Goal: Task Accomplishment & Management: Complete application form

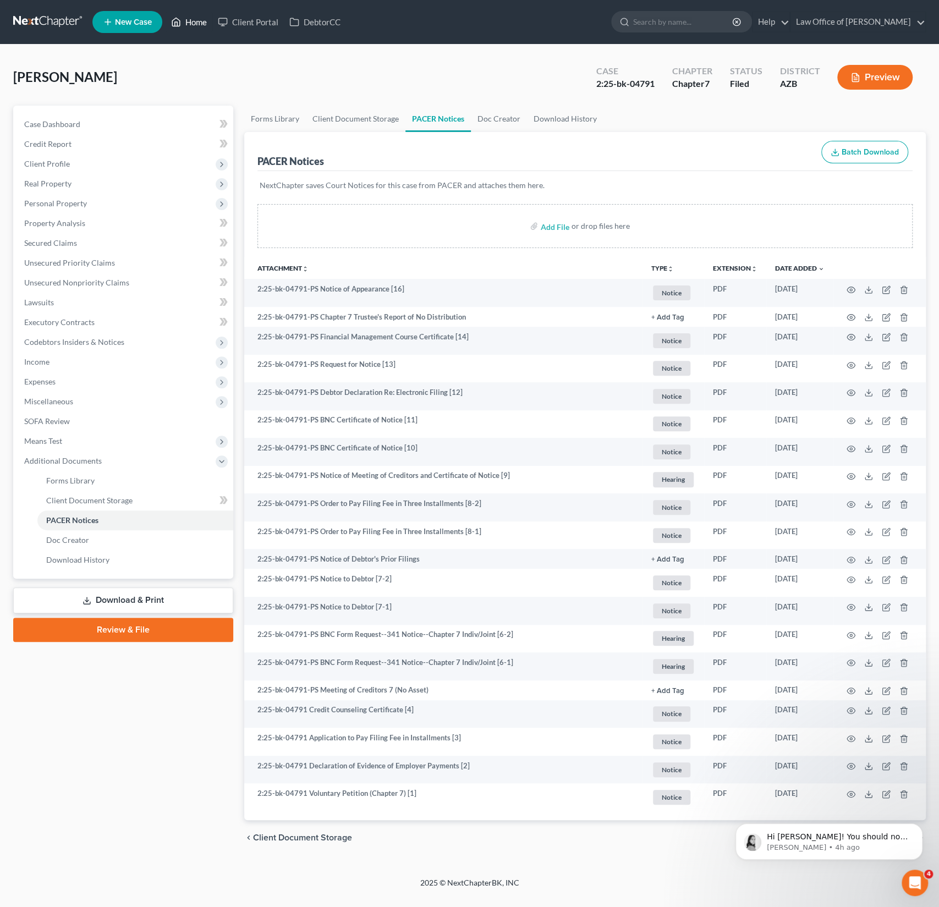
scroll to position [521, 0]
click at [194, 15] on link "Home" at bounding box center [189, 22] width 47 height 20
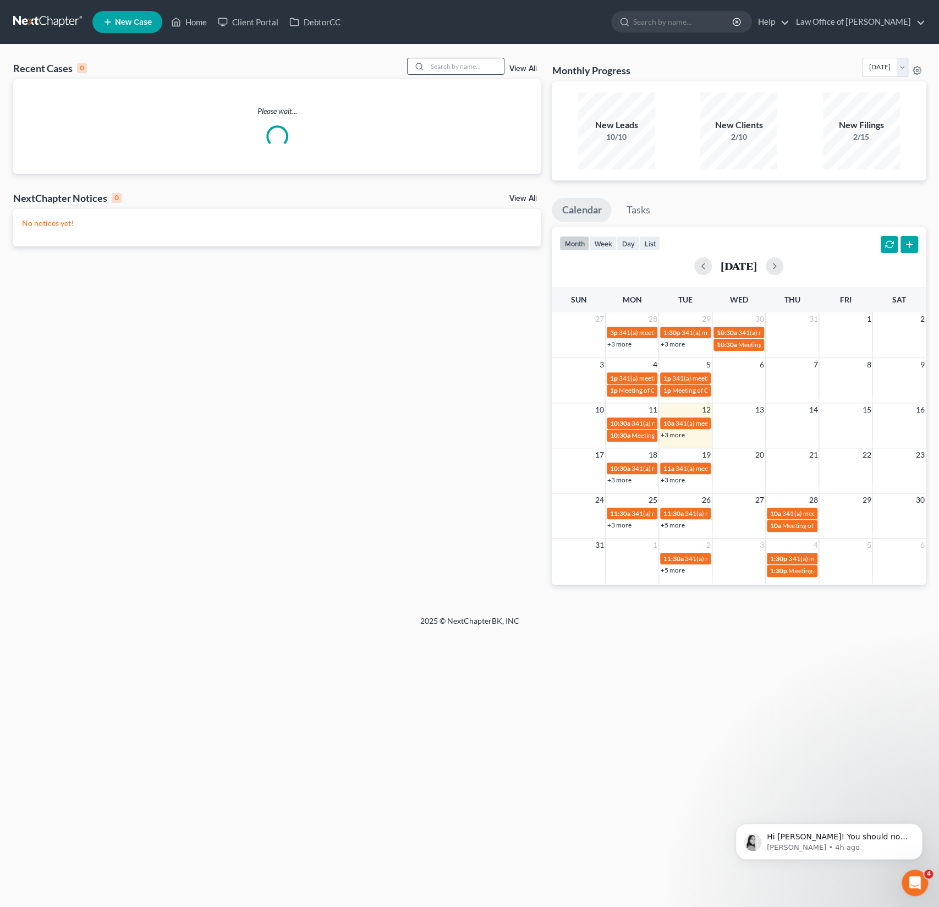
click at [437, 68] on input "search" at bounding box center [465, 66] width 77 height 16
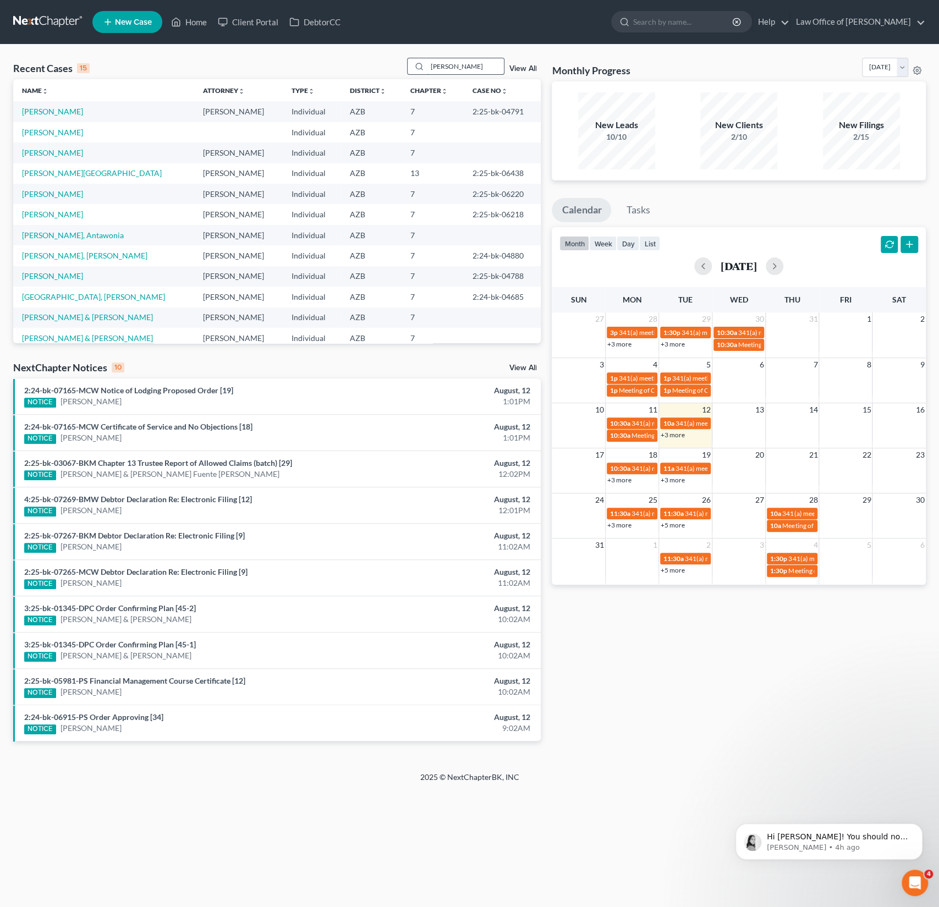
type input "[PERSON_NAME]"
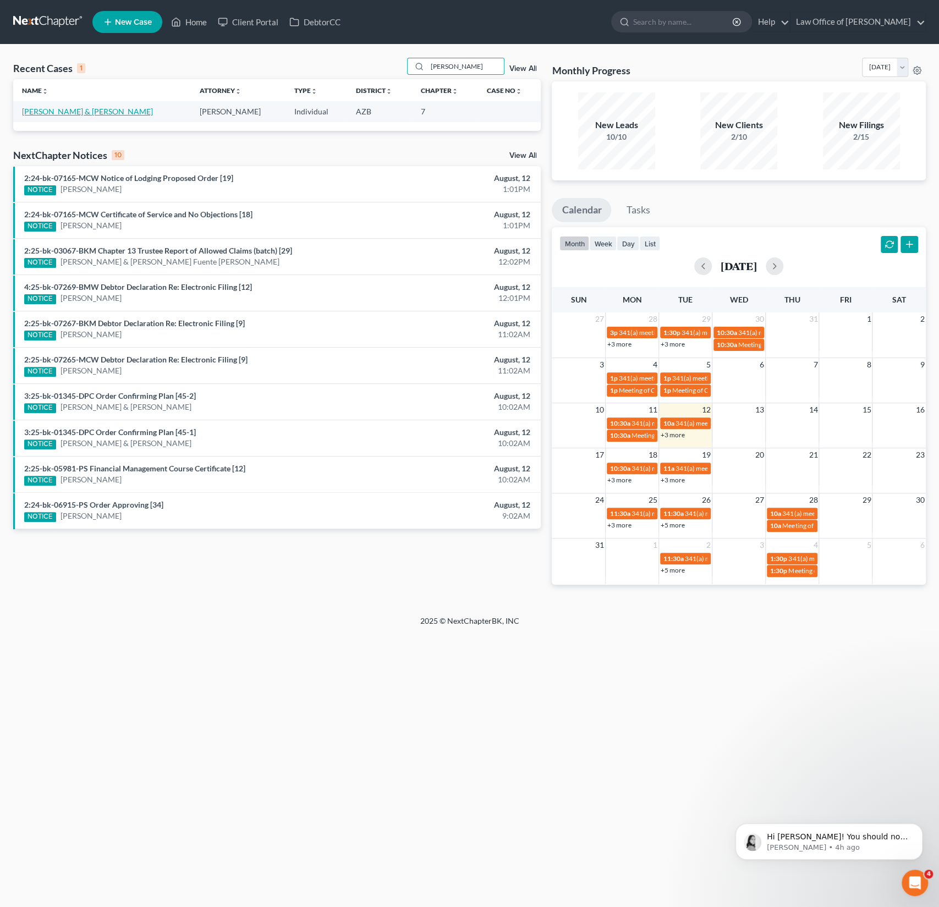
click at [95, 114] on link "[PERSON_NAME] & [PERSON_NAME]" at bounding box center [87, 111] width 131 height 9
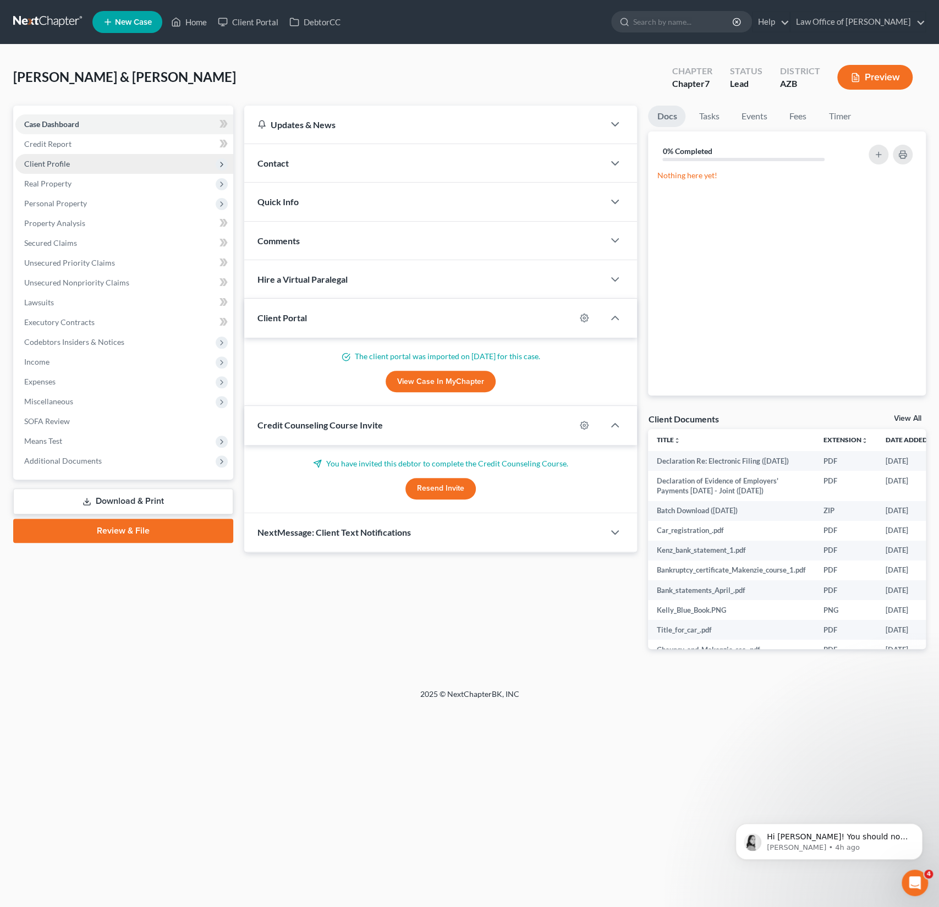
click at [49, 157] on span "Client Profile" at bounding box center [124, 164] width 218 height 20
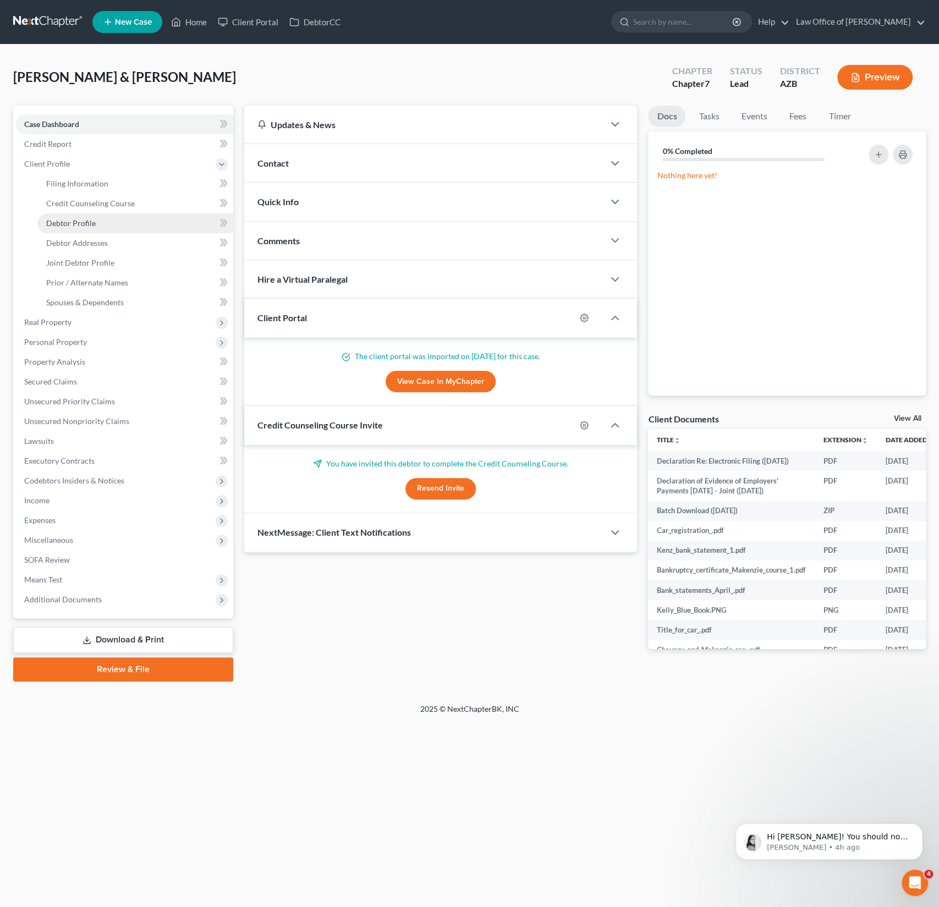
click at [76, 221] on span "Debtor Profile" at bounding box center [70, 222] width 49 height 9
select select "1"
select select "3"
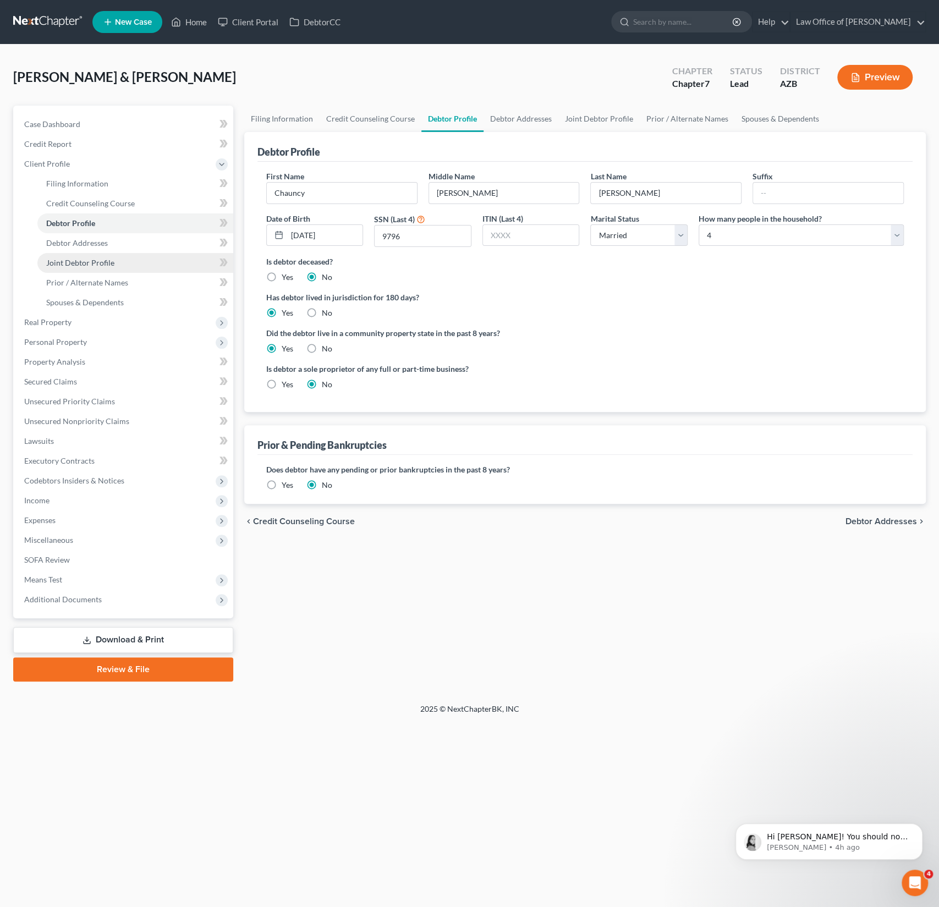
click at [77, 265] on span "Joint Debtor Profile" at bounding box center [80, 262] width 68 height 9
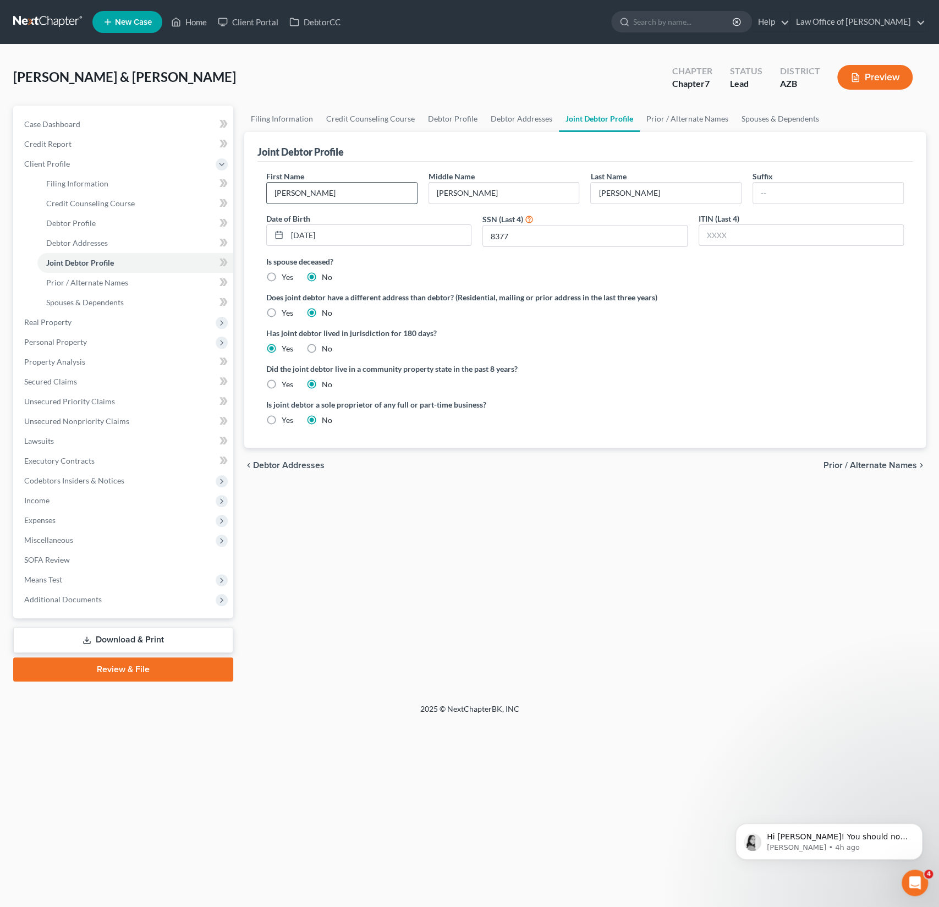
click at [288, 192] on input "[PERSON_NAME]" at bounding box center [342, 193] width 150 height 21
type input "Makenzie"
click at [98, 279] on span "Prior / Alternate Names" at bounding box center [87, 282] width 82 height 9
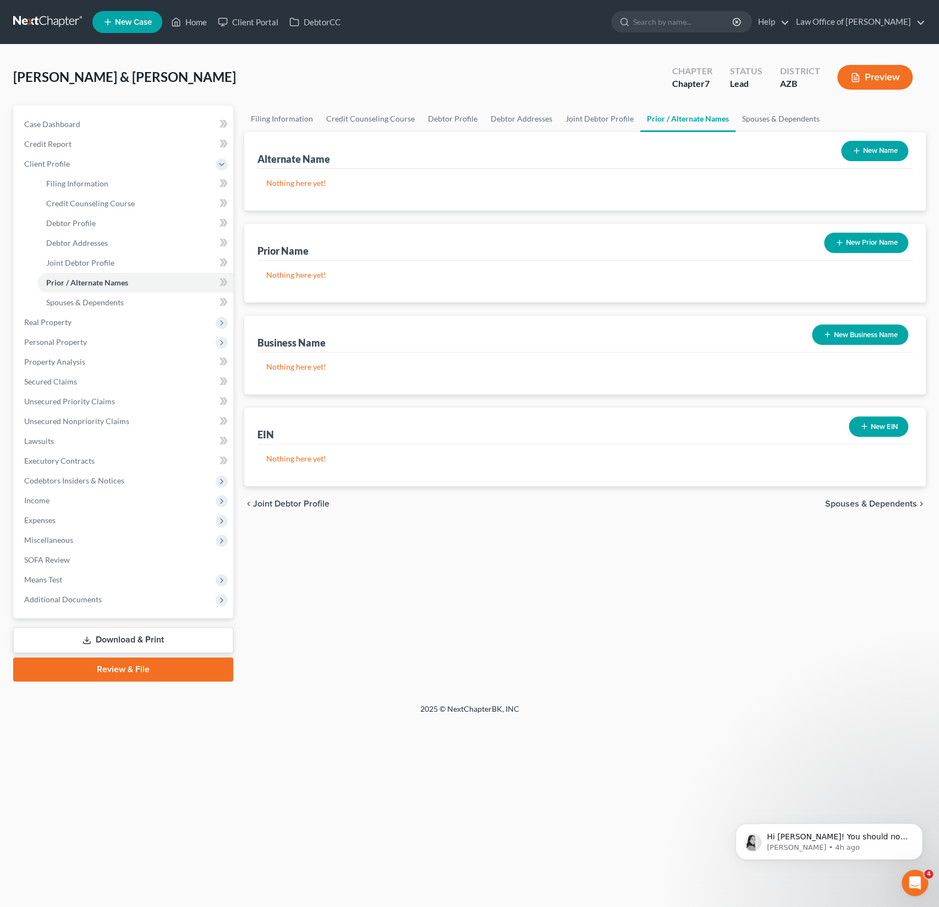
click at [856, 239] on button "New Prior Name" at bounding box center [866, 243] width 84 height 20
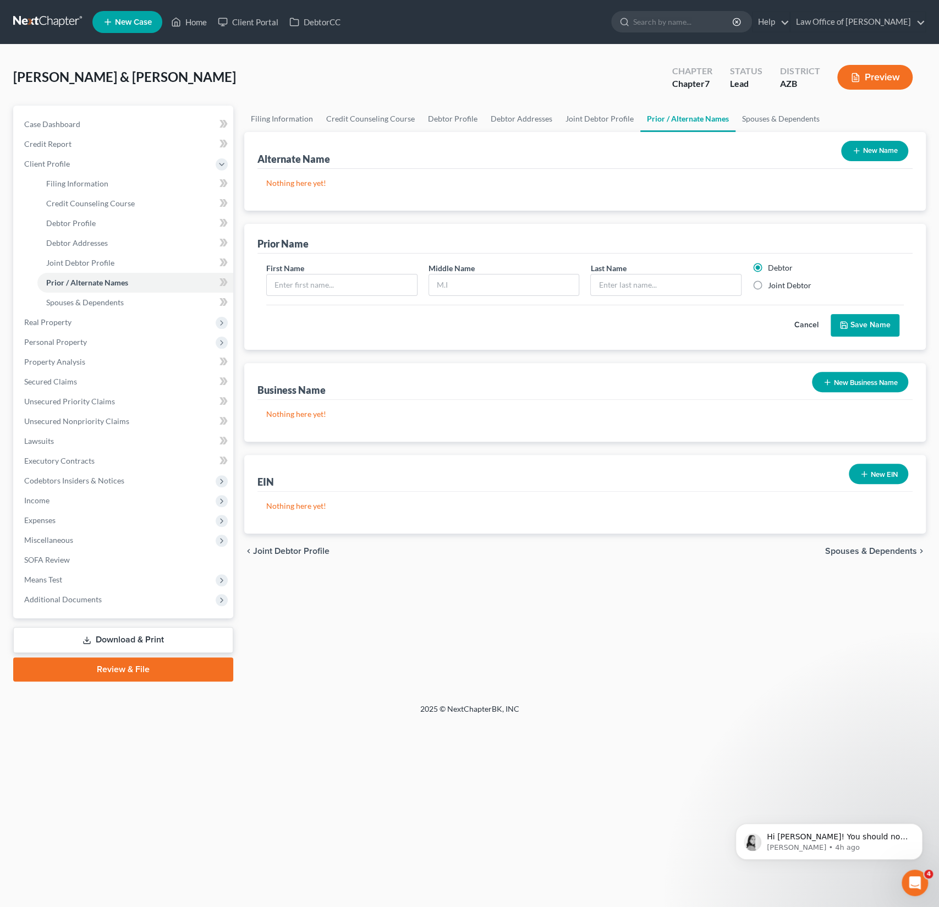
click at [775, 285] on label "Joint Debtor" at bounding box center [789, 285] width 43 height 11
click at [775, 285] on input "Joint Debtor" at bounding box center [775, 283] width 7 height 7
radio input "true"
radio input "false"
click at [607, 285] on input "text" at bounding box center [666, 284] width 150 height 21
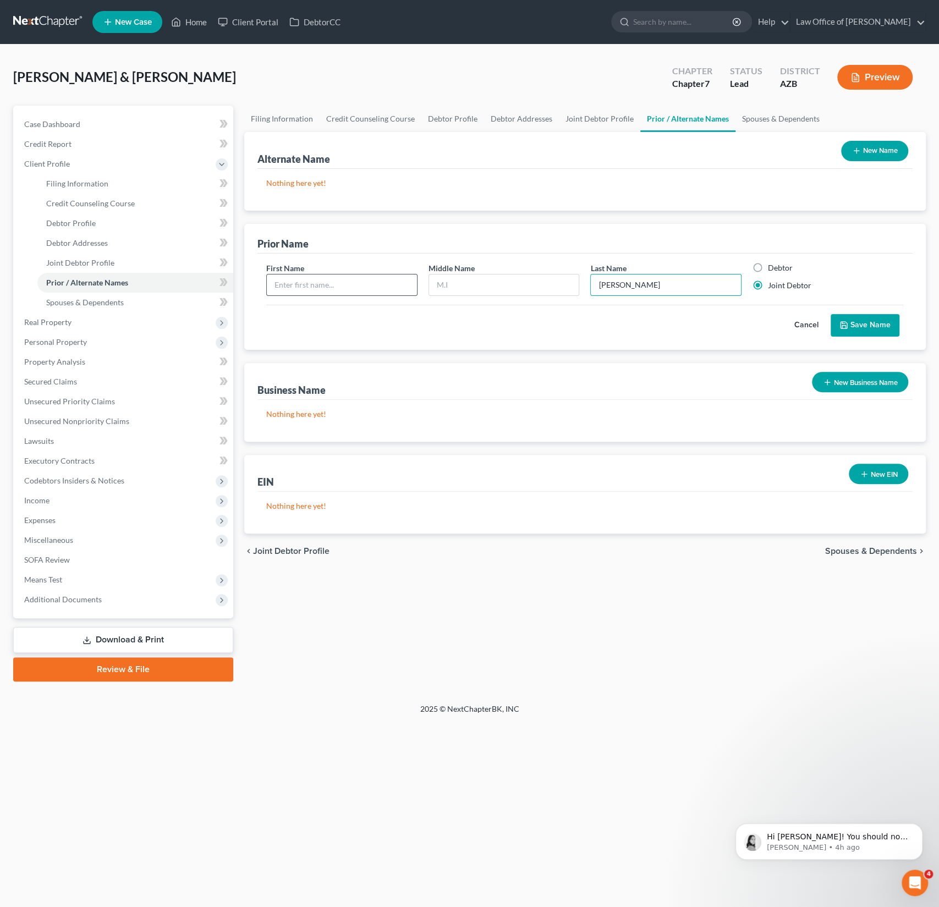
type input "[PERSON_NAME]"
click at [289, 285] on input "text" at bounding box center [342, 284] width 150 height 21
type input "Makenzie"
click at [861, 328] on button "Save Name" at bounding box center [864, 325] width 69 height 23
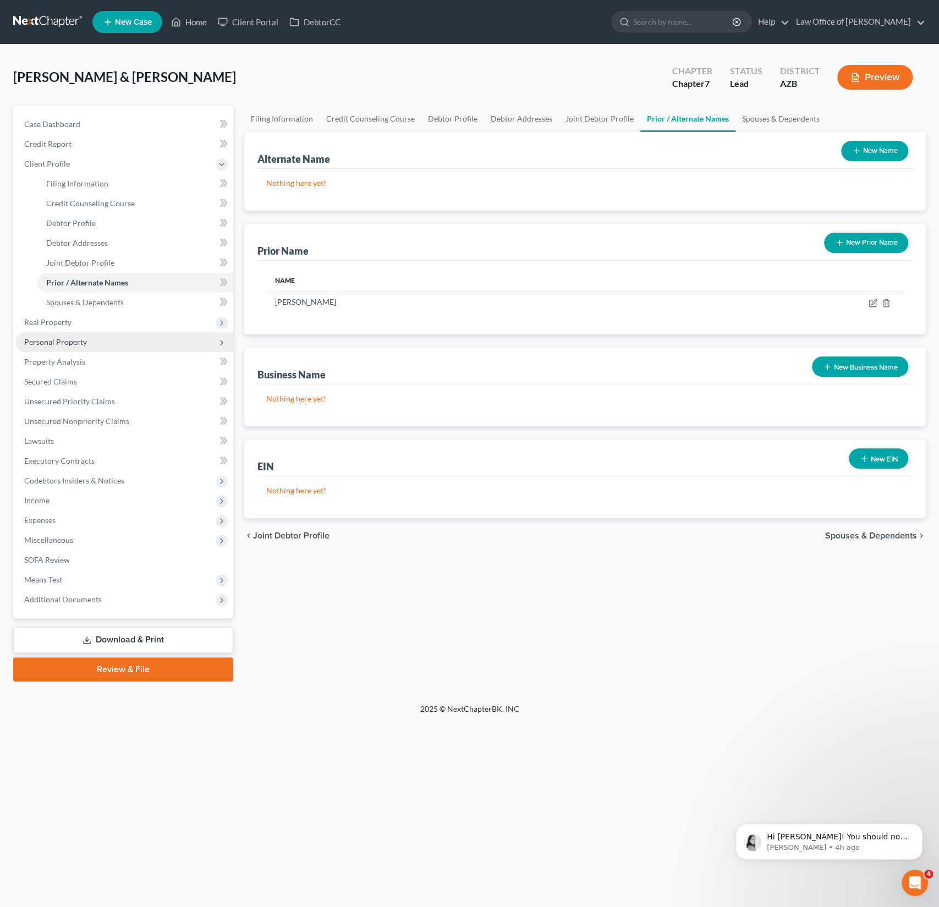
click at [72, 339] on span "Personal Property" at bounding box center [55, 341] width 63 height 9
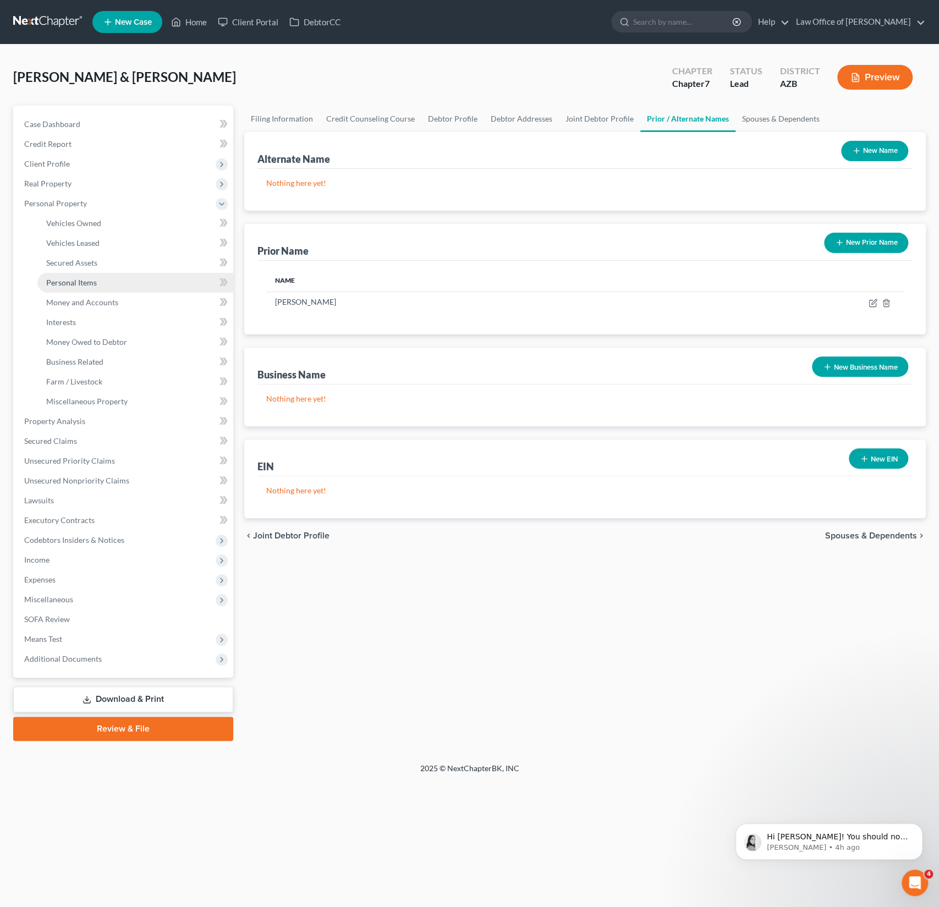
click at [82, 273] on link "Personal Items" at bounding box center [135, 283] width 196 height 20
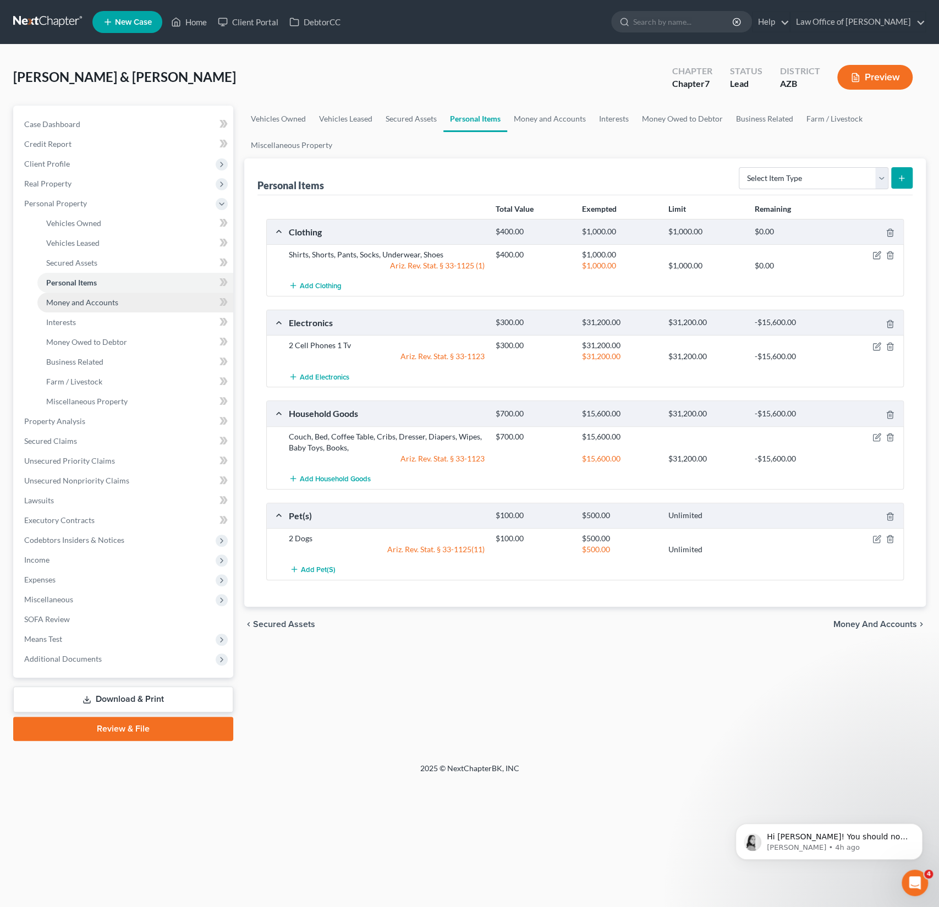
click at [117, 303] on link "Money and Accounts" at bounding box center [135, 303] width 196 height 20
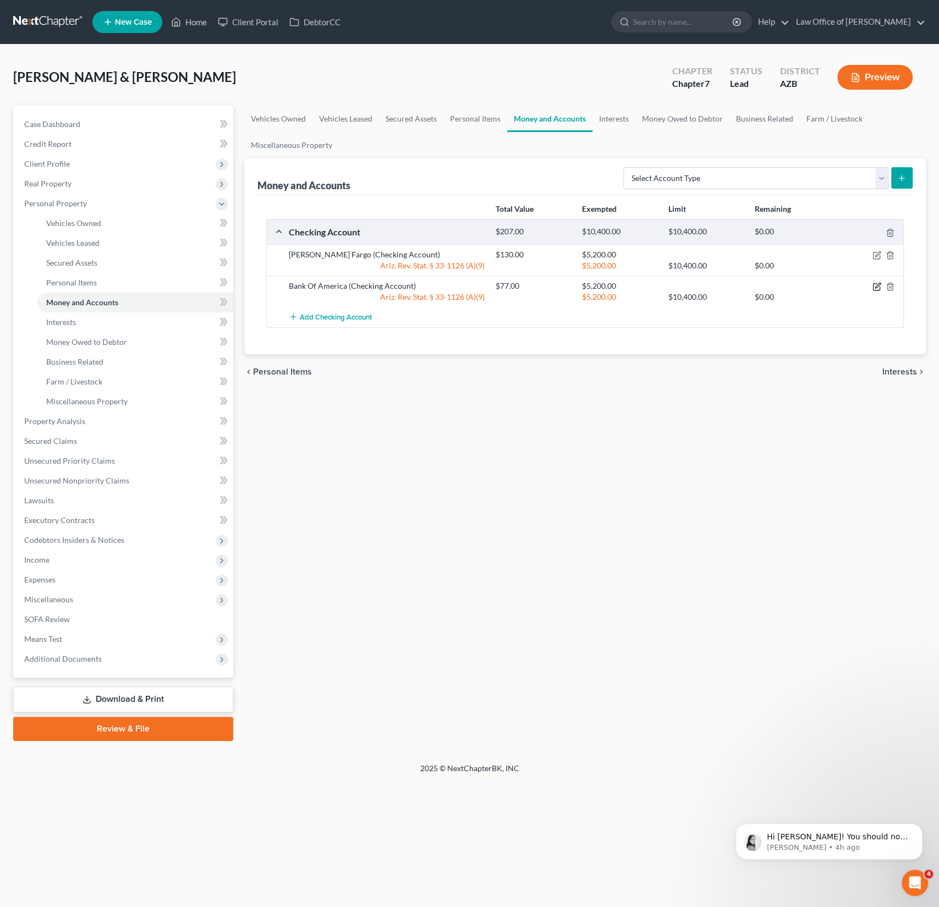
click at [878, 285] on icon "button" at bounding box center [877, 285] width 5 height 5
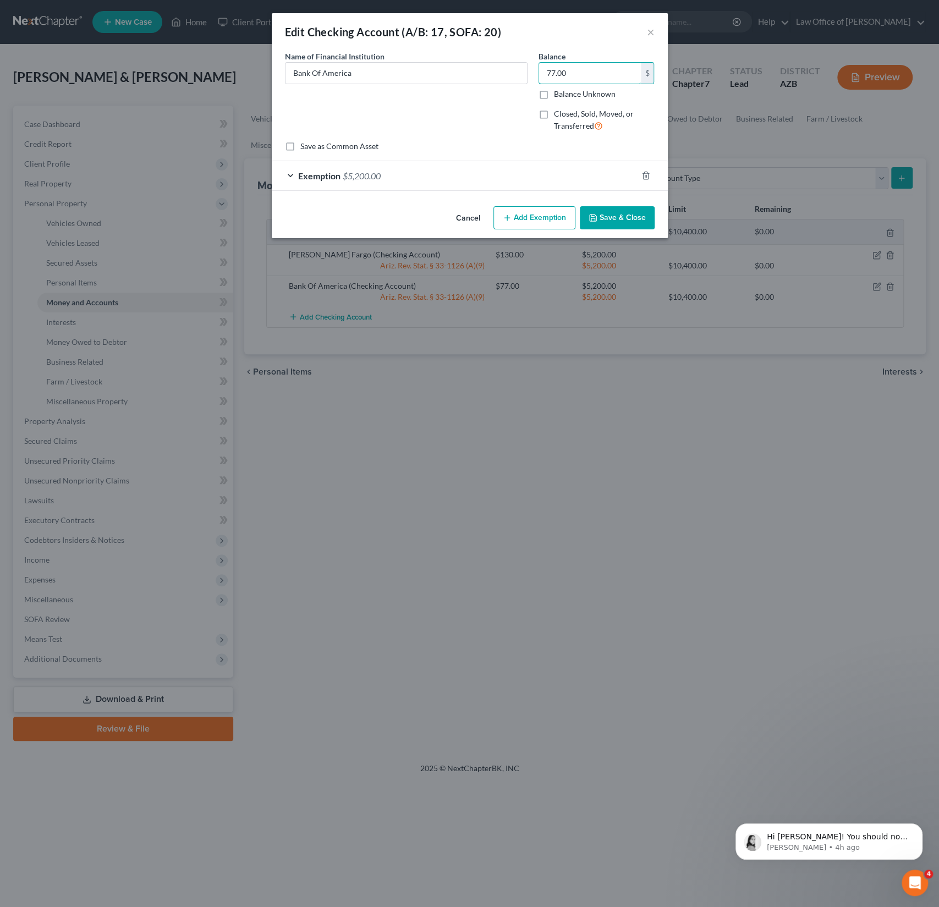
drag, startPoint x: 595, startPoint y: 75, endPoint x: 488, endPoint y: 59, distance: 108.4
click at [488, 59] on div "Name of Financial Institution * Bank Of America Balance 77.00 $ Balance Unknown…" at bounding box center [469, 96] width 381 height 90
drag, startPoint x: 579, startPoint y: 73, endPoint x: 525, endPoint y: 62, distance: 54.5
click at [525, 62] on div "Name of Financial Institution * Bank Of America Balance 77.00 $ Balance Unknown…" at bounding box center [469, 96] width 381 height 90
type input "30"
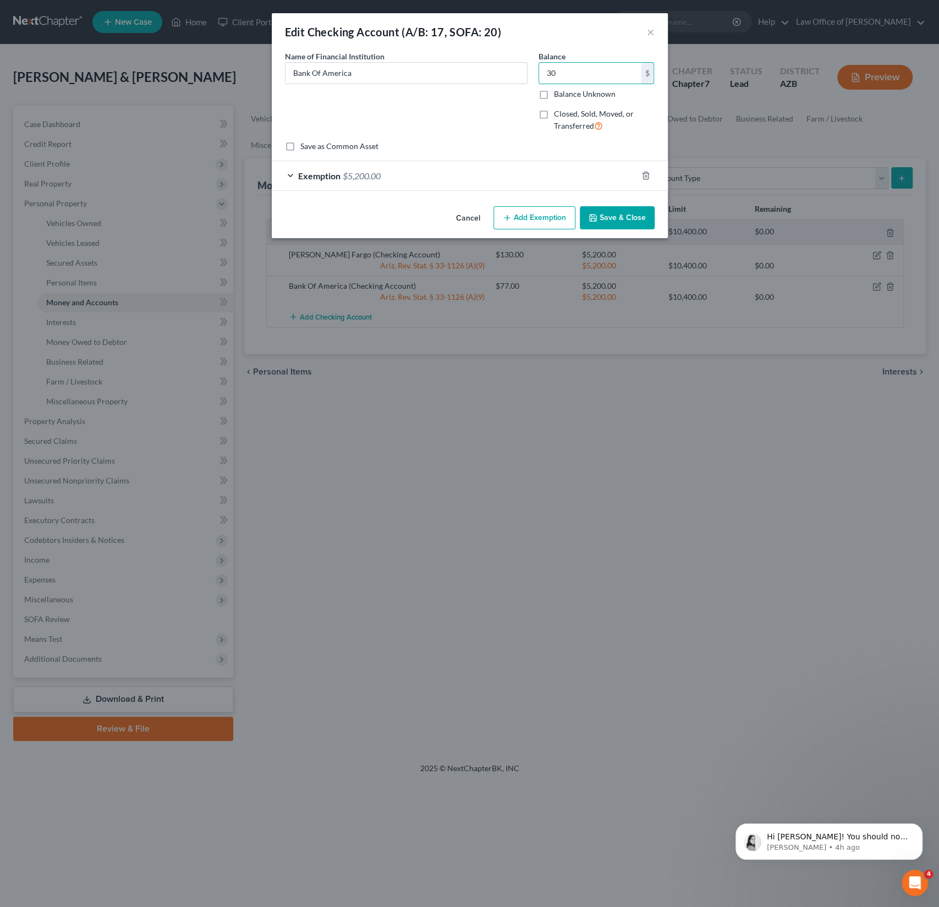
click at [629, 215] on button "Save & Close" at bounding box center [617, 217] width 75 height 23
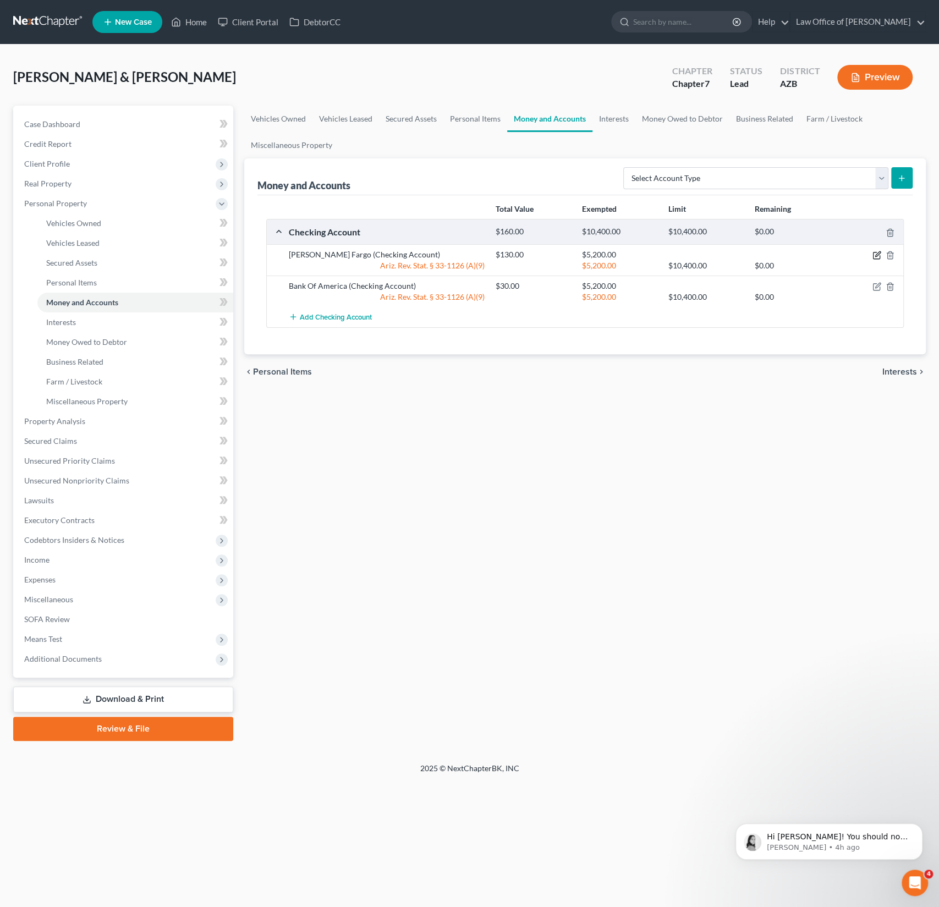
click at [875, 256] on icon "button" at bounding box center [876, 255] width 9 height 9
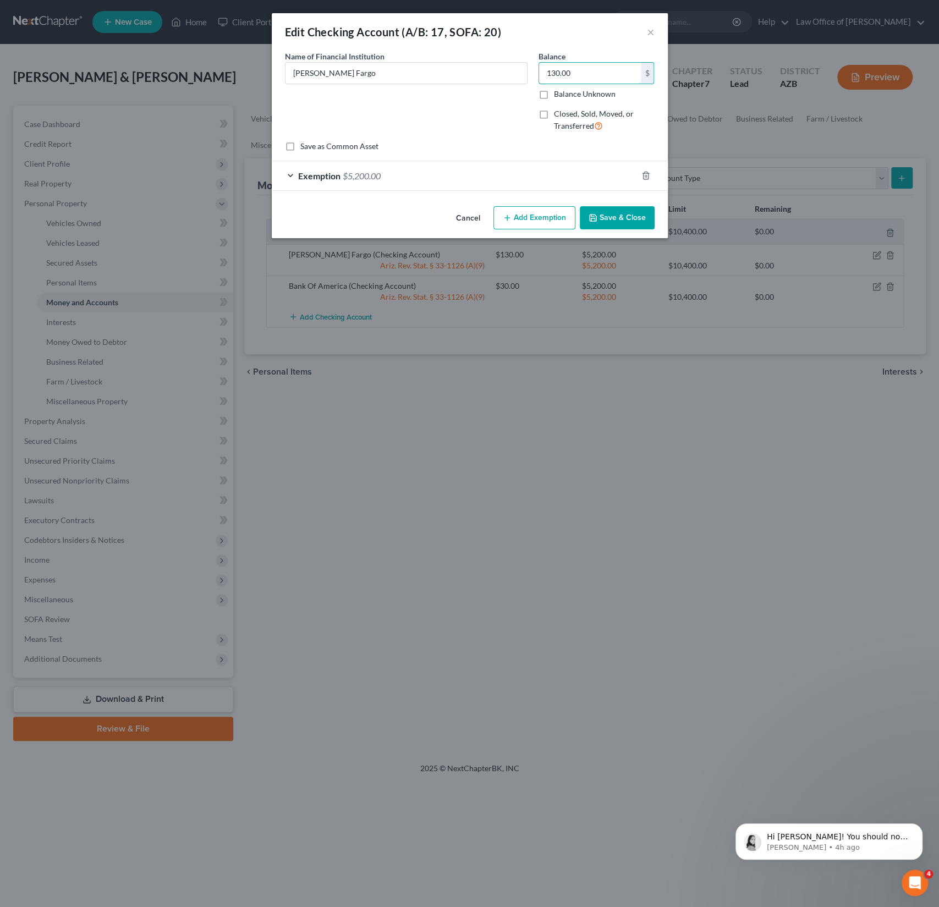
drag, startPoint x: 580, startPoint y: 72, endPoint x: 506, endPoint y: 57, distance: 75.3
click at [506, 57] on div "Name of Financial Institution * [PERSON_NAME] Fargo Balance 130.00 $ Balance Un…" at bounding box center [469, 96] width 381 height 90
drag, startPoint x: 590, startPoint y: 70, endPoint x: 541, endPoint y: 64, distance: 49.3
click at [541, 64] on input "130.00" at bounding box center [590, 73] width 102 height 21
type input "29"
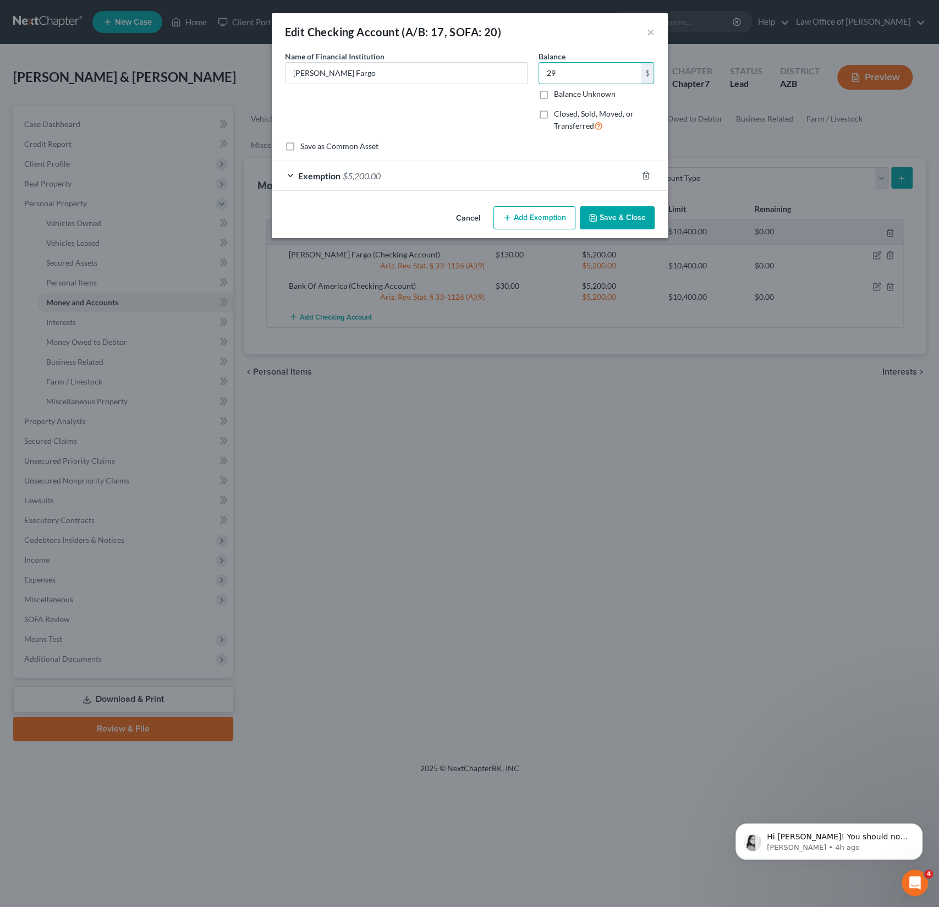
click at [623, 209] on button "Save & Close" at bounding box center [617, 217] width 75 height 23
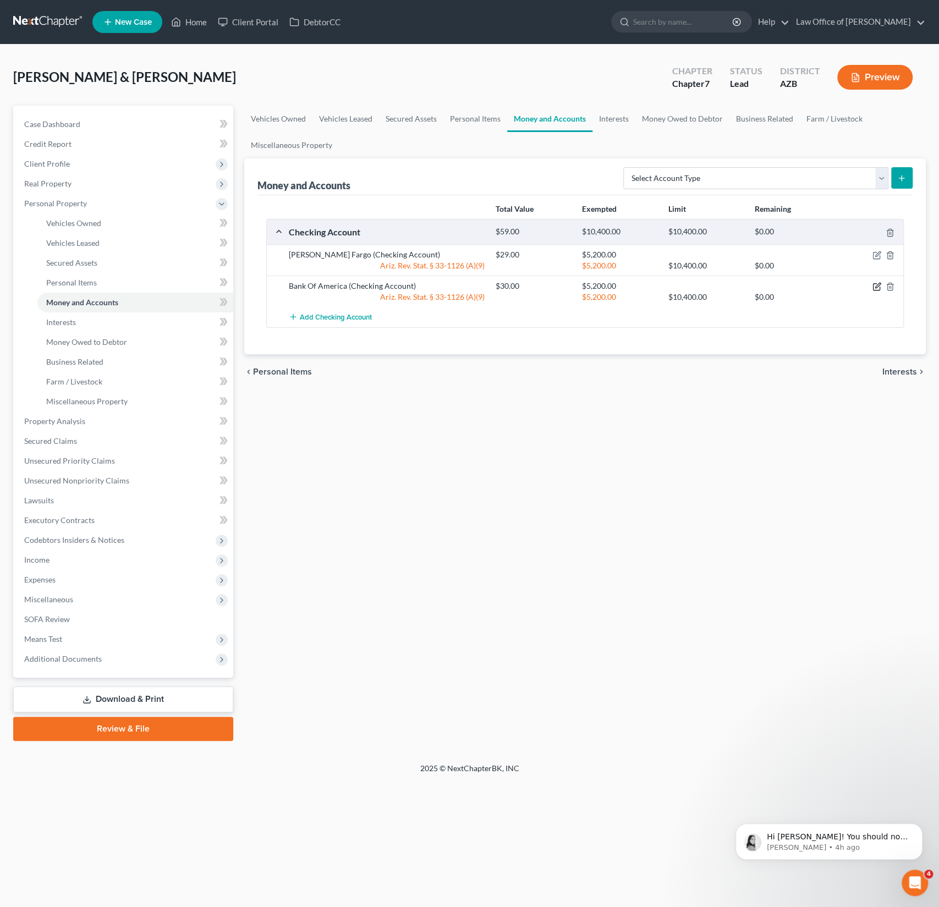
click at [877, 287] on icon "button" at bounding box center [876, 286] width 9 height 9
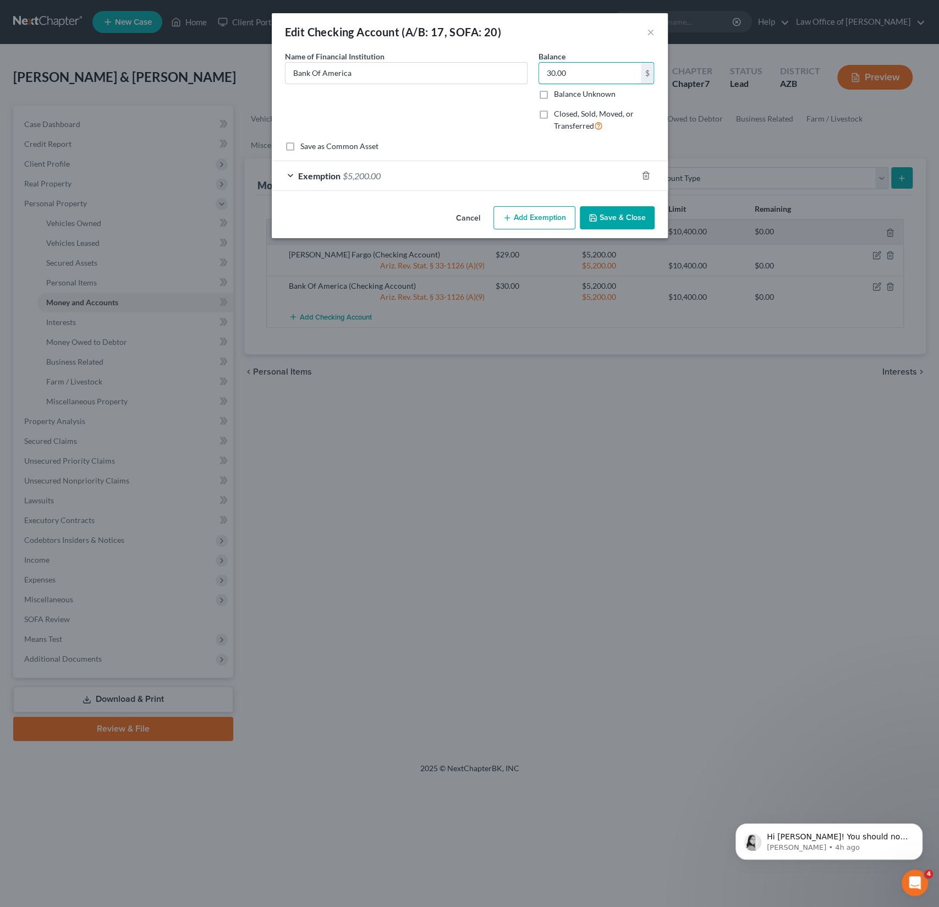
drag, startPoint x: 587, startPoint y: 80, endPoint x: 504, endPoint y: 58, distance: 85.9
click at [504, 58] on div "Name of Financial Institution * Bank Of America Balance 30.00 $ Balance Unknown…" at bounding box center [469, 96] width 381 height 90
drag, startPoint x: 585, startPoint y: 76, endPoint x: 511, endPoint y: 65, distance: 74.0
click at [511, 65] on div "Name of Financial Institution * Bank Of America Balance 30.00 $ Balance Unknown…" at bounding box center [469, 96] width 381 height 90
type input "26"
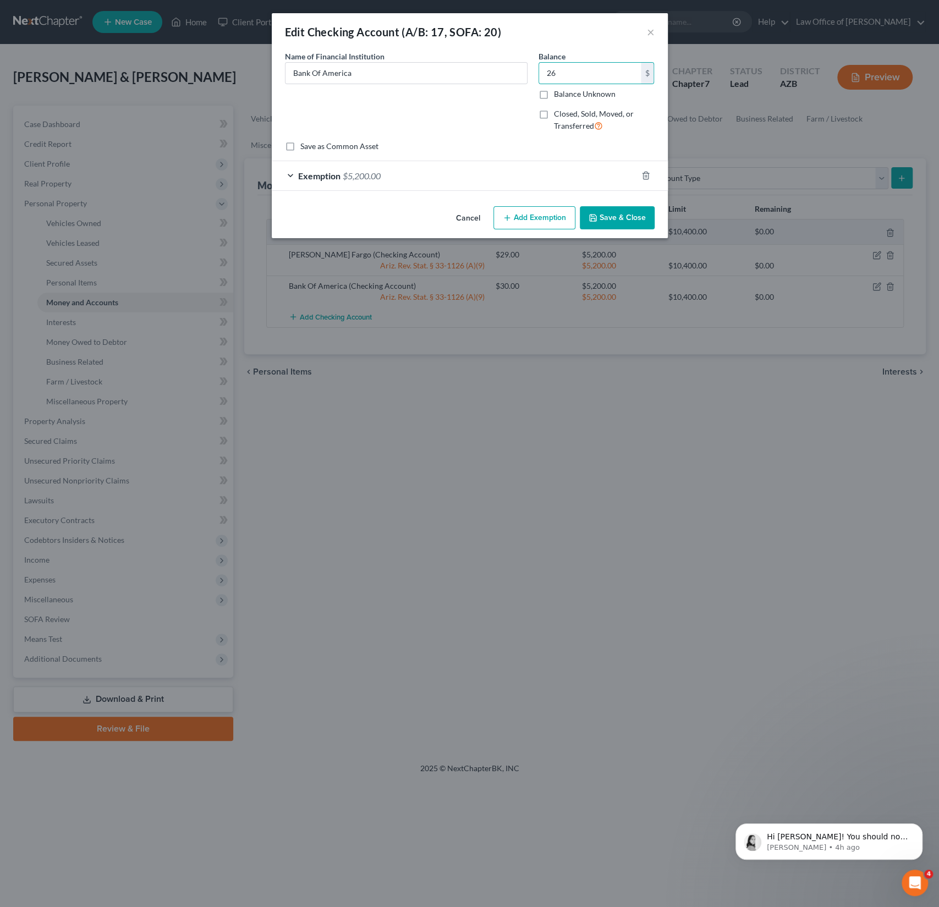
click at [619, 218] on button "Save & Close" at bounding box center [617, 217] width 75 height 23
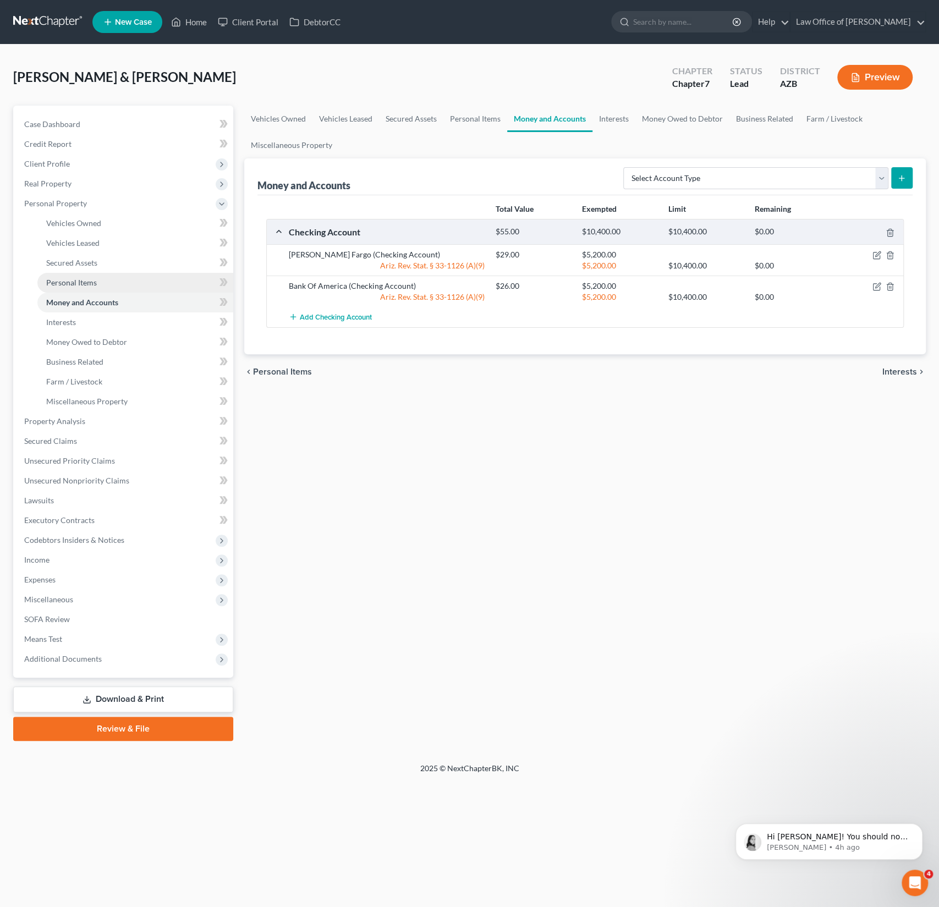
click at [80, 280] on span "Personal Items" at bounding box center [71, 282] width 51 height 9
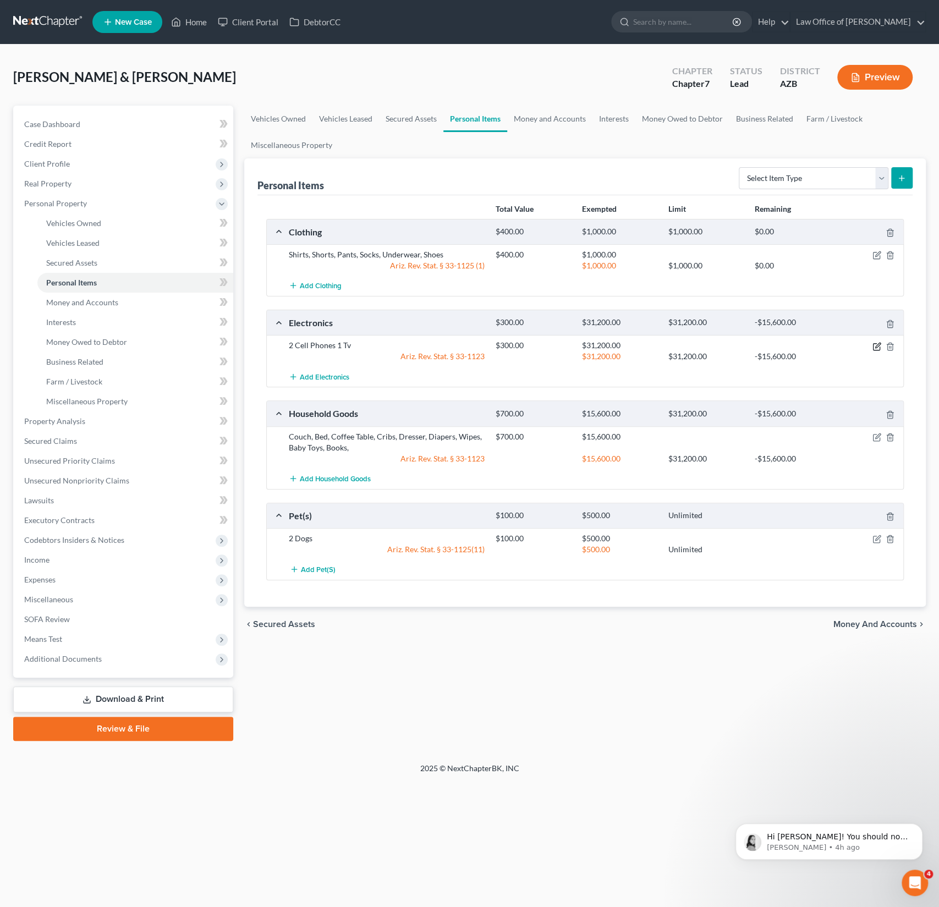
click at [876, 345] on icon "button" at bounding box center [876, 346] width 9 height 9
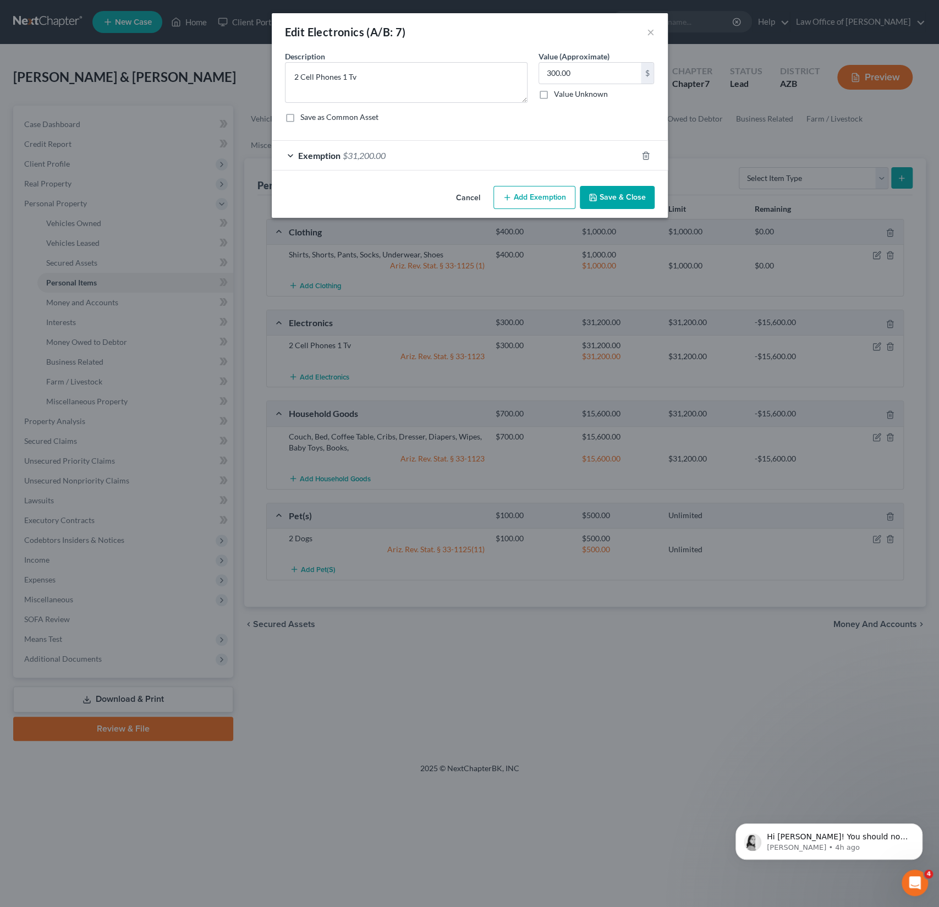
checkbox input "true"
click at [507, 161] on div "Exemption $31,200.00" at bounding box center [454, 155] width 365 height 29
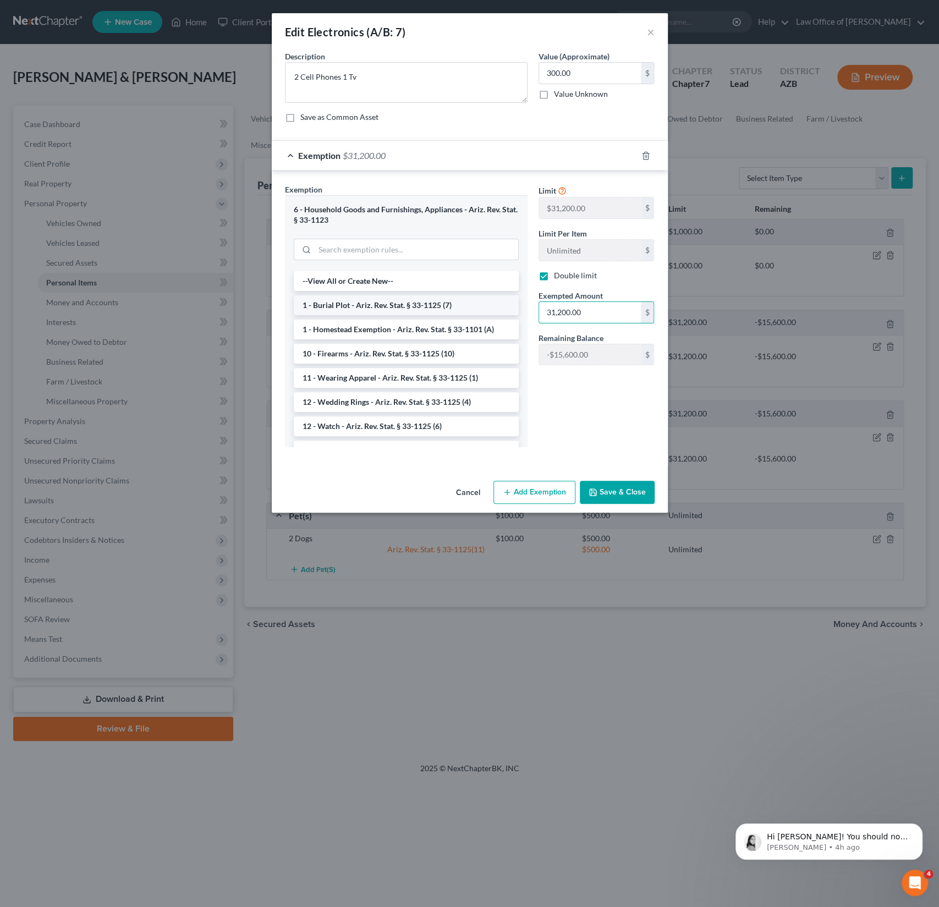
drag, startPoint x: 593, startPoint y: 315, endPoint x: 497, endPoint y: 296, distance: 98.1
click at [497, 296] on div "Exemption Set must be selected for CA. Exemption * 6 - Household Goods and Furn…" at bounding box center [469, 320] width 381 height 273
drag, startPoint x: 598, startPoint y: 312, endPoint x: 474, endPoint y: 288, distance: 126.1
click at [474, 288] on div "Exemption Set must be selected for CA. Exemption * 6 - Household Goods and Furn…" at bounding box center [469, 320] width 381 height 273
type input "15,600"
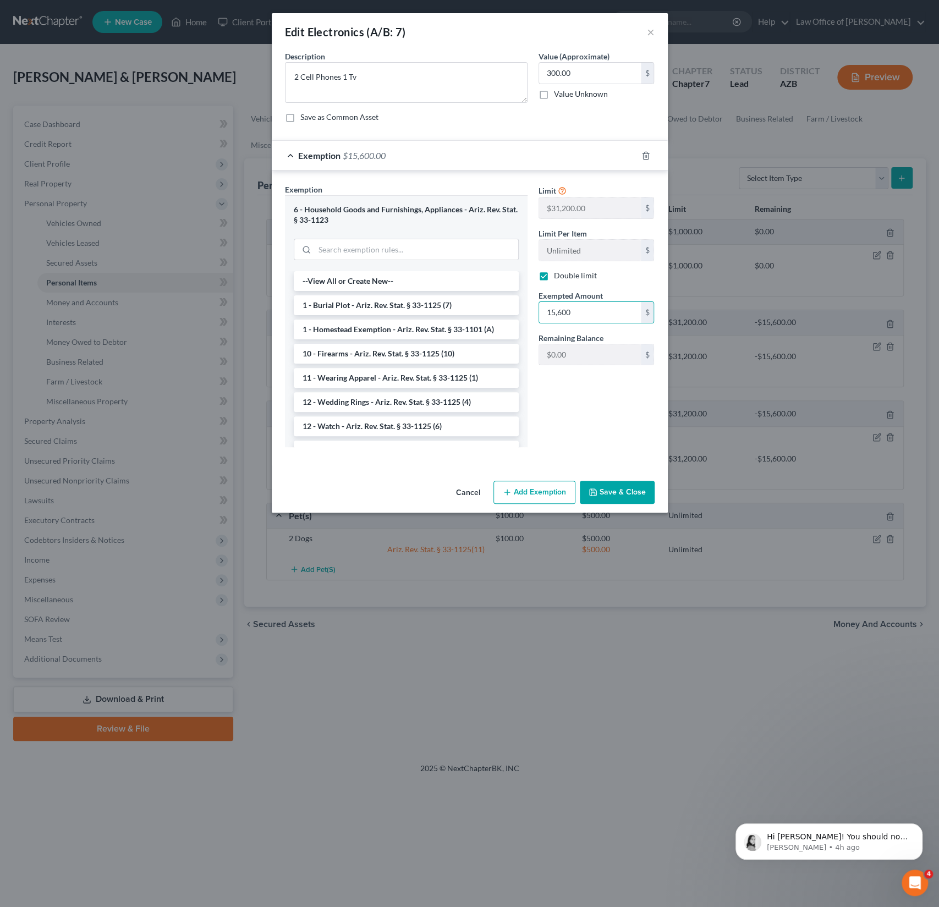
click at [616, 489] on button "Save & Close" at bounding box center [617, 492] width 75 height 23
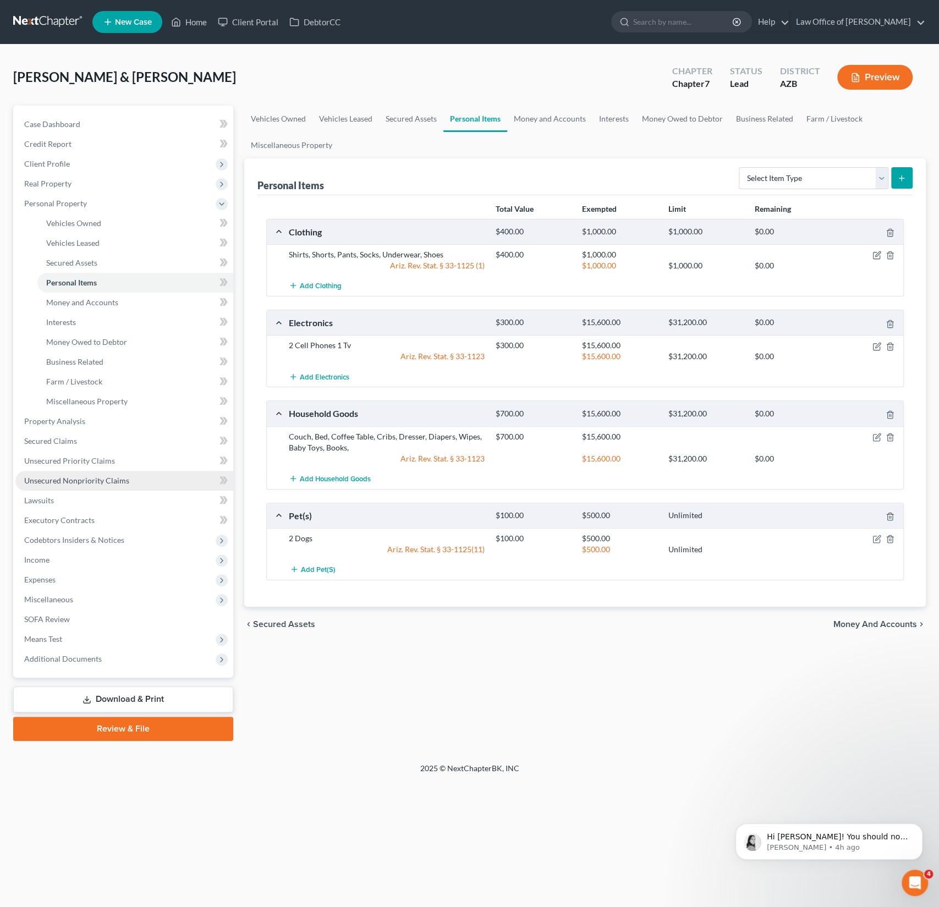
click at [98, 481] on span "Unsecured Nonpriority Claims" at bounding box center [76, 480] width 105 height 9
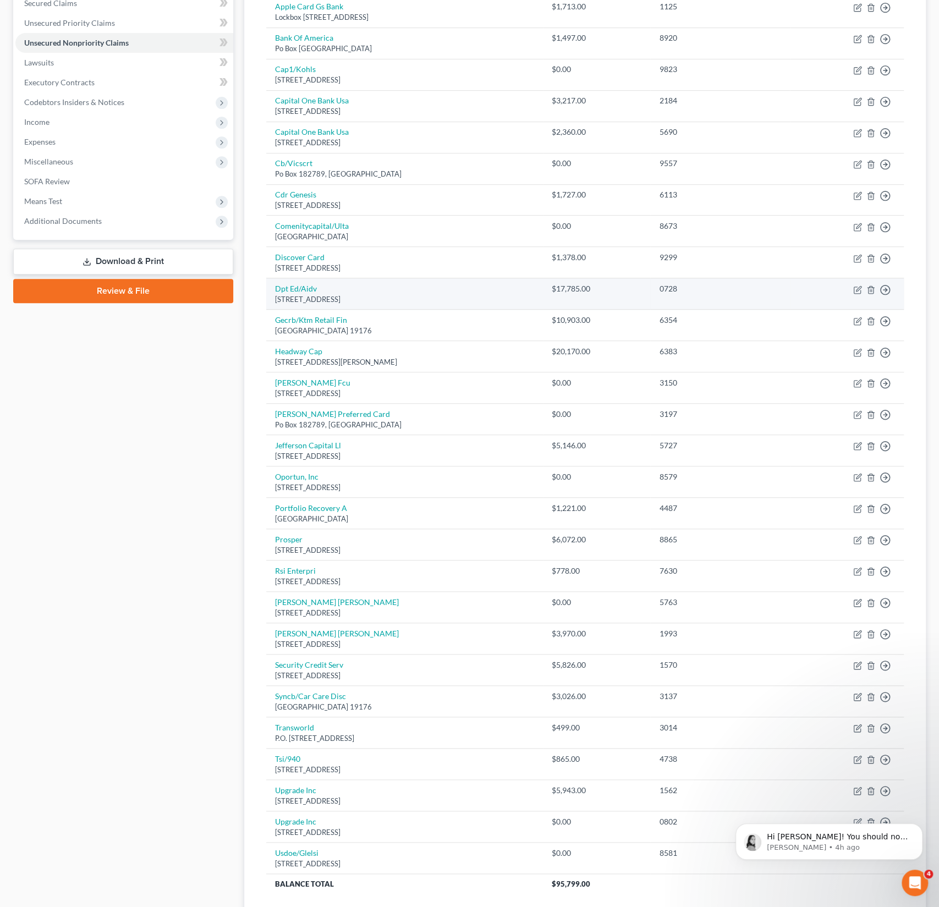
scroll to position [319, 0]
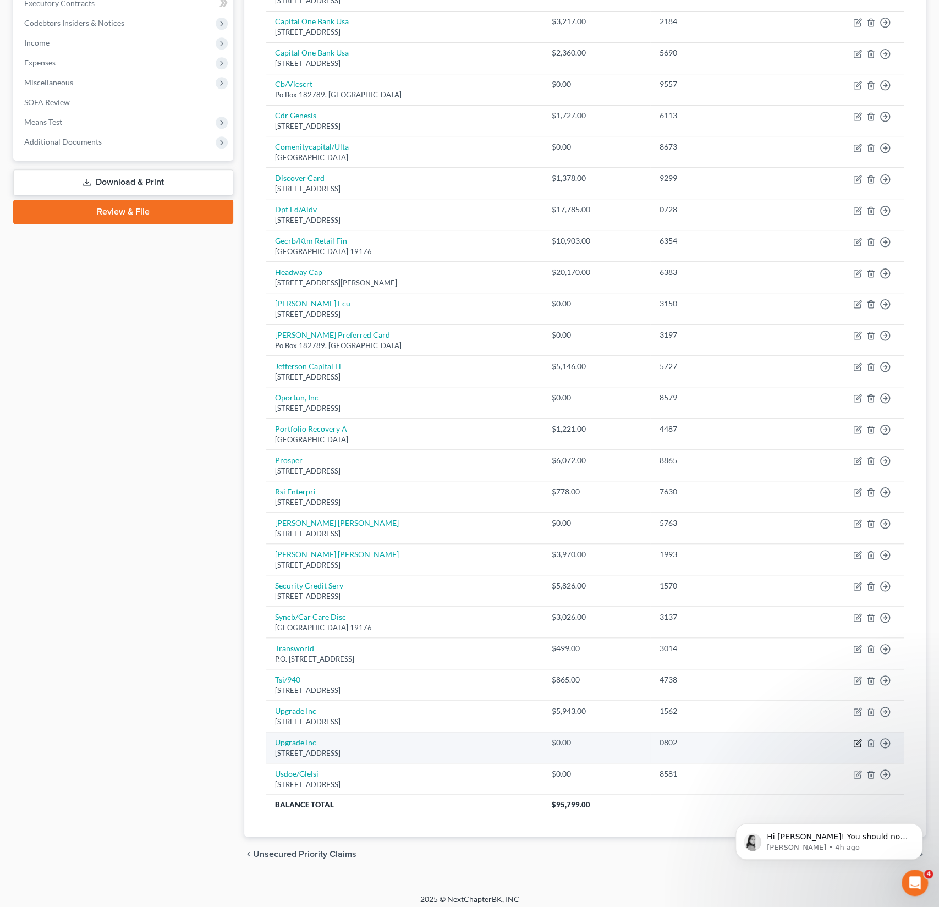
click at [861, 739] on icon "button" at bounding box center [857, 743] width 9 height 9
select select "4"
select select "1"
select select "0"
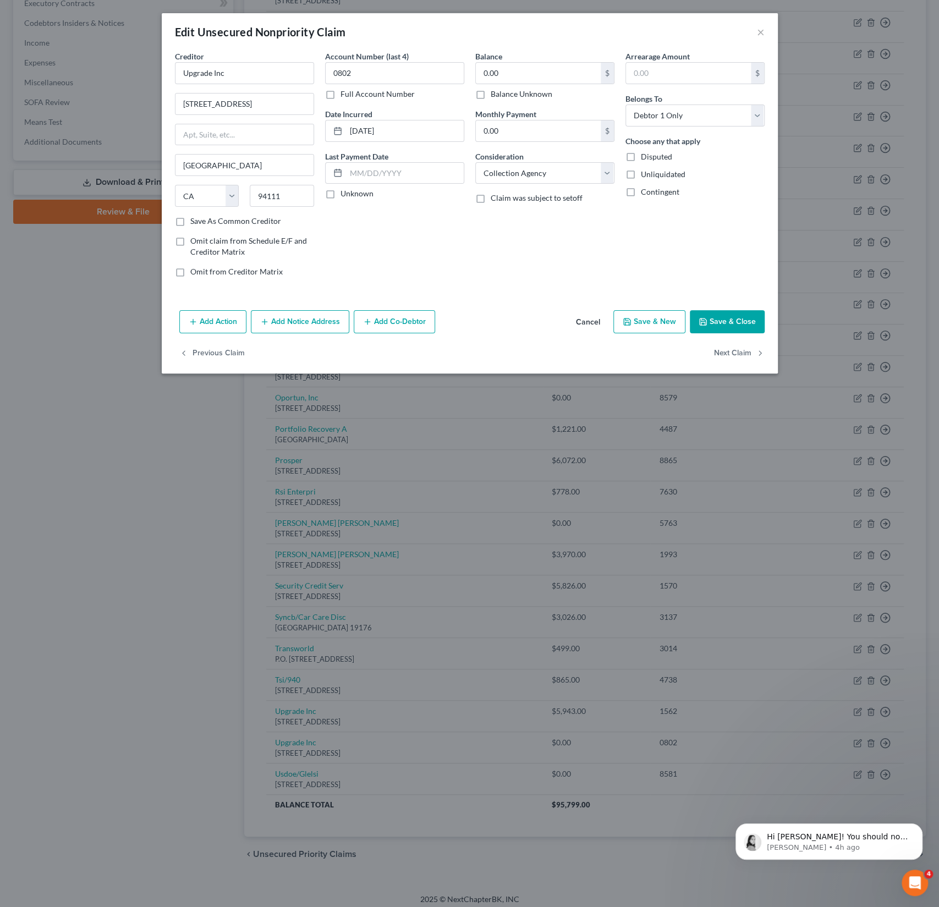
click at [491, 93] on label "Balance Unknown" at bounding box center [522, 94] width 62 height 11
click at [495, 93] on input "Balance Unknown" at bounding box center [498, 92] width 7 height 7
checkbox input "true"
click at [718, 320] on button "Save & Close" at bounding box center [727, 321] width 75 height 23
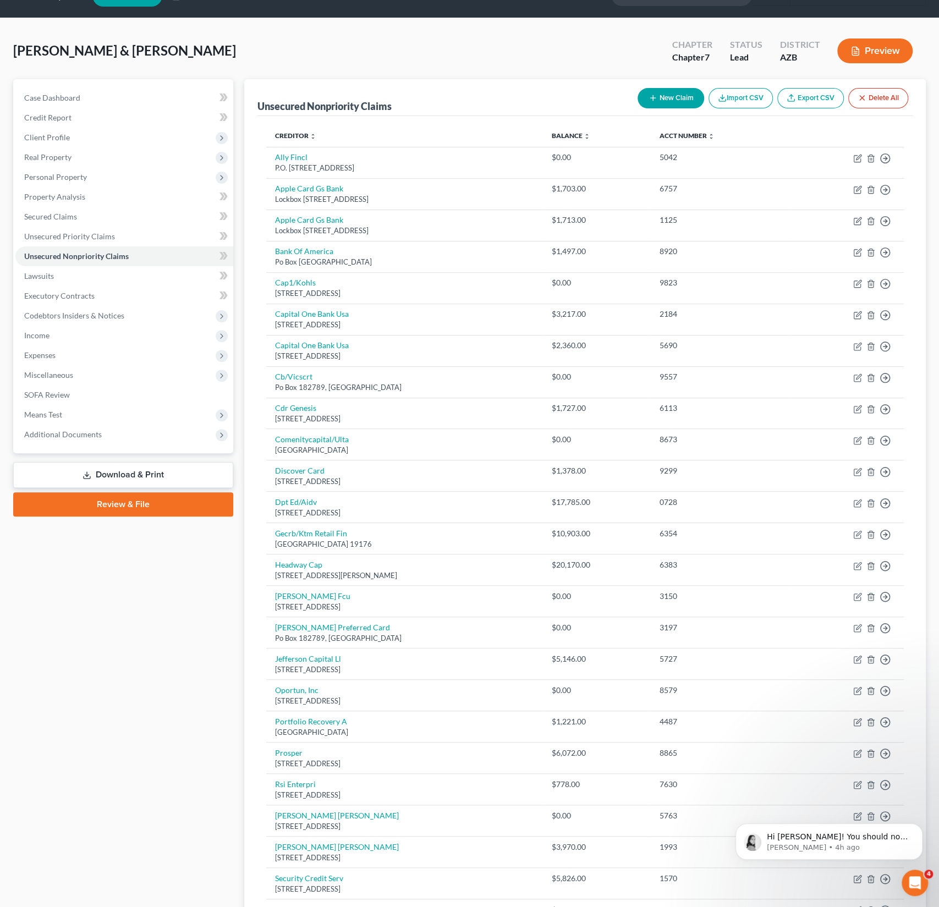
scroll to position [0, 0]
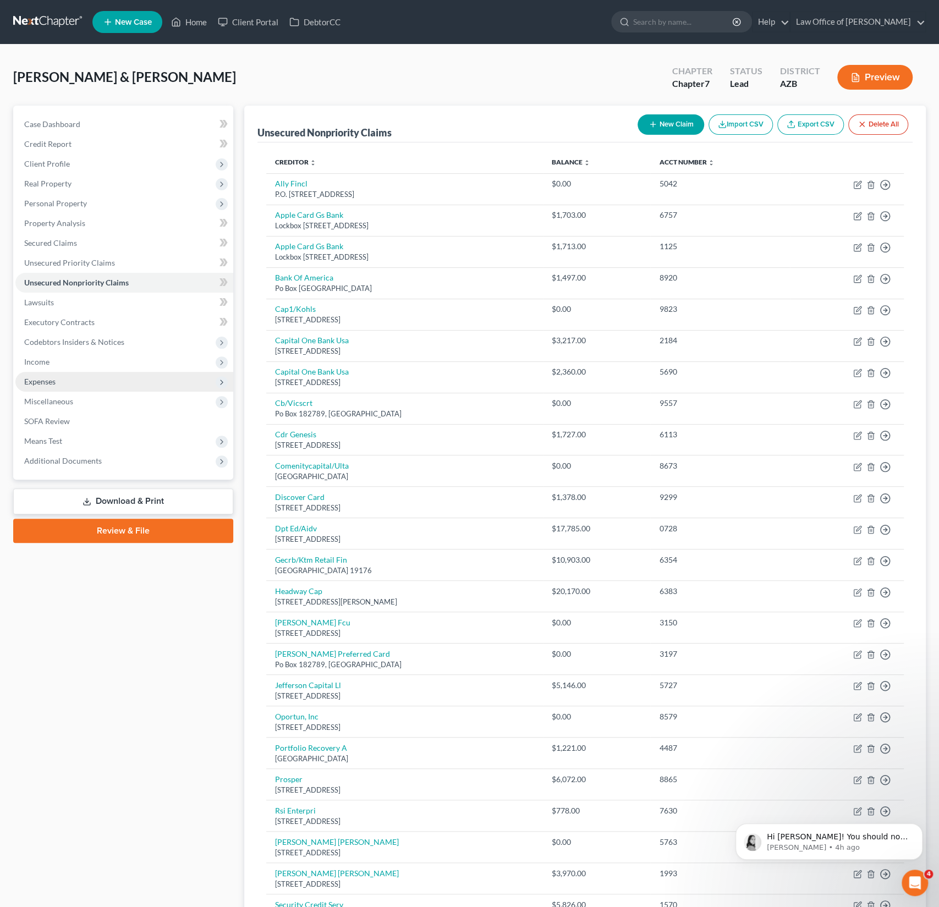
click at [62, 372] on span "Expenses" at bounding box center [124, 382] width 218 height 20
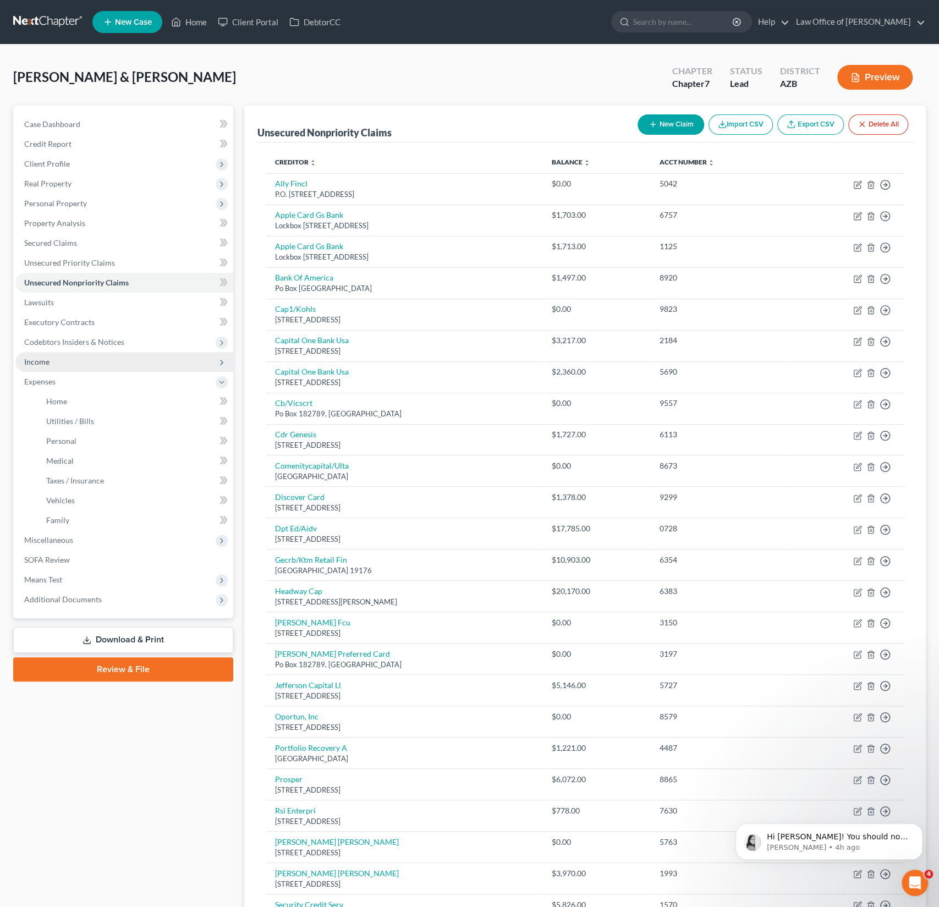
click at [53, 363] on span "Income" at bounding box center [124, 362] width 218 height 20
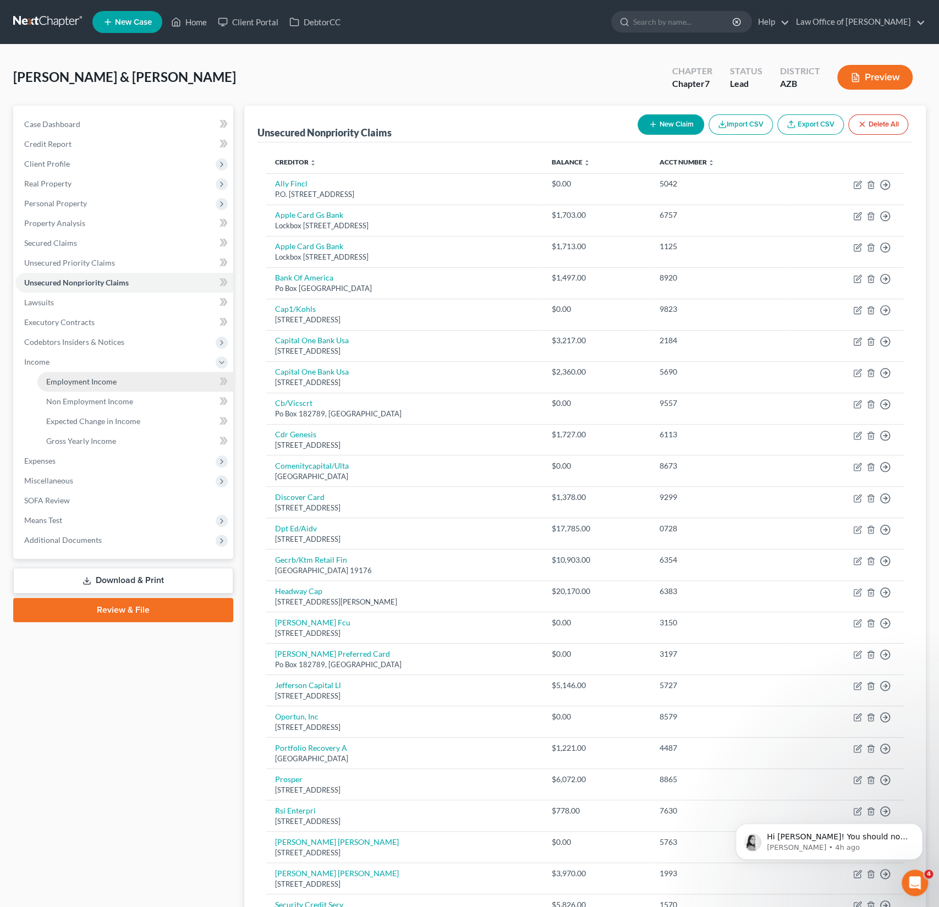
click at [75, 375] on link "Employment Income" at bounding box center [135, 382] width 196 height 20
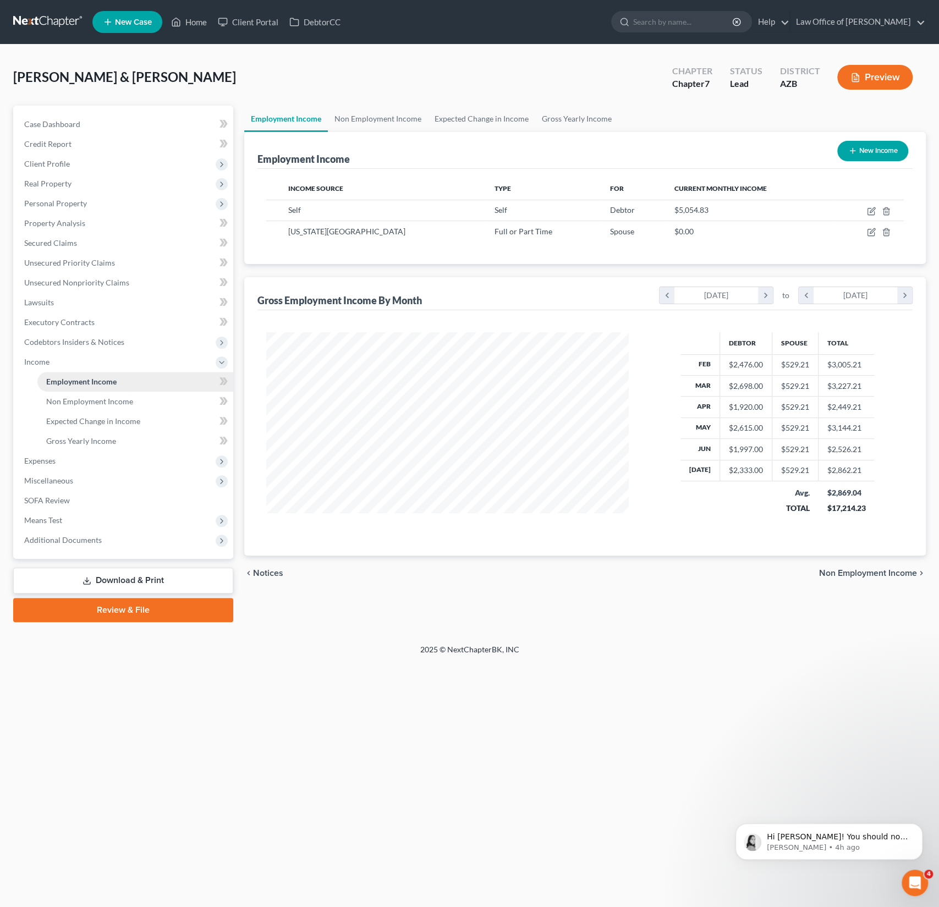
scroll to position [196, 384]
click at [871, 208] on icon "button" at bounding box center [871, 211] width 9 height 9
select select "1"
select select "3"
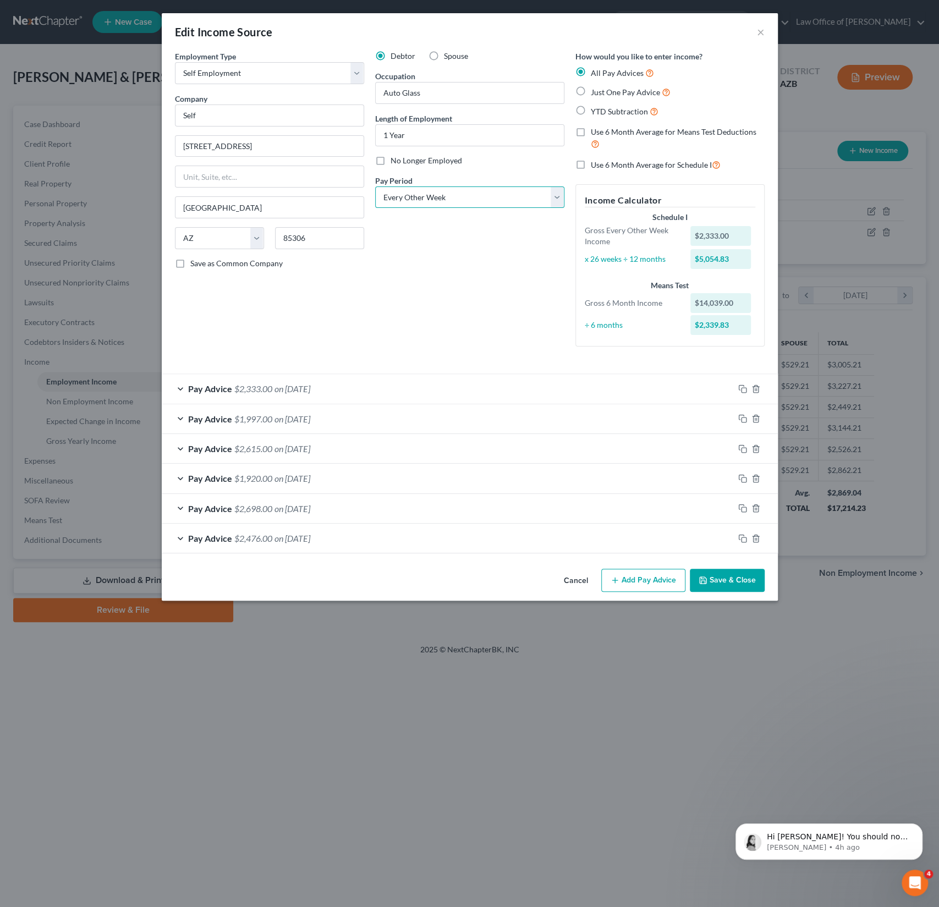
click at [447, 199] on select "Select Monthly Twice Monthly Every Other Week Weekly" at bounding box center [469, 197] width 189 height 22
select select "0"
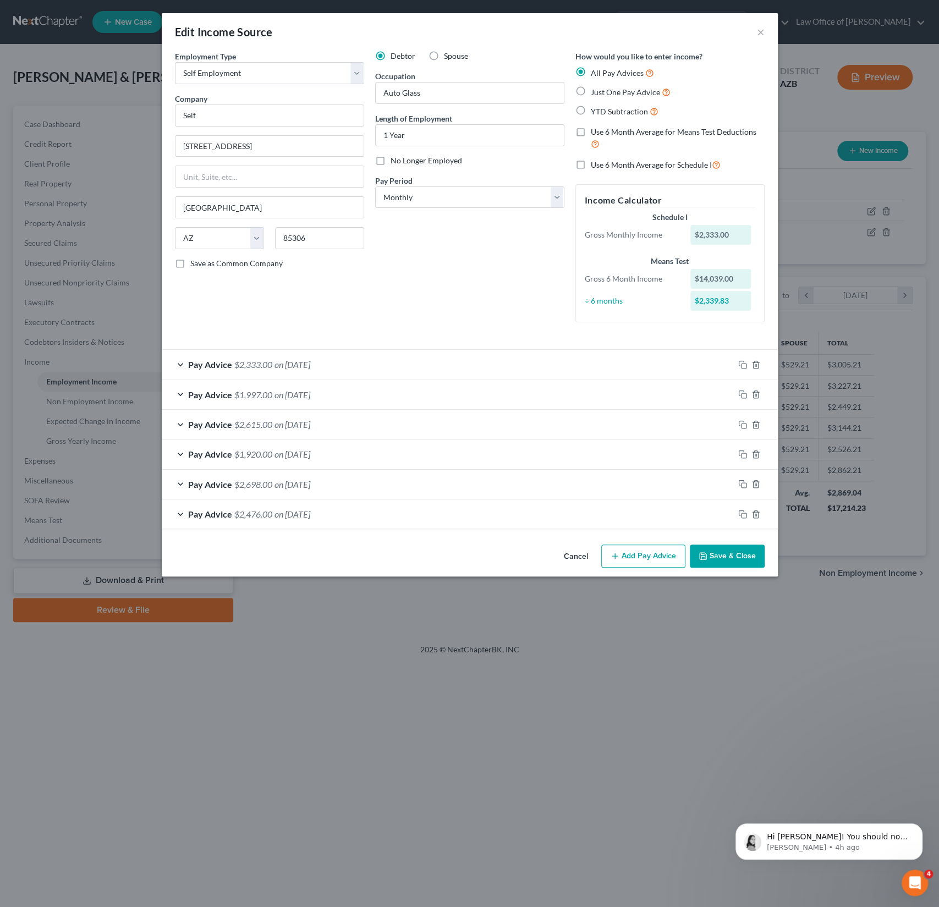
click at [338, 522] on div "Pay Advice $2,476.00 on [DATE]" at bounding box center [448, 513] width 572 height 29
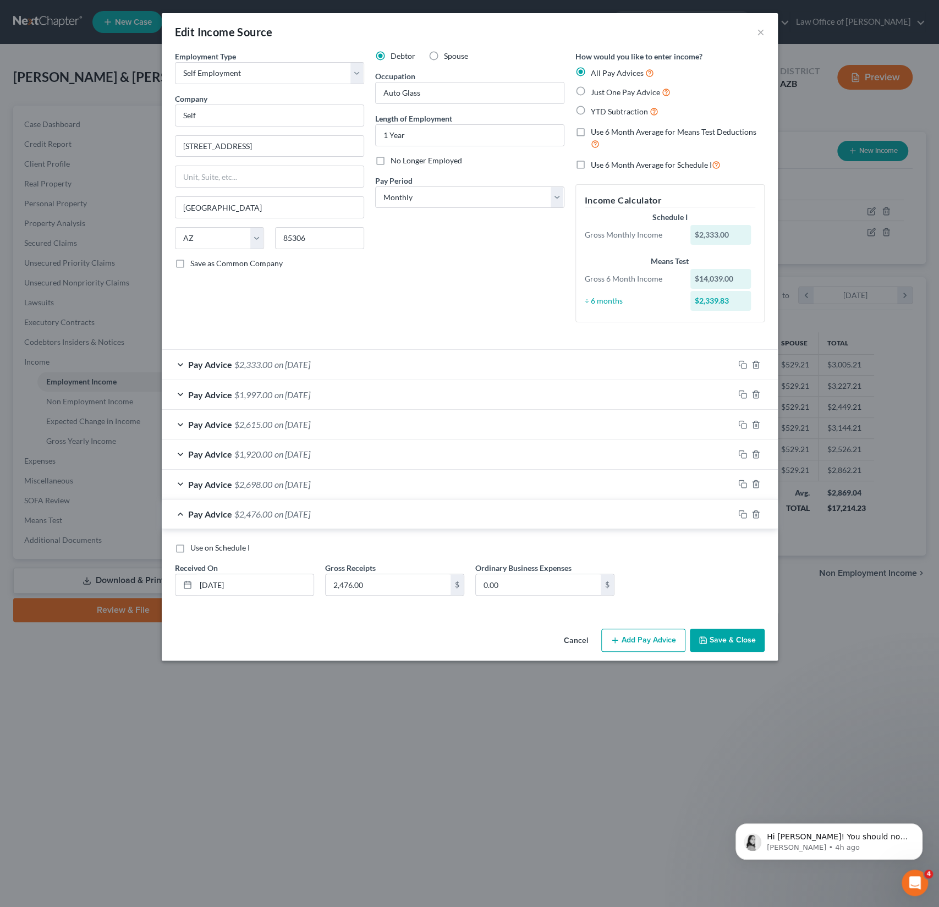
click at [213, 370] on div "Pay Advice $2,333.00 on [DATE]" at bounding box center [448, 364] width 572 height 29
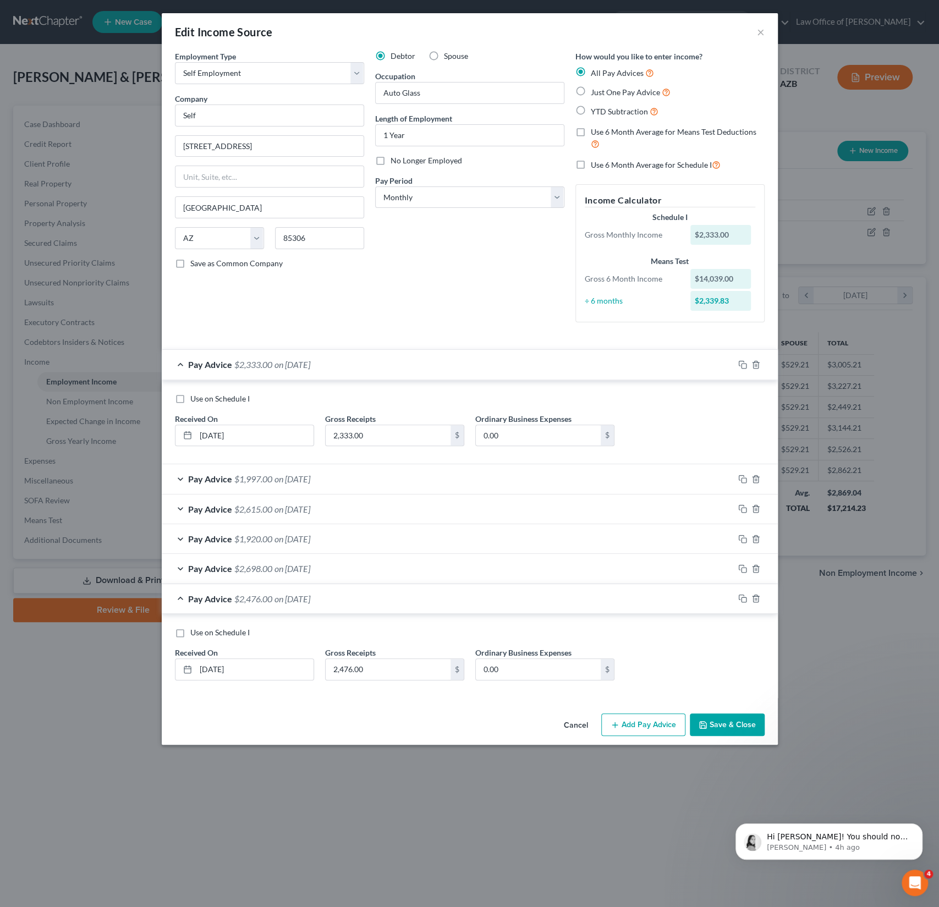
click at [190, 396] on label "Use on Schedule I" at bounding box center [219, 398] width 59 height 11
click at [195, 396] on input "Use on Schedule I" at bounding box center [198, 396] width 7 height 7
checkbox input "true"
click at [724, 730] on button "Save & Close" at bounding box center [727, 724] width 75 height 23
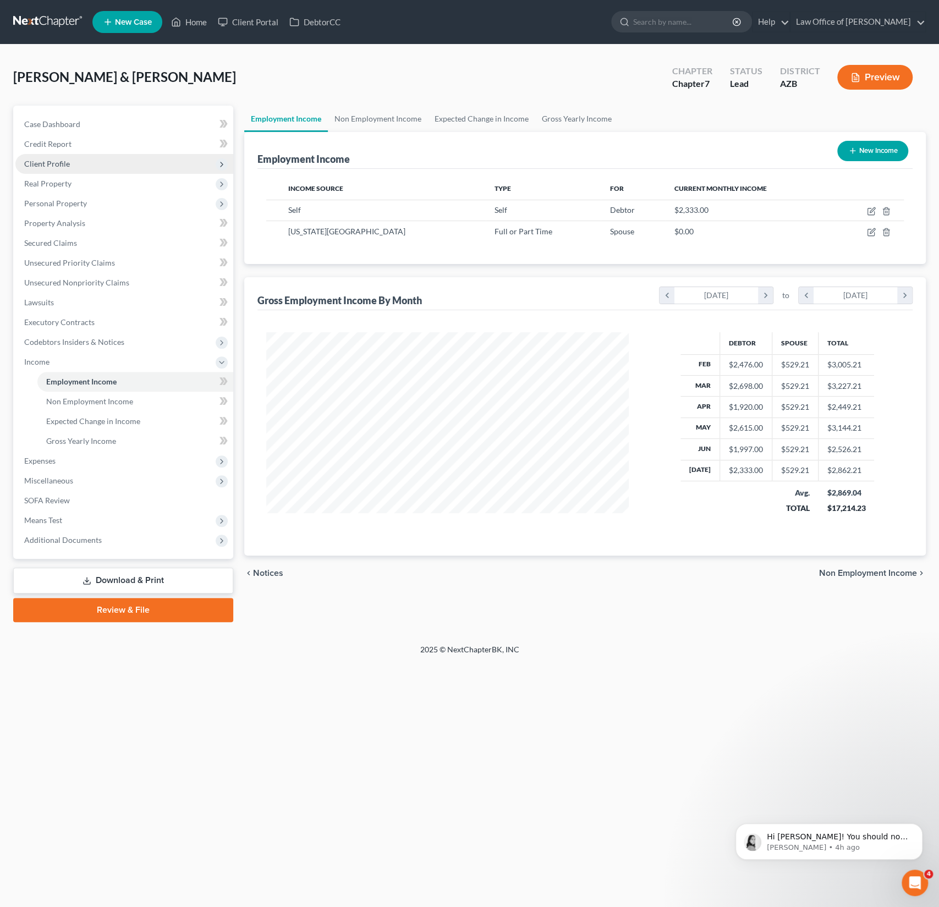
click at [61, 160] on span "Client Profile" at bounding box center [47, 163] width 46 height 9
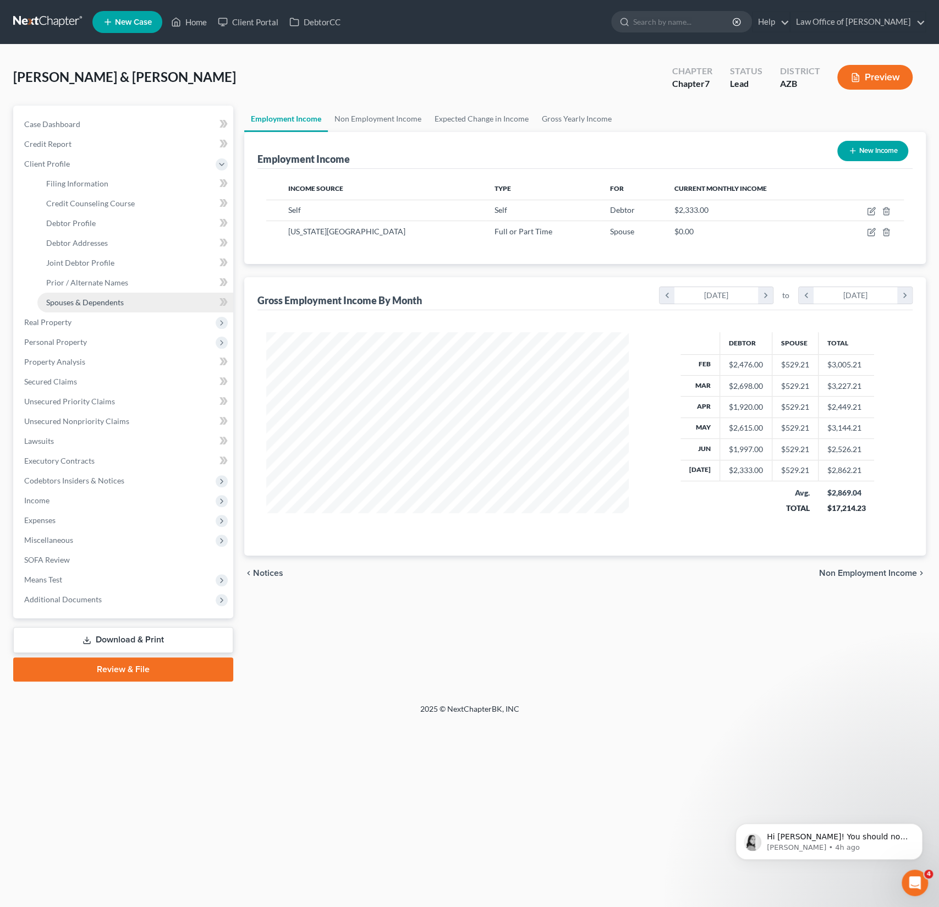
click at [79, 301] on span "Spouses & Dependents" at bounding box center [85, 302] width 78 height 9
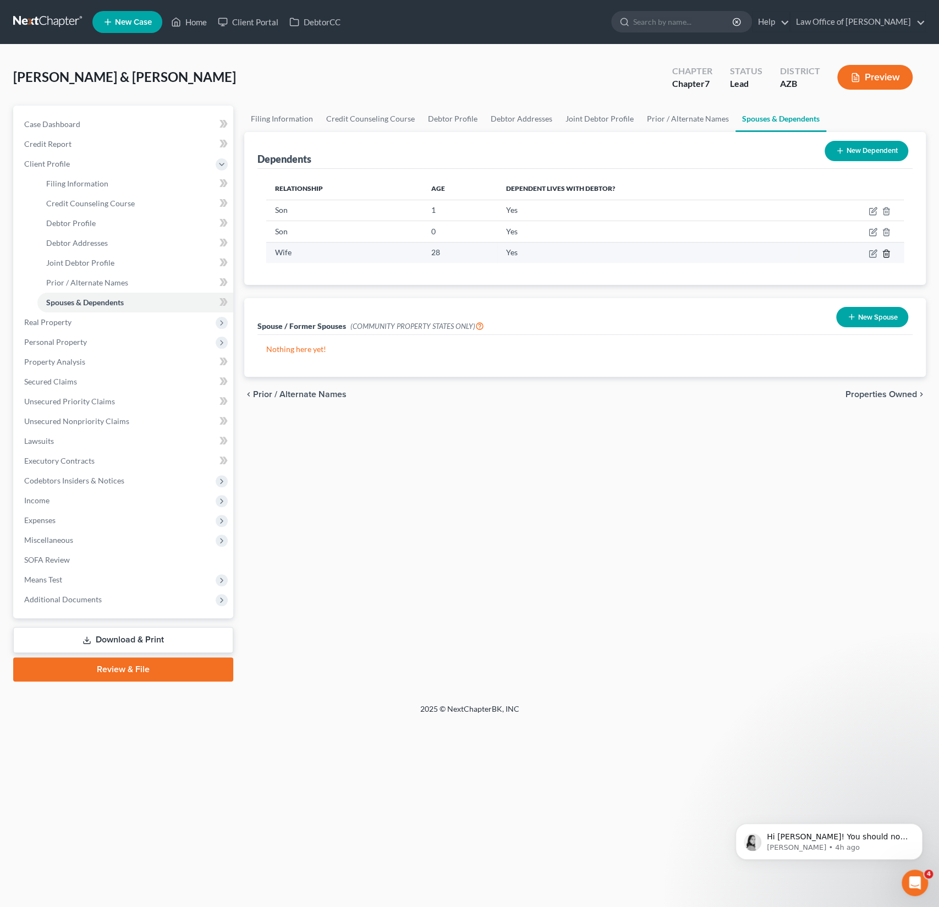
click at [888, 257] on icon "button" at bounding box center [886, 253] width 9 height 9
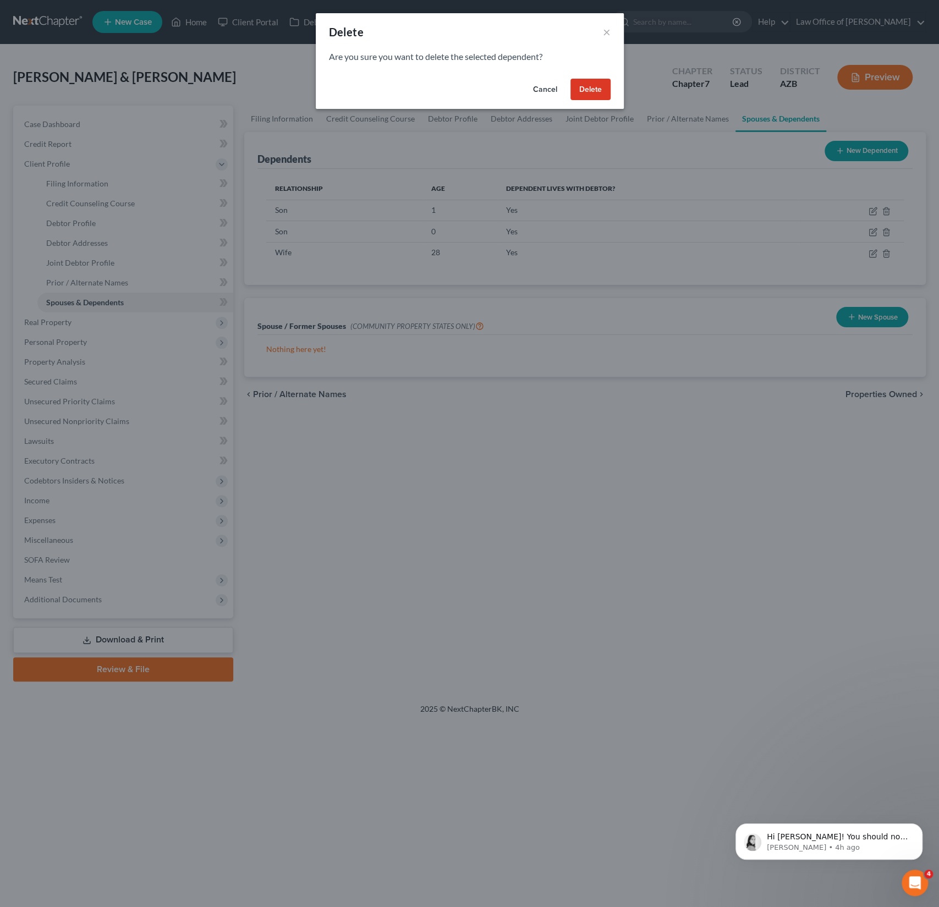
click at [587, 92] on button "Delete" at bounding box center [590, 90] width 40 height 22
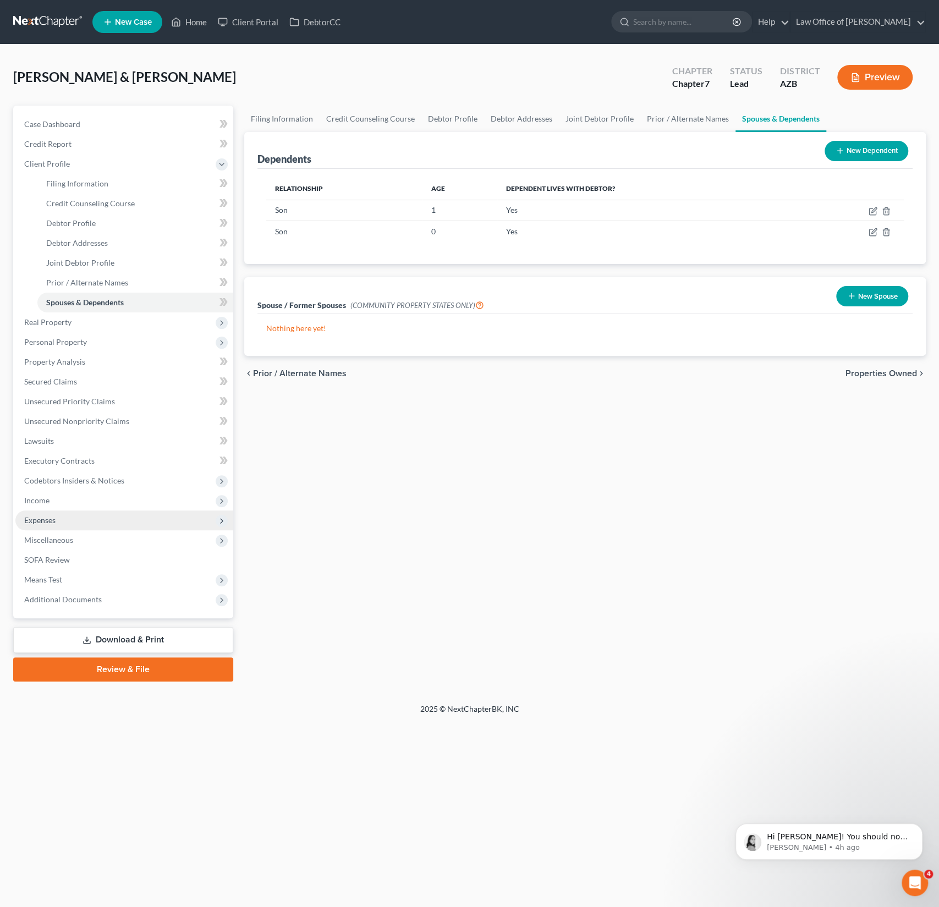
click at [57, 523] on span "Expenses" at bounding box center [124, 520] width 218 height 20
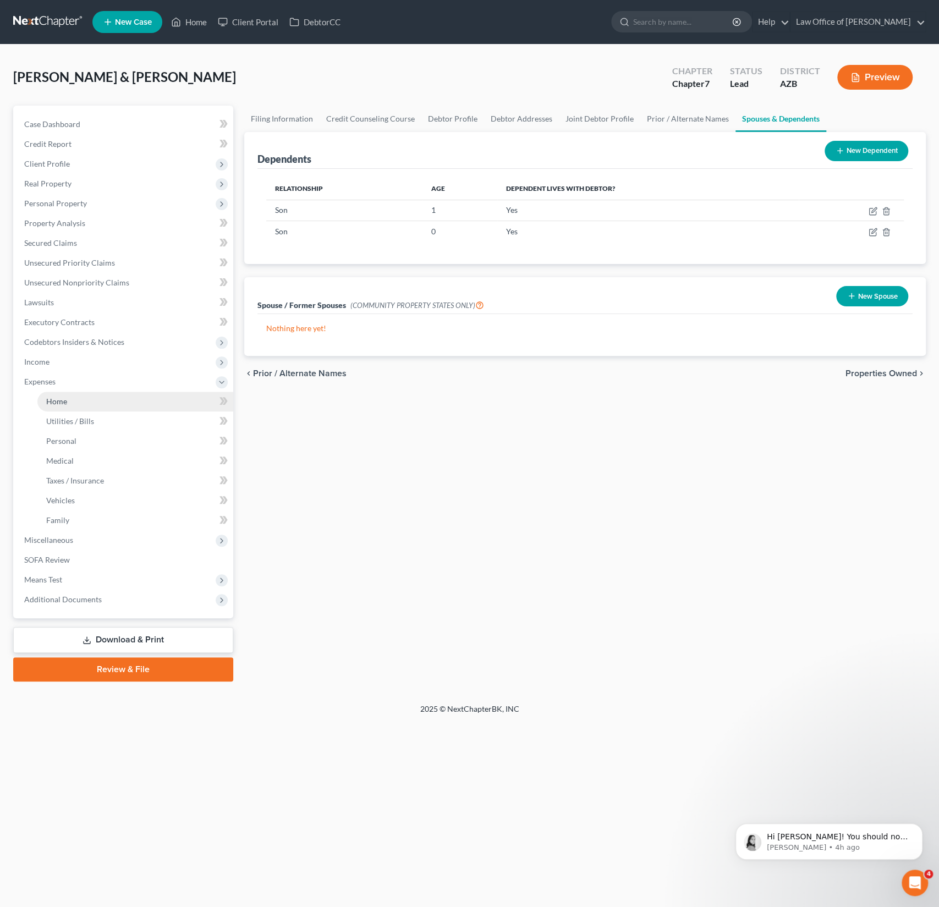
click at [74, 410] on link "Home" at bounding box center [135, 402] width 196 height 20
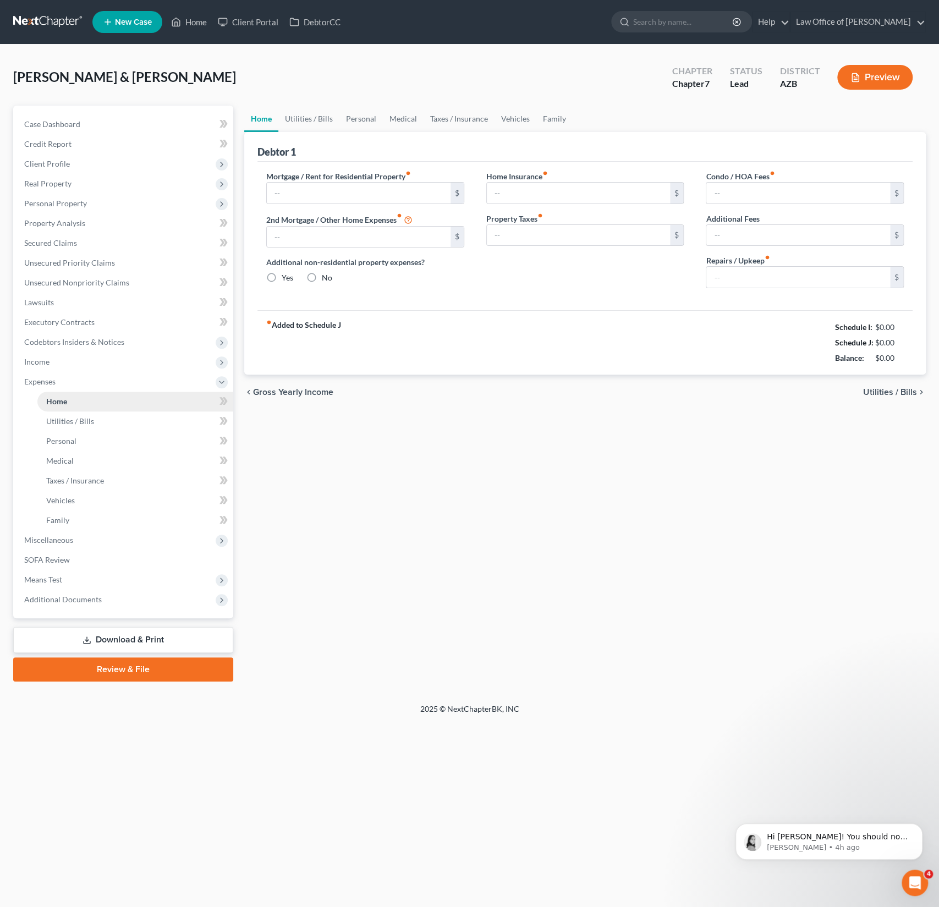
radio input "true"
click at [313, 120] on link "Utilities / Bills" at bounding box center [308, 119] width 61 height 26
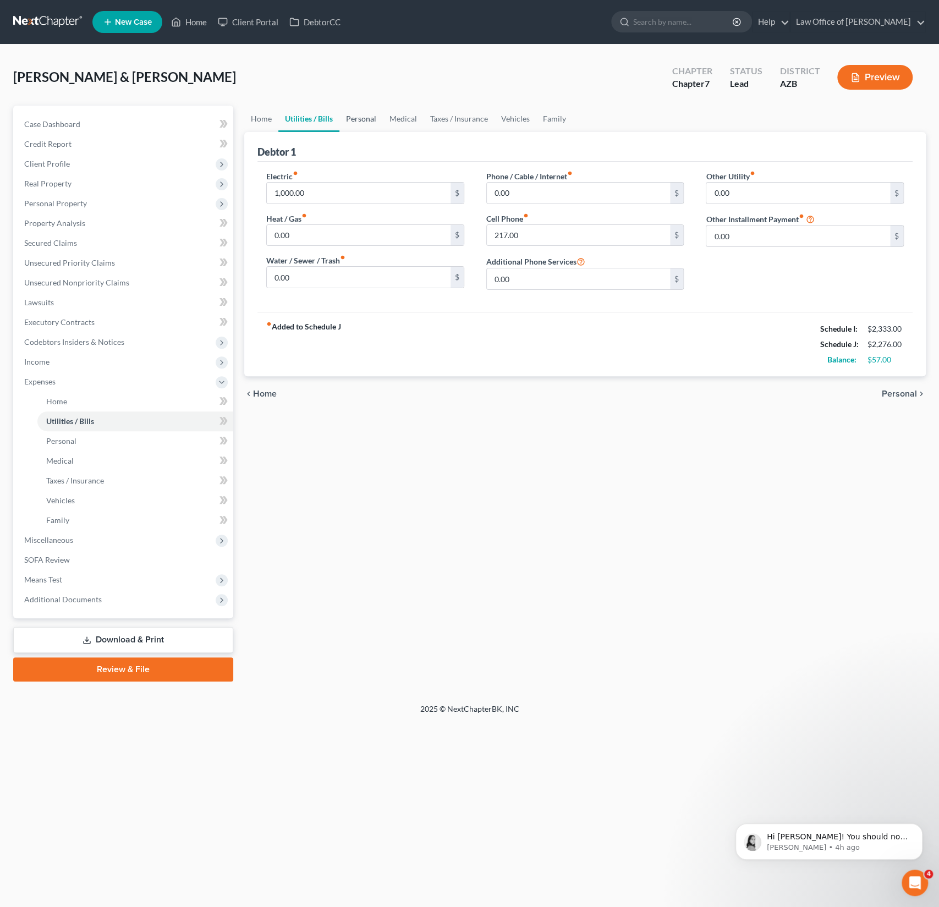
click at [372, 120] on link "Personal" at bounding box center [360, 119] width 43 height 26
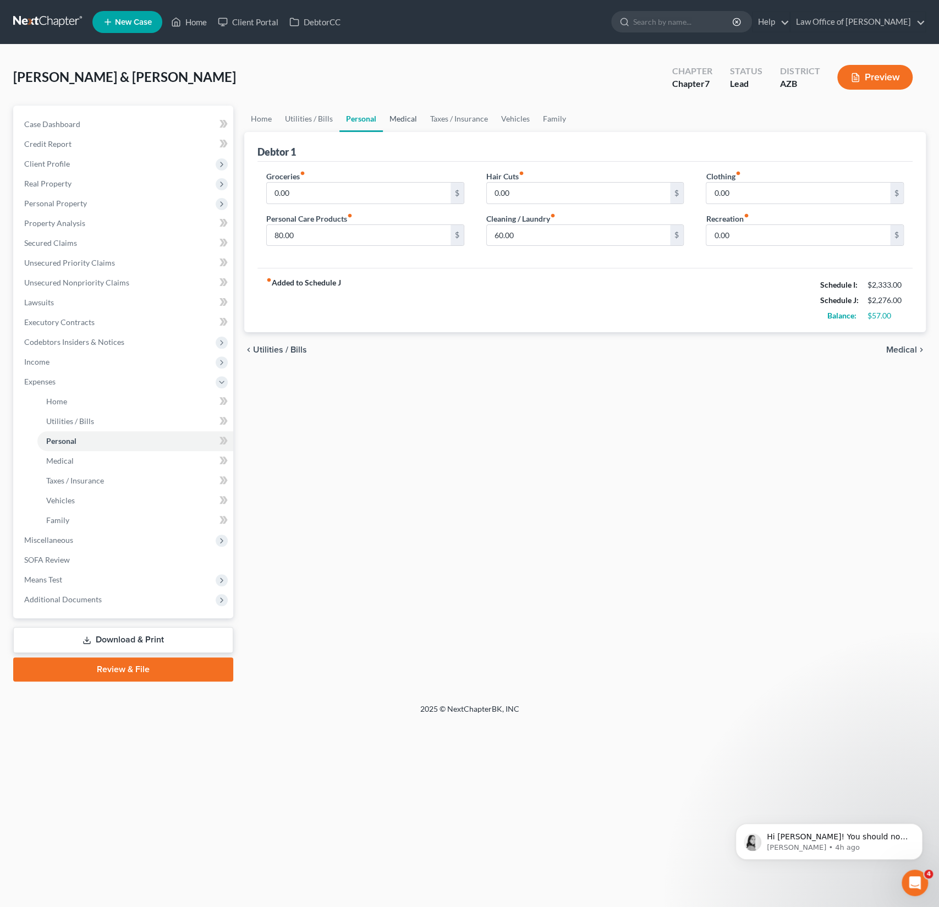
click at [397, 120] on link "Medical" at bounding box center [403, 119] width 41 height 26
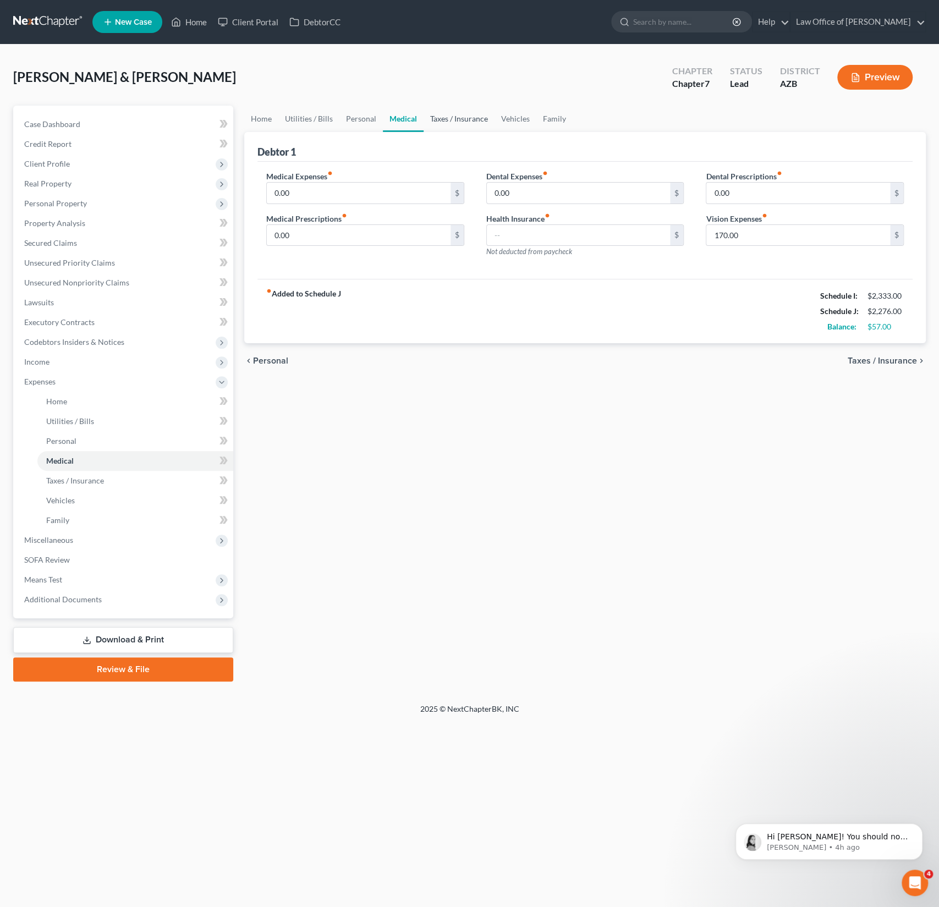
click at [445, 123] on link "Taxes / Insurance" at bounding box center [458, 119] width 71 height 26
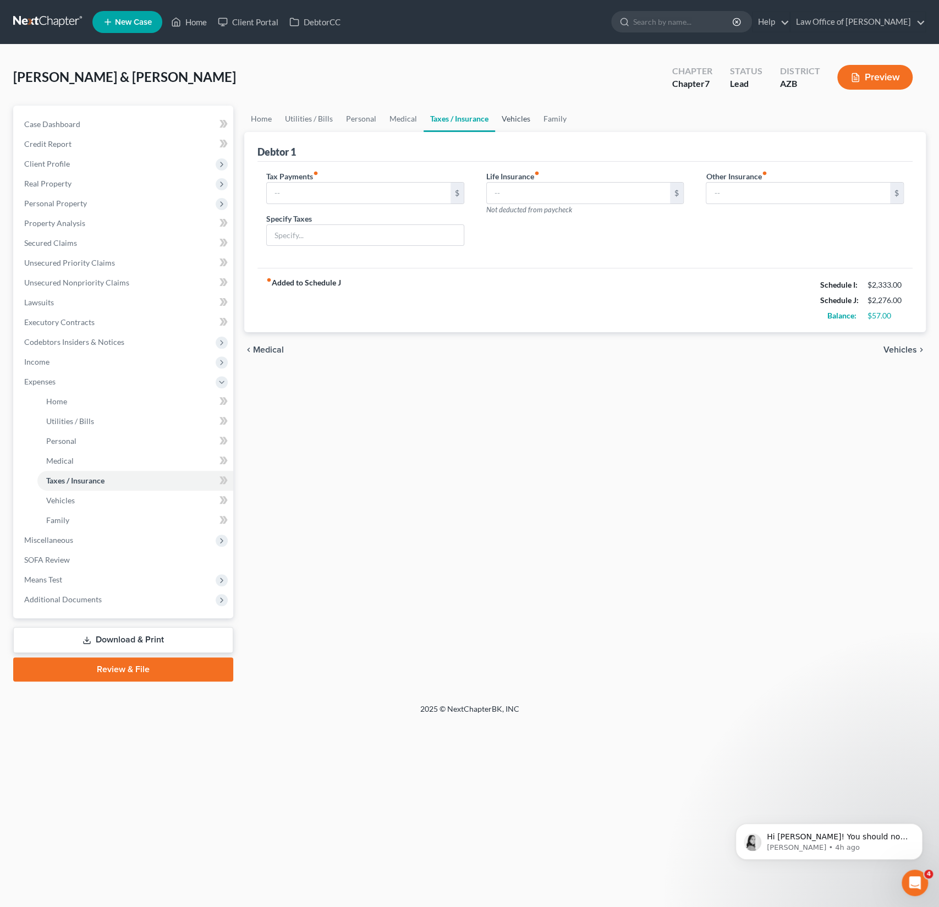
click at [530, 125] on link "Vehicles" at bounding box center [516, 119] width 42 height 26
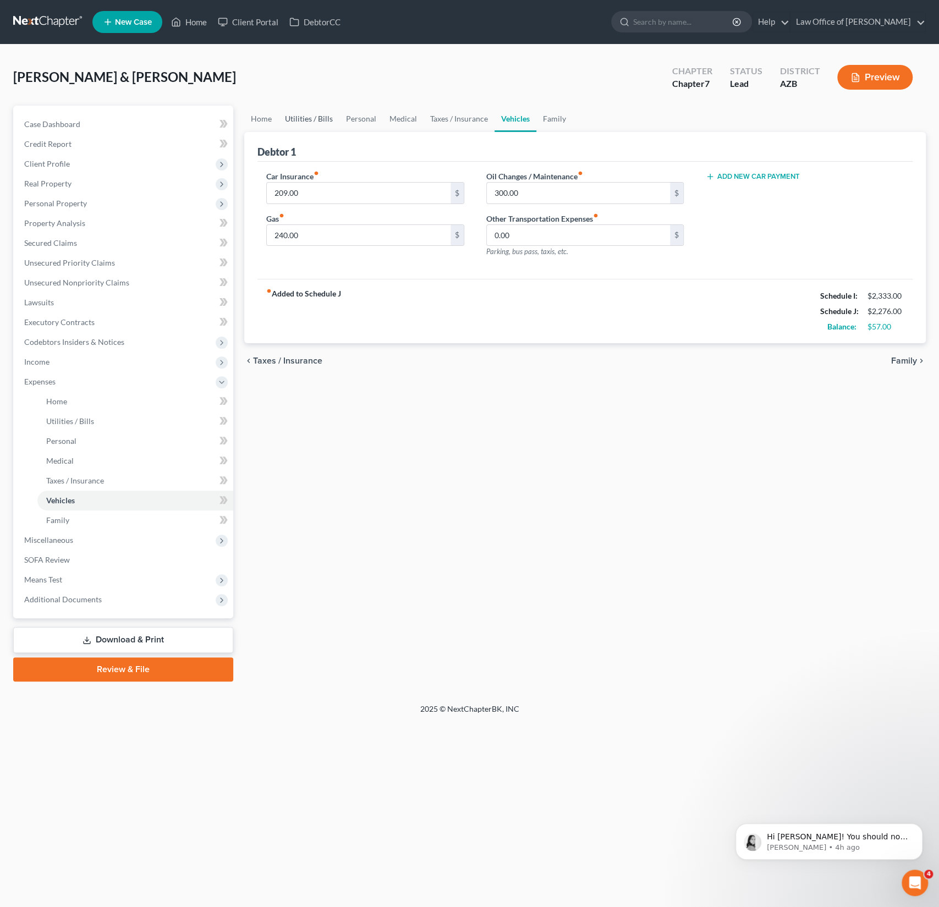
click at [298, 118] on link "Utilities / Bills" at bounding box center [308, 119] width 61 height 26
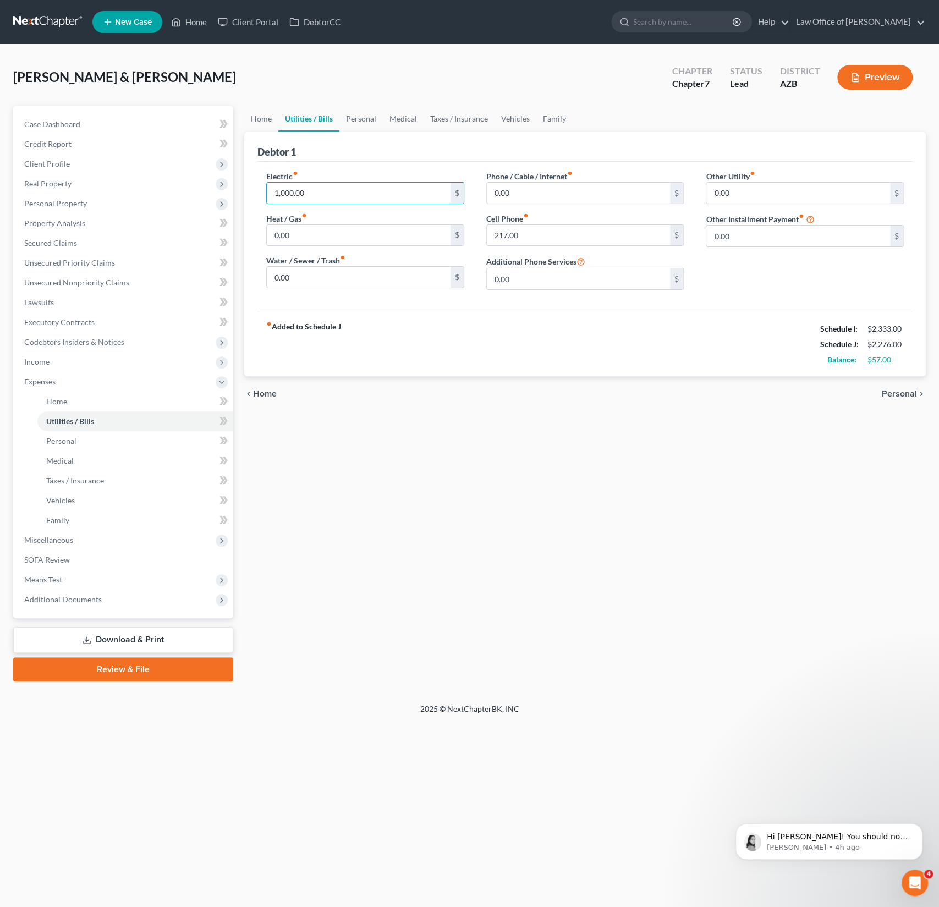
drag, startPoint x: 328, startPoint y: 191, endPoint x: 257, endPoint y: 179, distance: 71.5
click at [257, 179] on div "Electric fiber_manual_record 1,000.00 $ Heat / Gas fiber_manual_record 0.00 $ W…" at bounding box center [365, 234] width 220 height 128
drag, startPoint x: 379, startPoint y: 198, endPoint x: 241, endPoint y: 188, distance: 138.4
click at [241, 188] on div "Home Utilities / Bills Personal Medical Taxes / Insurance Vehicles Family Debto…" at bounding box center [585, 394] width 692 height 576
type input "0"
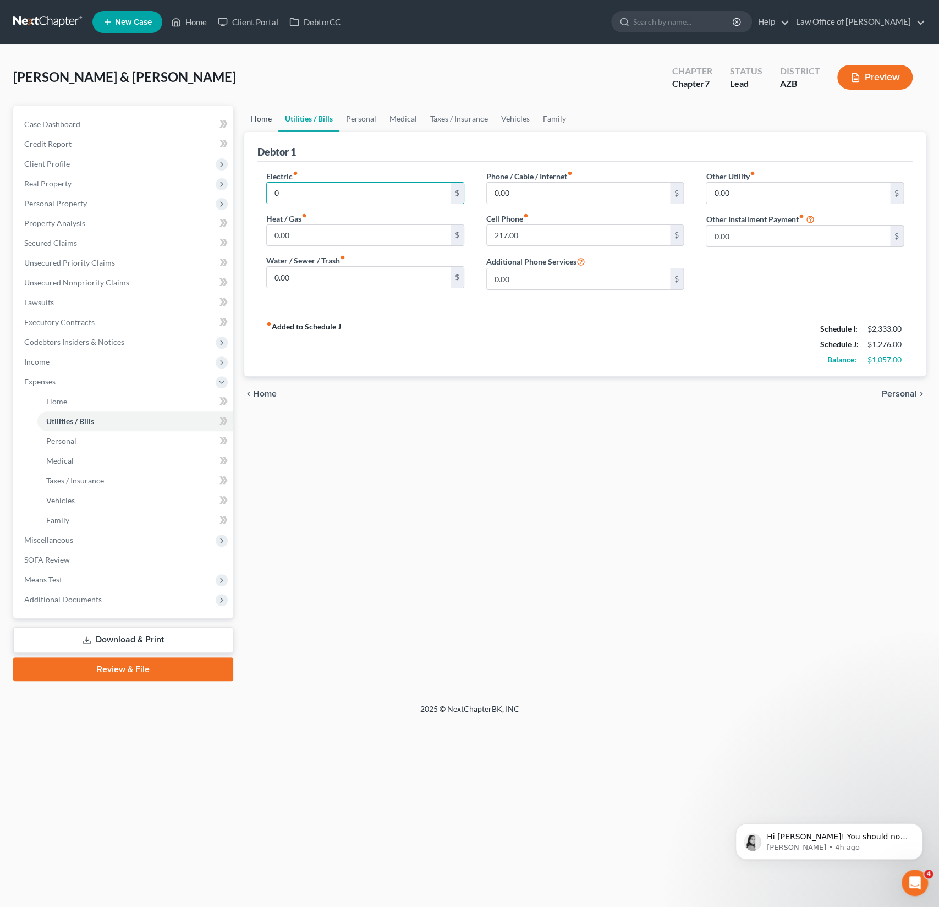
click at [262, 120] on link "Home" at bounding box center [261, 119] width 34 height 26
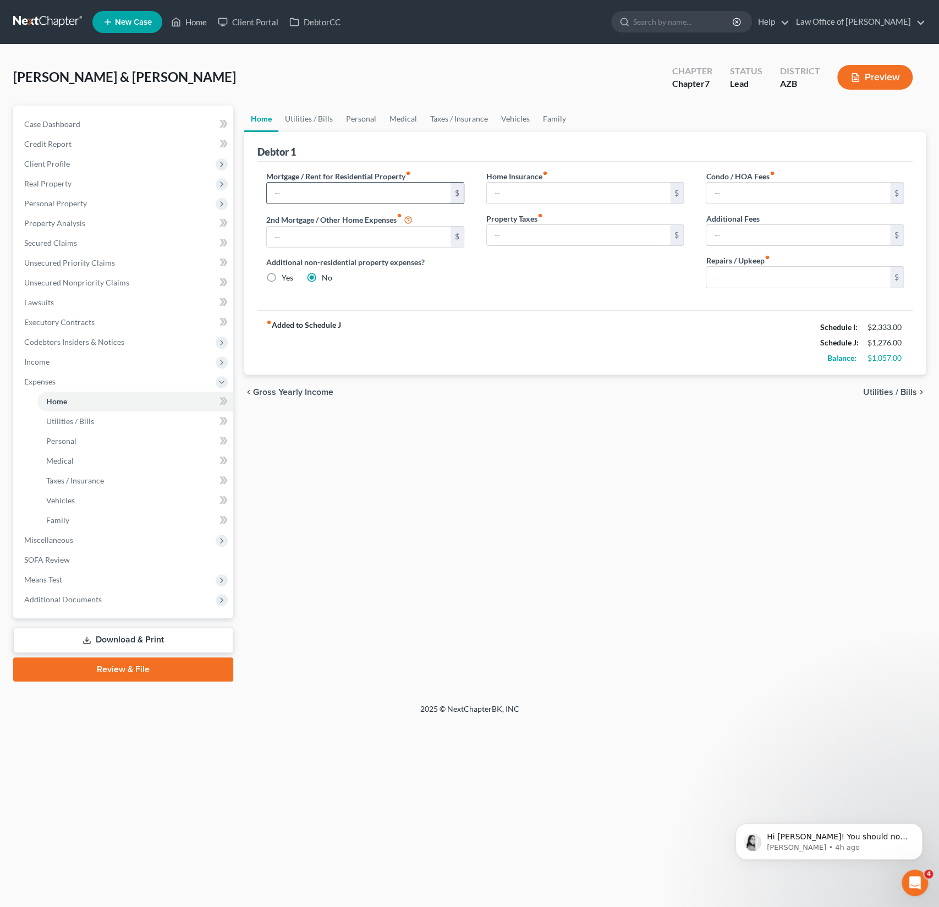
click at [321, 198] on input "text" at bounding box center [359, 193] width 184 height 21
type input "1,000"
click at [465, 115] on link "Taxes / Insurance" at bounding box center [458, 119] width 71 height 26
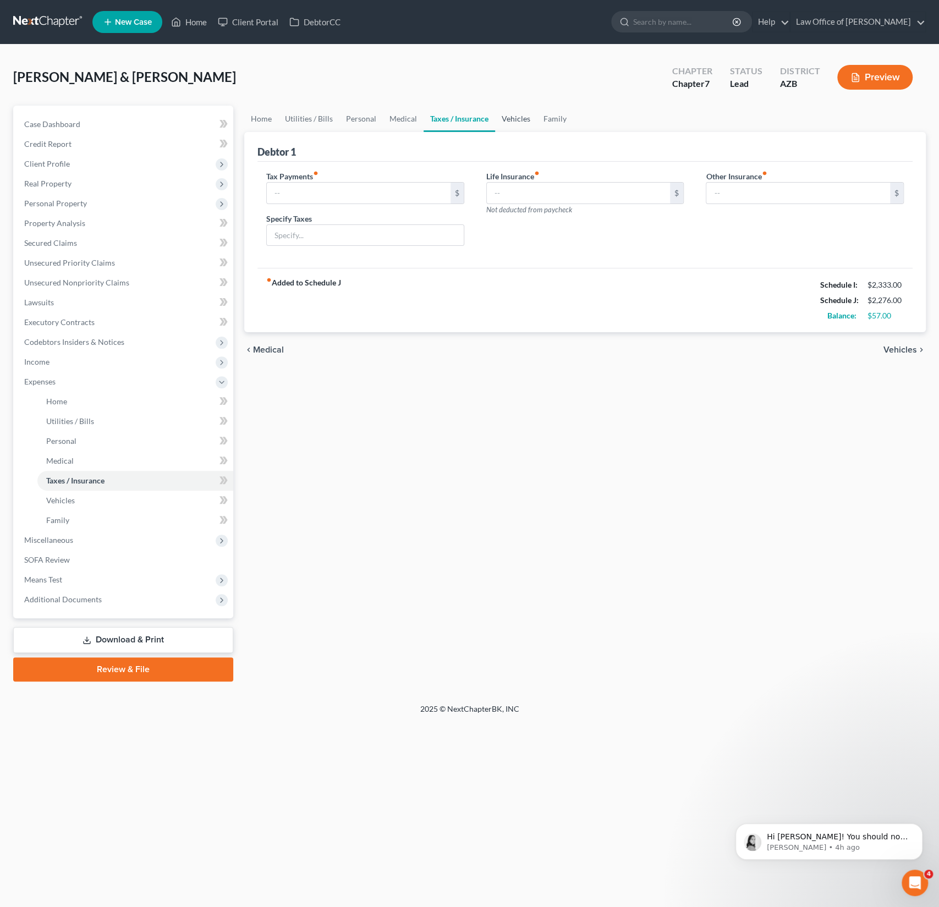
click at [508, 119] on link "Vehicles" at bounding box center [516, 119] width 42 height 26
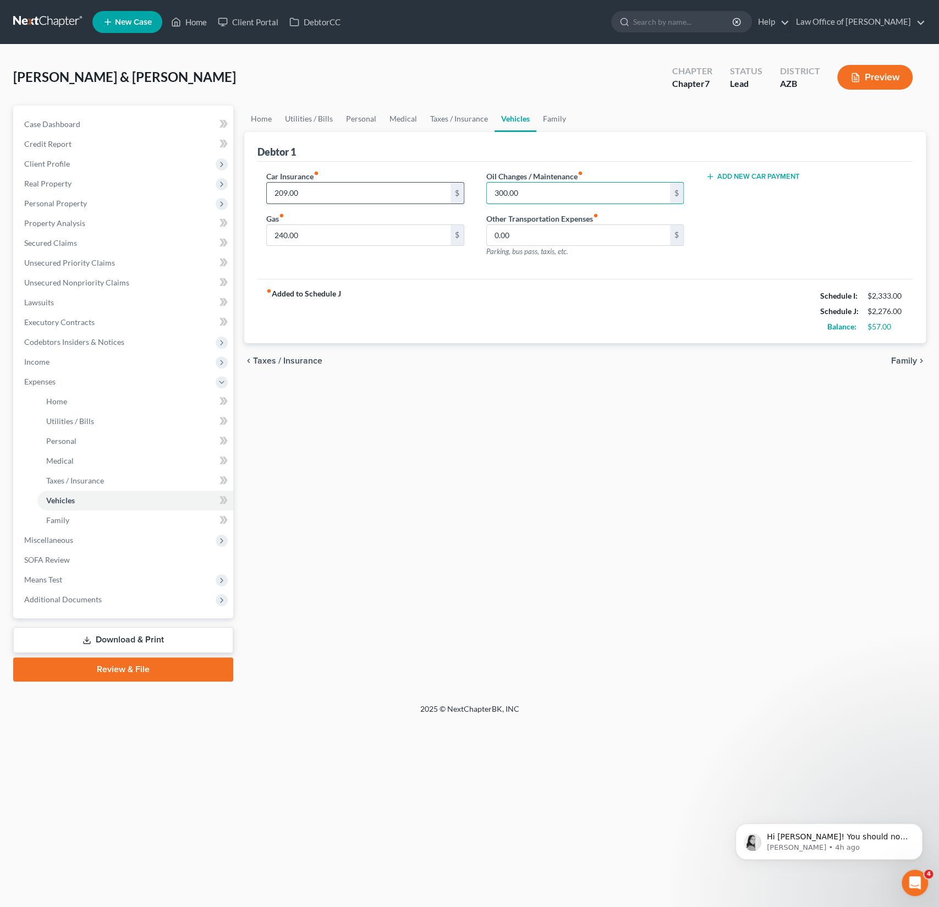
drag, startPoint x: 532, startPoint y: 195, endPoint x: 460, endPoint y: 183, distance: 73.0
click at [460, 183] on div "Car Insurance fiber_manual_record 209.00 $ Gas fiber_manual_record 240.00 $ Oil…" at bounding box center [584, 218] width 659 height 96
drag, startPoint x: 550, startPoint y: 196, endPoint x: 496, endPoint y: 190, distance: 54.7
click at [498, 190] on input "300.00" at bounding box center [579, 193] width 184 height 21
drag, startPoint x: 548, startPoint y: 194, endPoint x: 478, endPoint y: 189, distance: 70.1
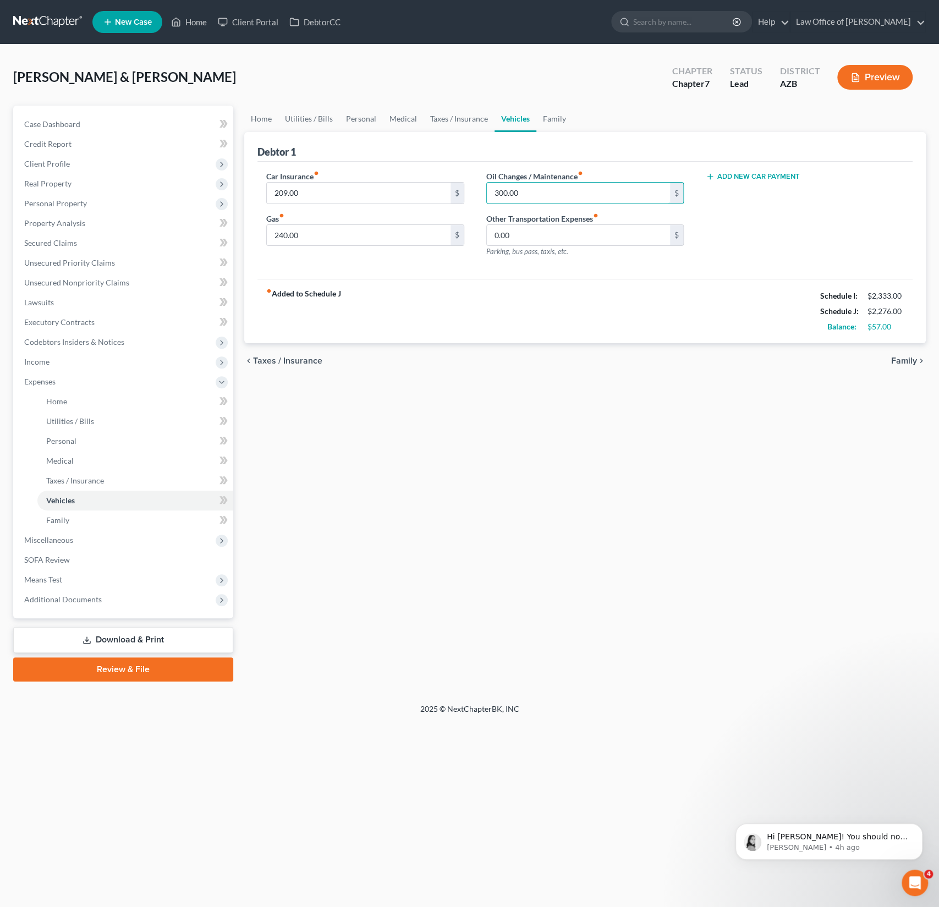
click at [478, 189] on div "Oil Changes / Maintenance fiber_manual_record 300.00 $ Other Transportation Exp…" at bounding box center [585, 218] width 220 height 96
type input "0"
click at [463, 123] on link "Taxes / Insurance" at bounding box center [458, 119] width 71 height 26
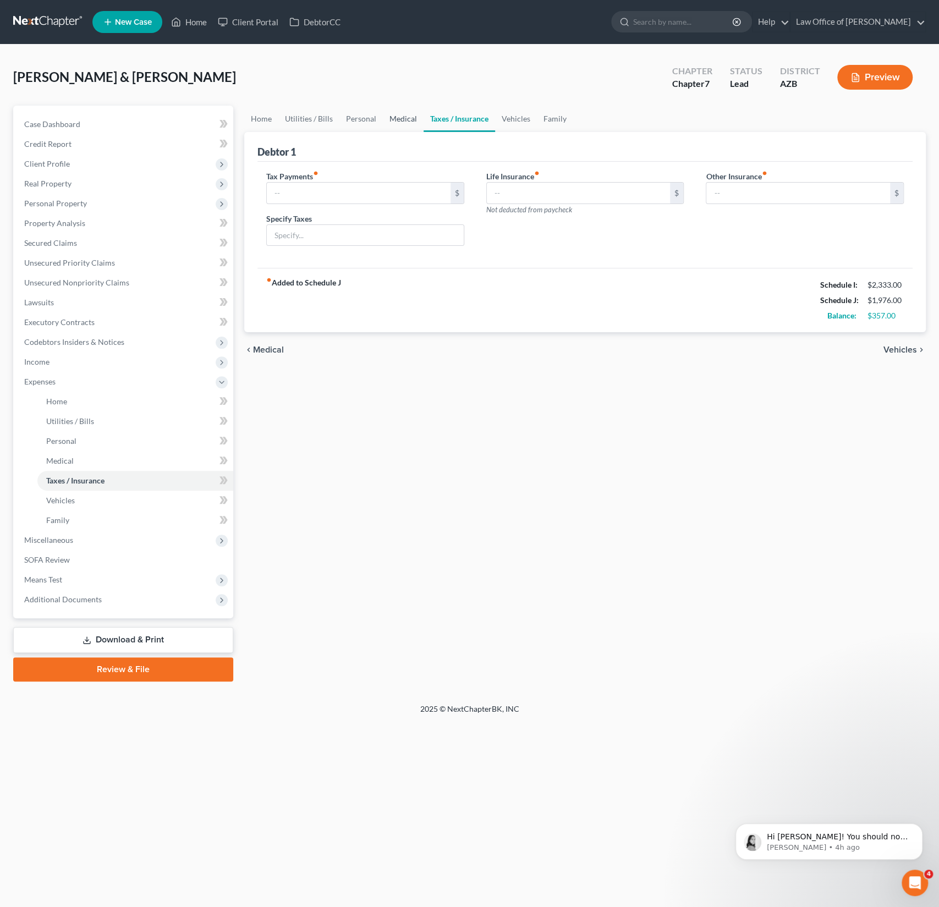
click at [408, 120] on link "Medical" at bounding box center [403, 119] width 41 height 26
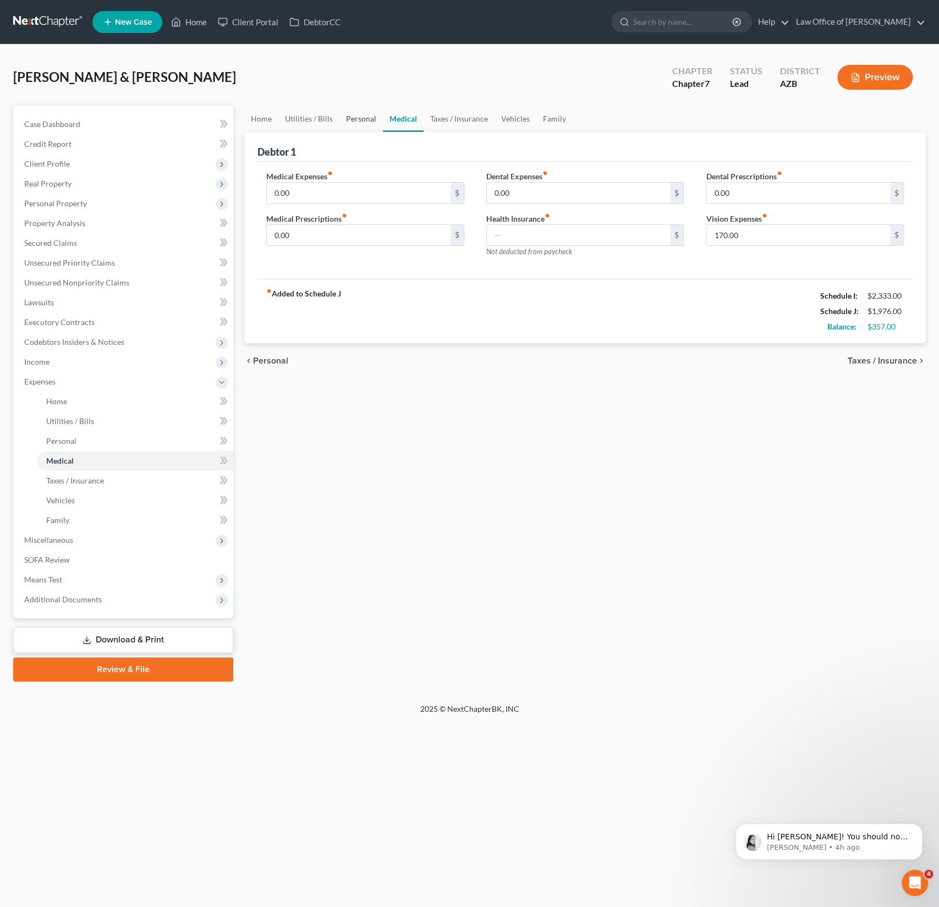
click at [365, 125] on link "Personal" at bounding box center [360, 119] width 43 height 26
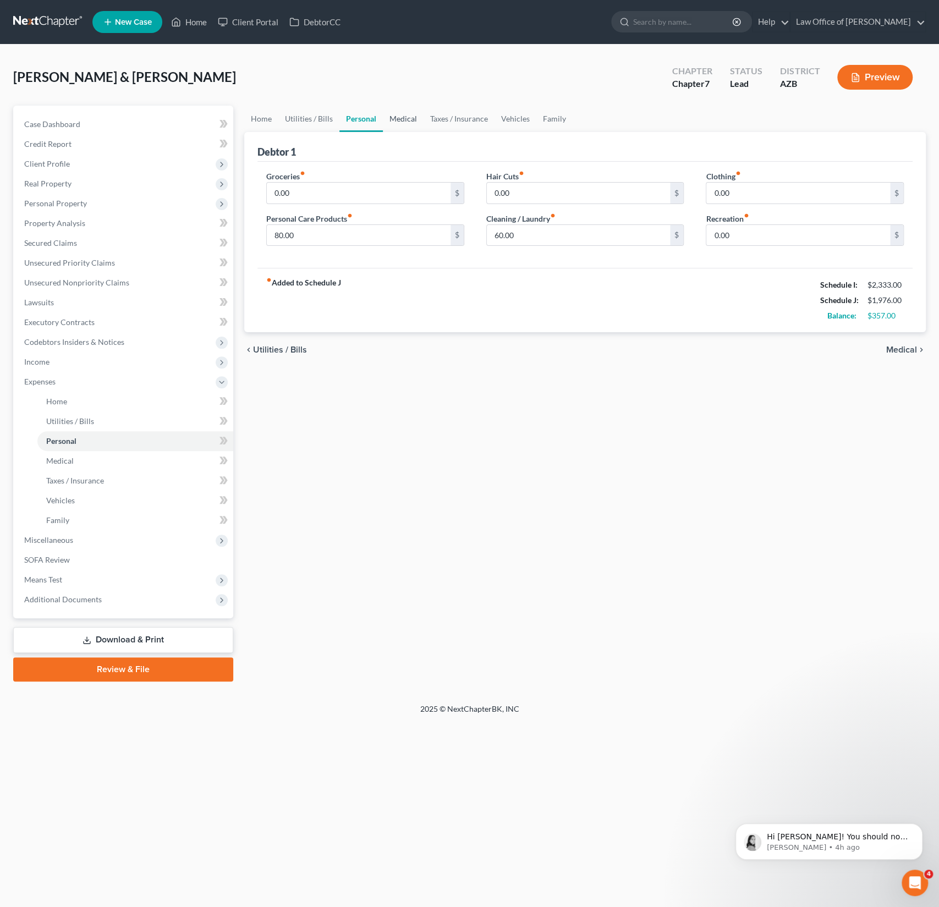
click at [403, 126] on link "Medical" at bounding box center [403, 119] width 41 height 26
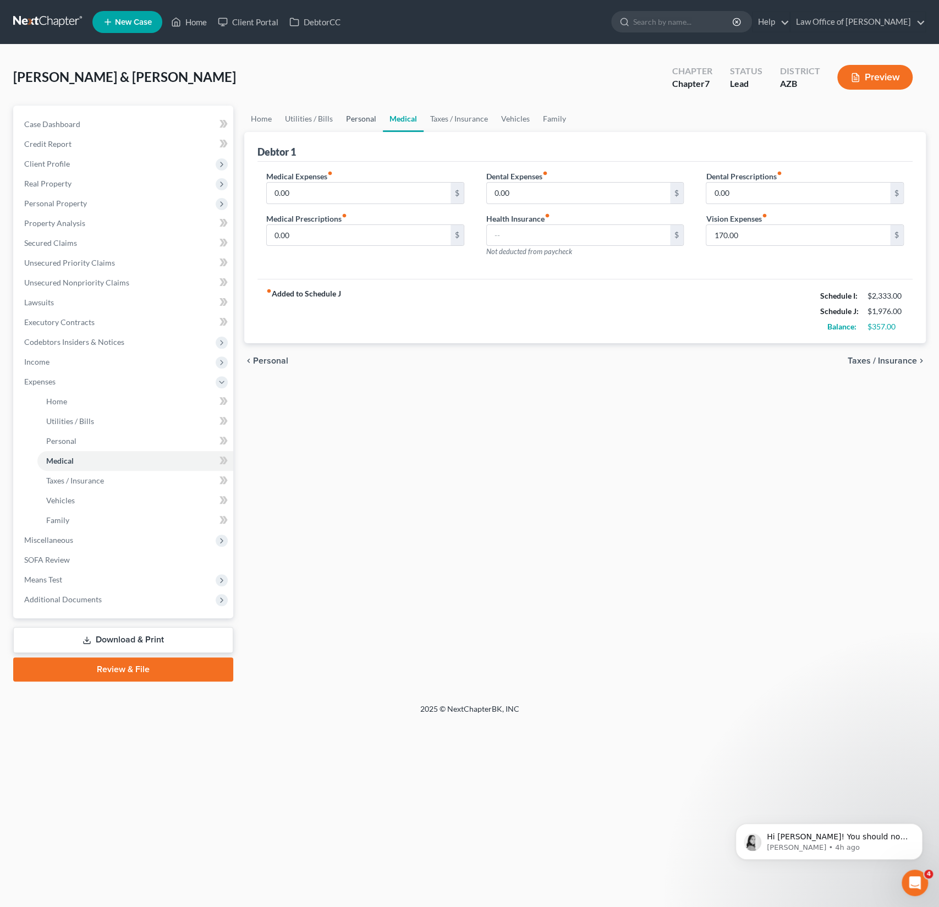
click at [376, 126] on link "Personal" at bounding box center [360, 119] width 43 height 26
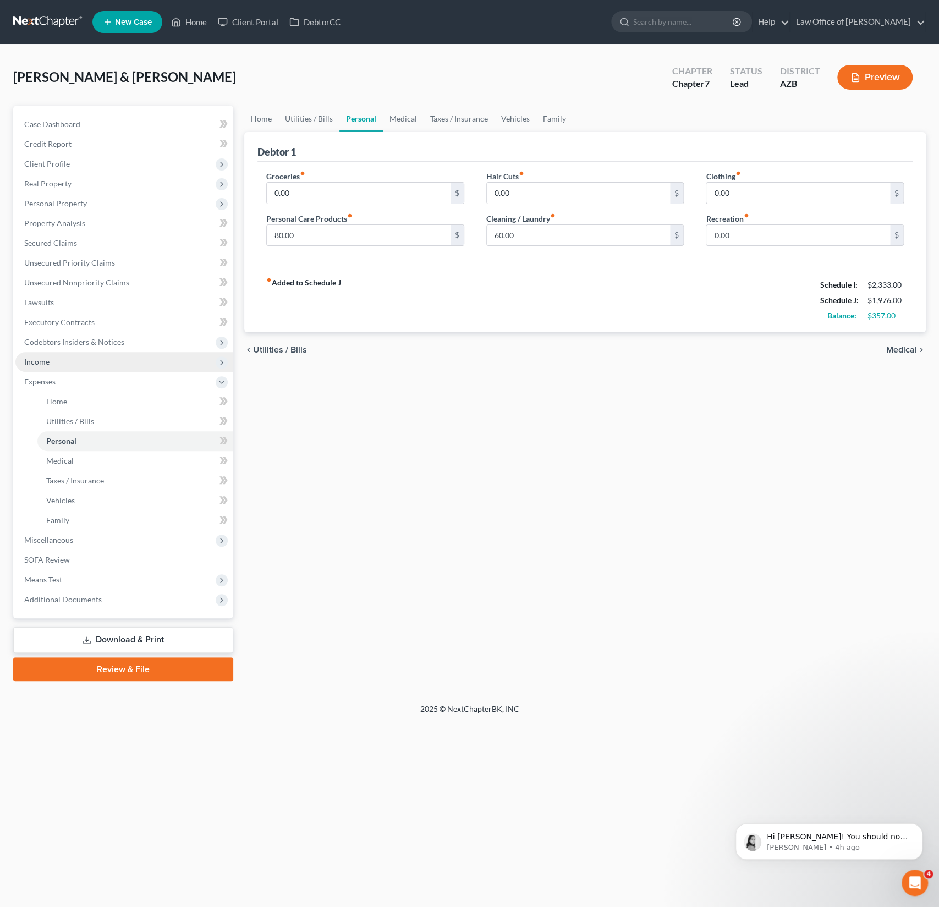
click at [49, 358] on span "Income" at bounding box center [36, 361] width 25 height 9
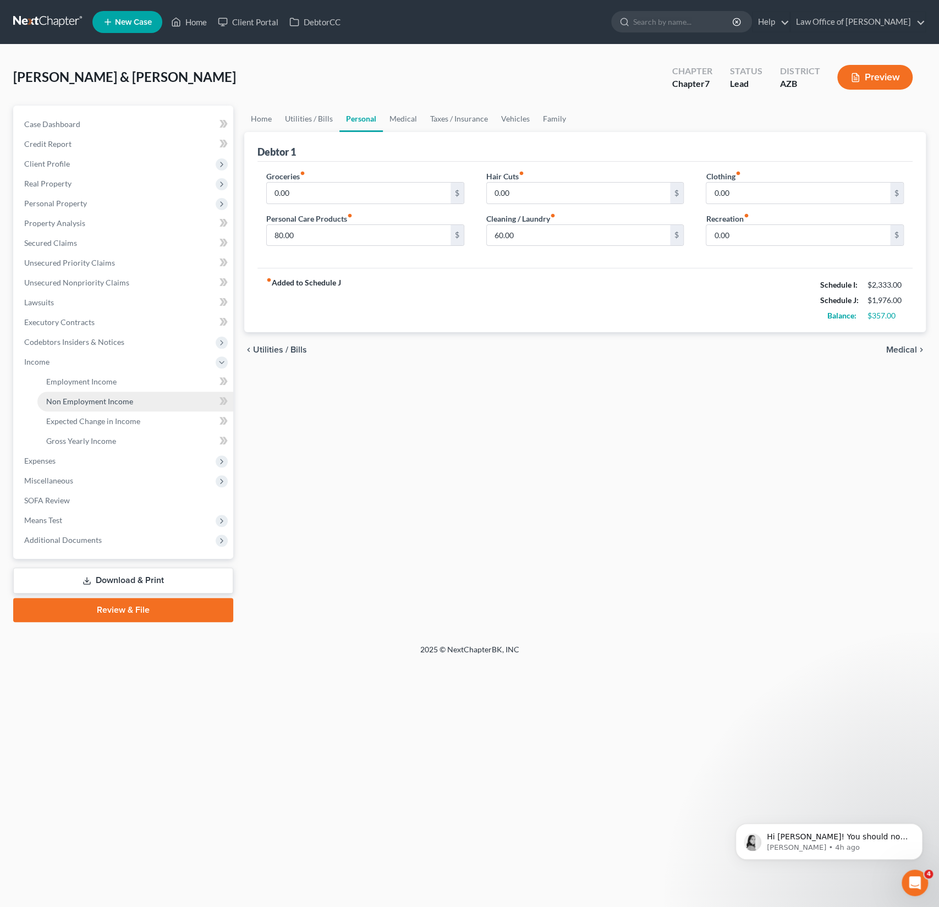
click at [85, 401] on span "Non Employment Income" at bounding box center [89, 400] width 87 height 9
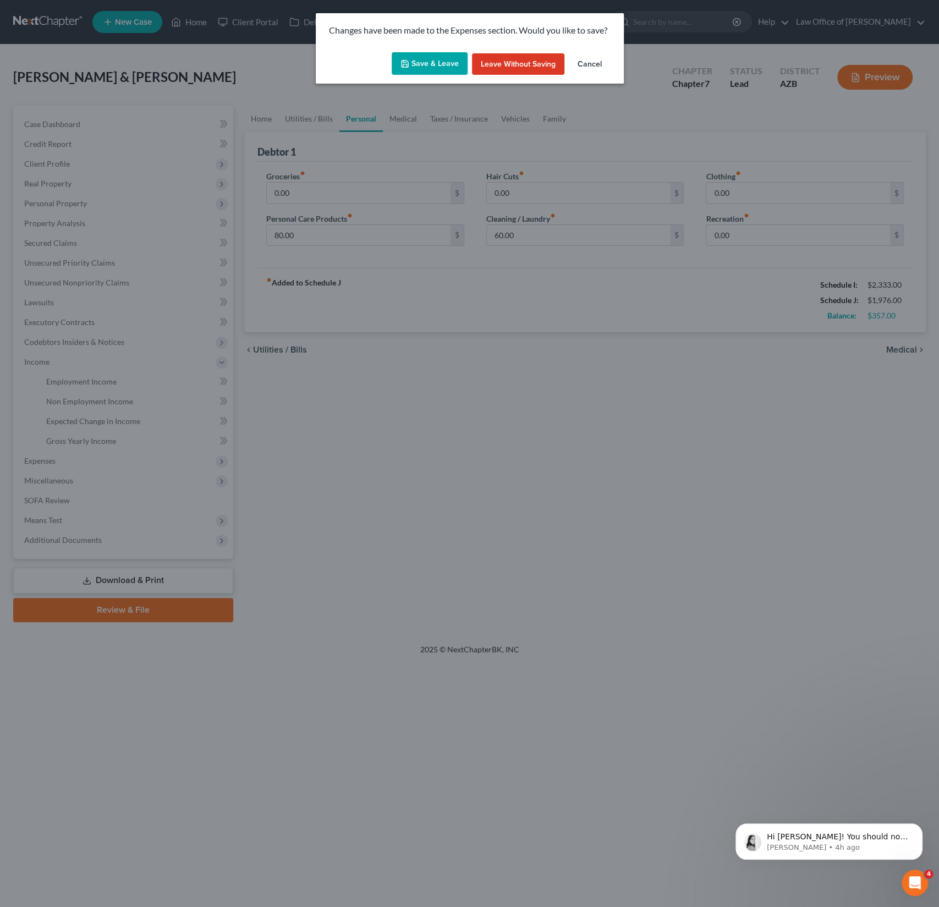
click at [429, 76] on div "Save & Leave Leave without Saving Cancel" at bounding box center [470, 66] width 308 height 36
click at [433, 65] on button "Save & Leave" at bounding box center [430, 63] width 76 height 23
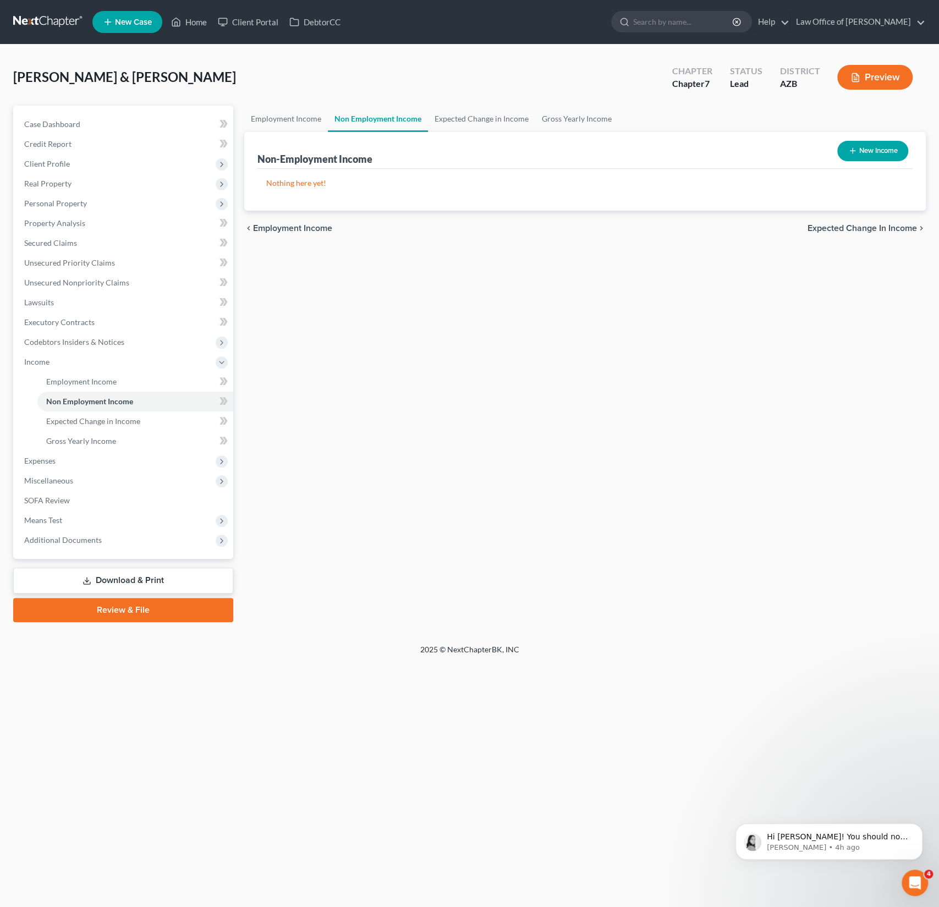
click at [889, 158] on button "New Income" at bounding box center [872, 151] width 71 height 20
select select "0"
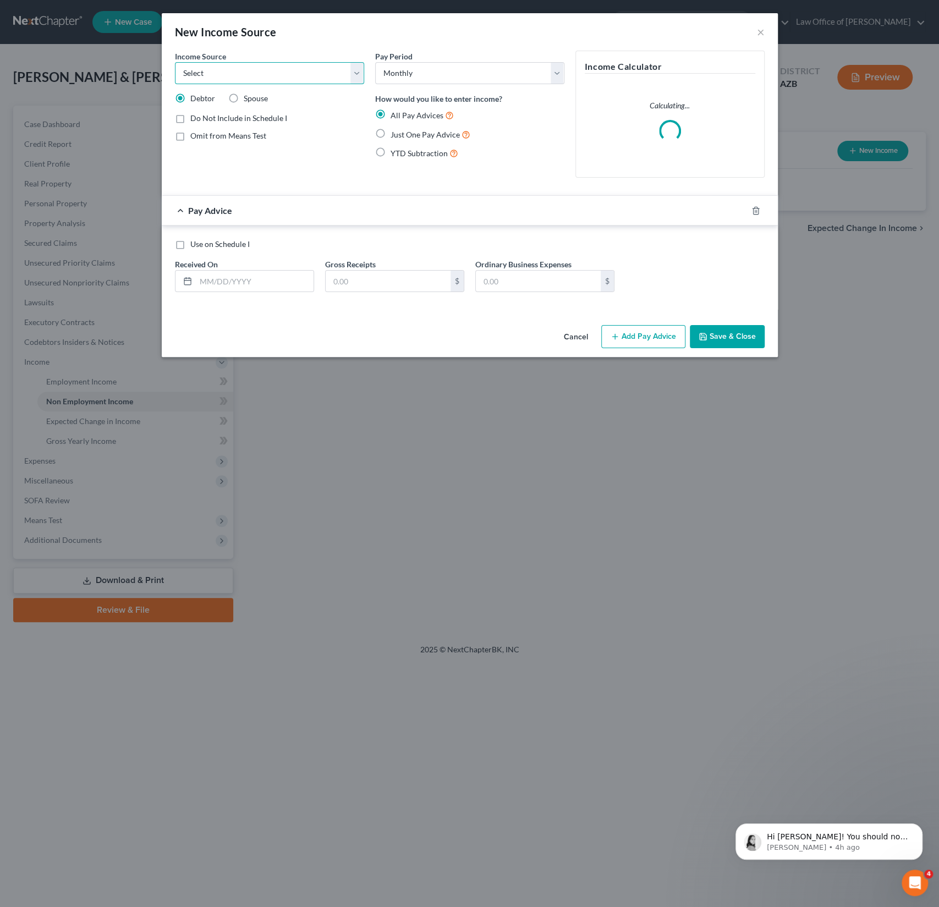
click at [236, 68] on select "Select Unemployment Disability (from employer) Pension Retirement Social Securi…" at bounding box center [269, 73] width 189 height 22
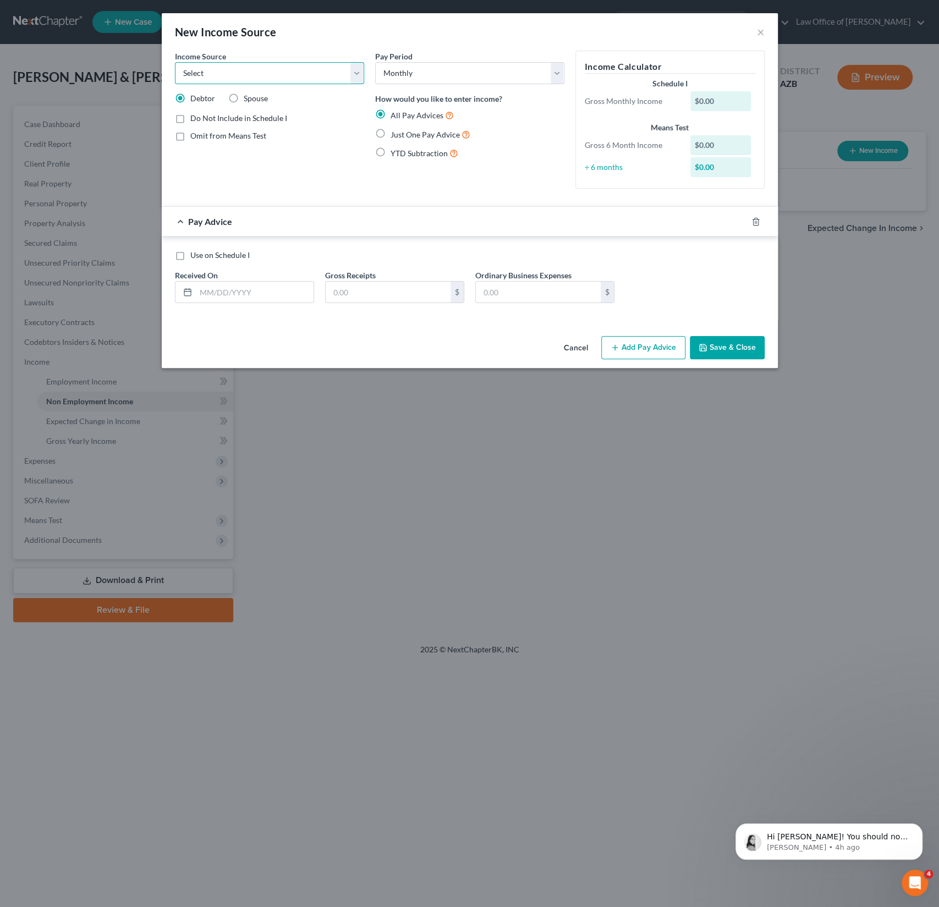
select select "5"
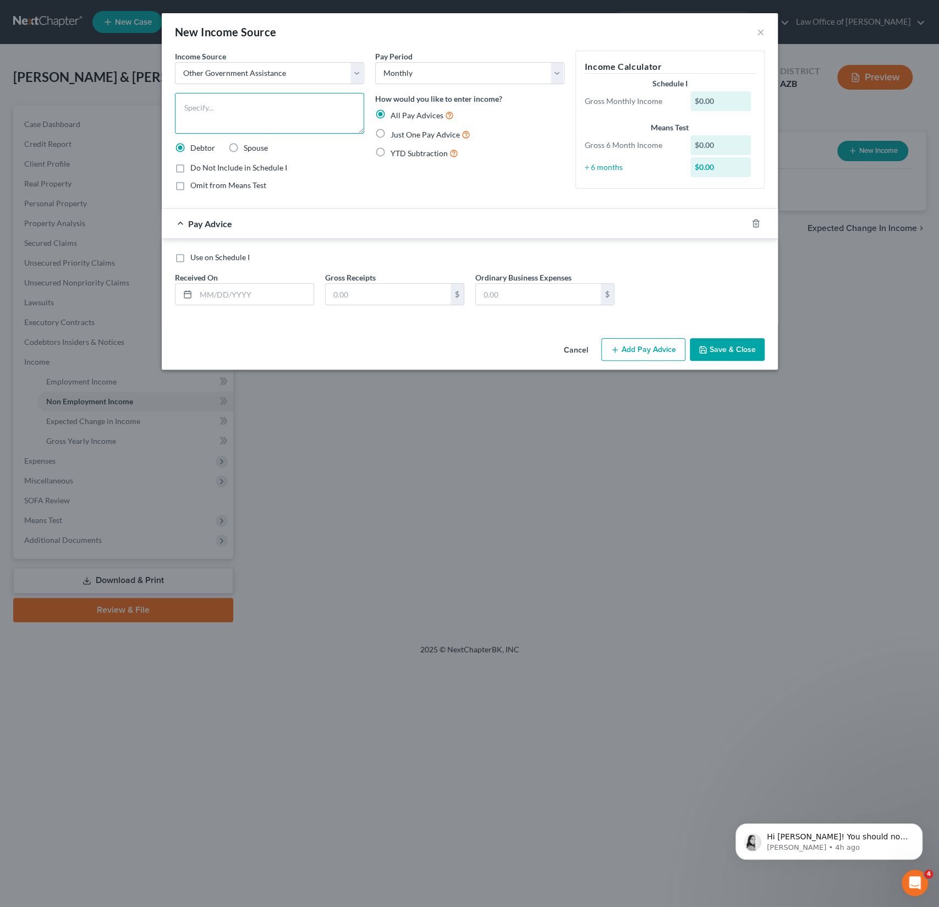
click at [180, 94] on textarea at bounding box center [269, 113] width 189 height 41
type textarea "SNAP"
click at [412, 126] on div "All Pay Advices Just One Pay Advice YTD Subtraction" at bounding box center [469, 134] width 189 height 51
click at [399, 134] on span "Just One Pay Advice" at bounding box center [424, 134] width 69 height 9
click at [399, 134] on input "Just One Pay Advice" at bounding box center [398, 131] width 7 height 7
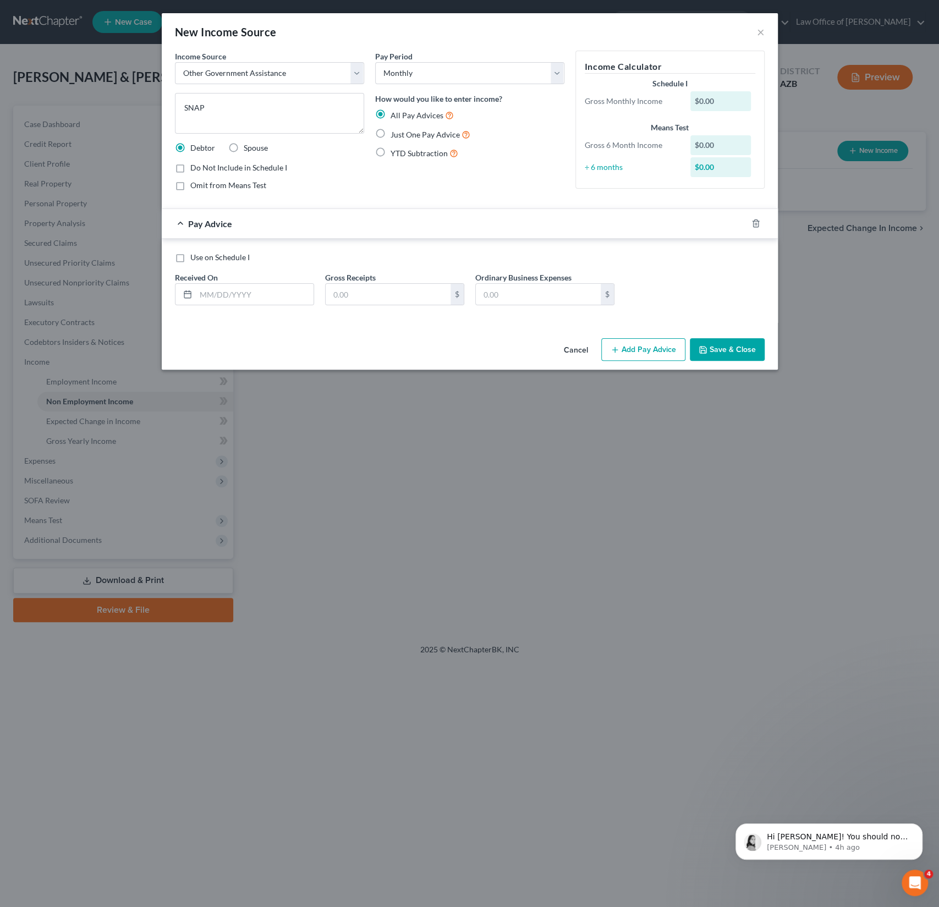
radio input "true"
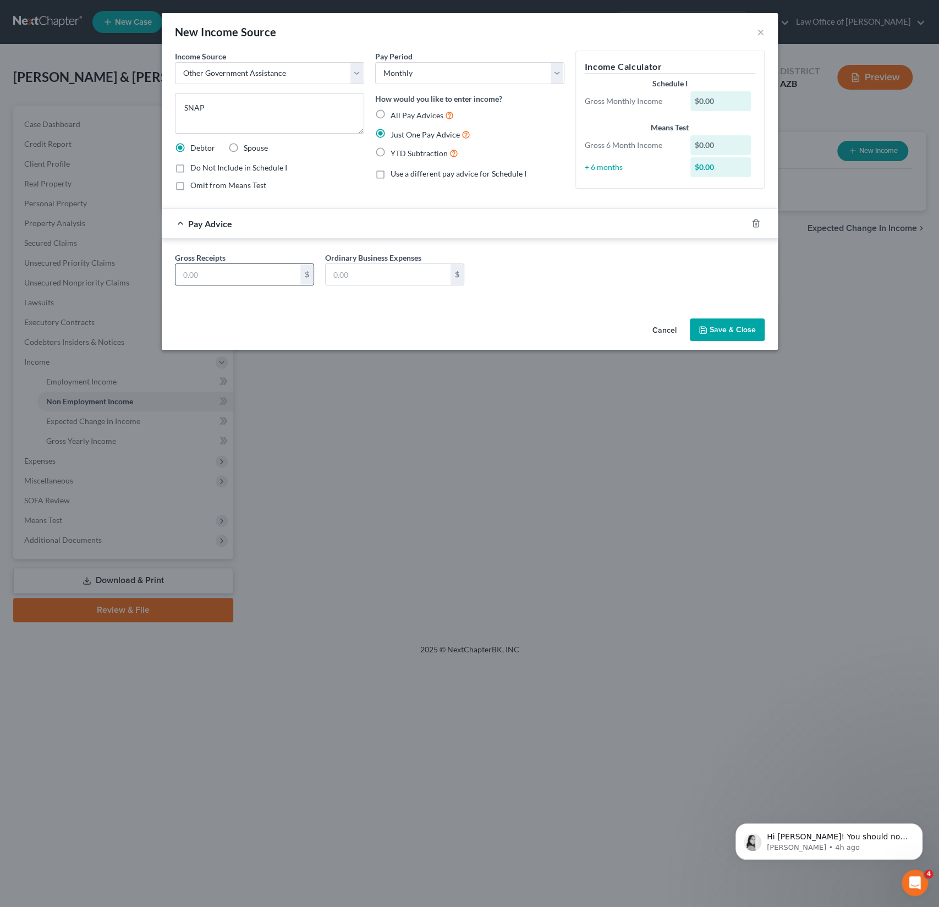
click at [214, 278] on input "text" at bounding box center [237, 274] width 125 height 21
type input "700"
click at [708, 324] on button "Save & Close" at bounding box center [727, 329] width 75 height 23
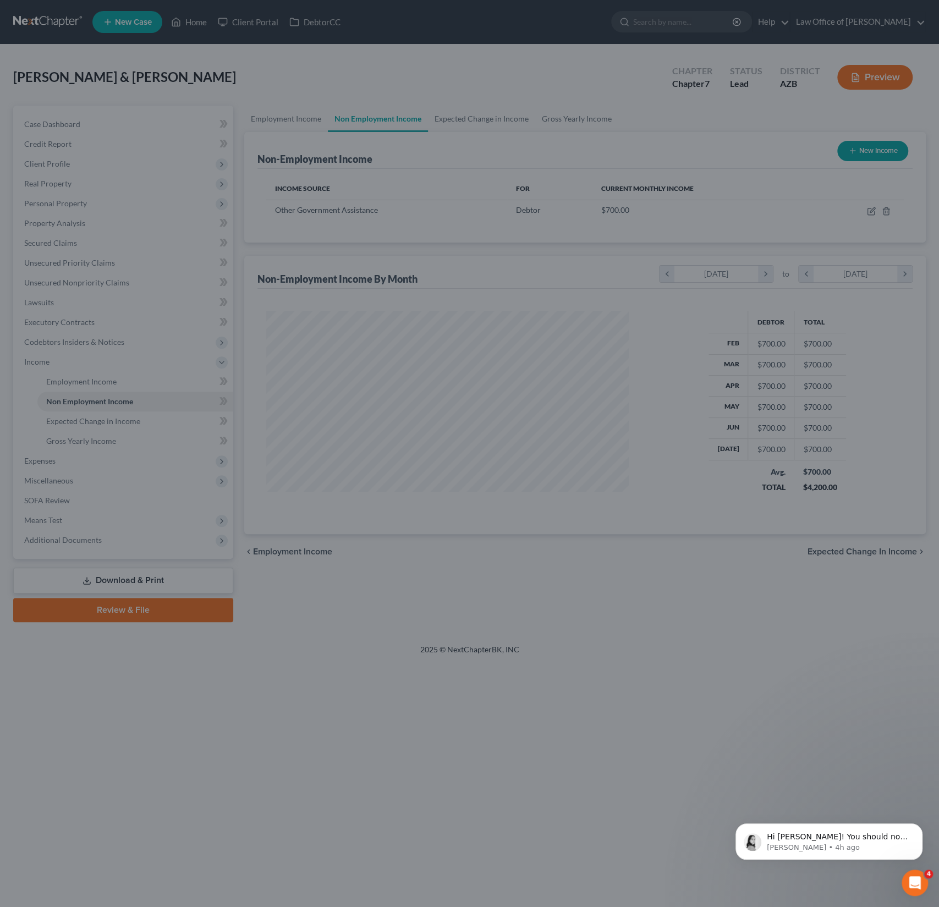
scroll to position [196, 384]
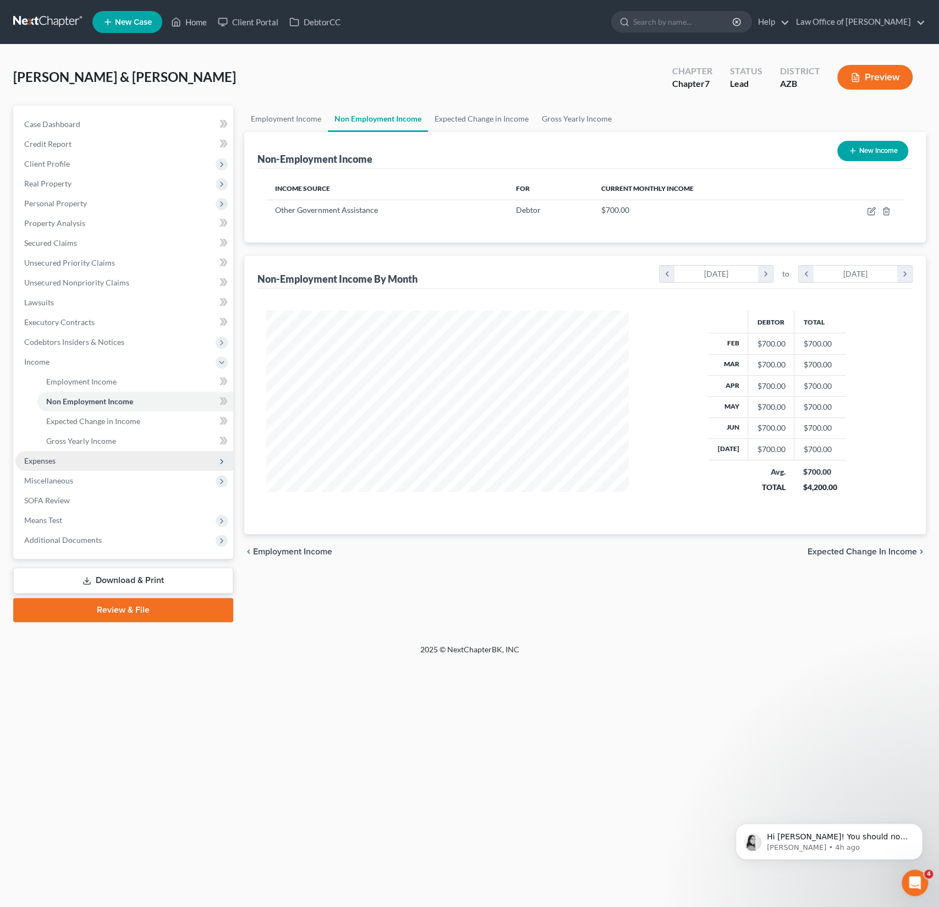
click at [63, 467] on span "Expenses" at bounding box center [124, 461] width 218 height 20
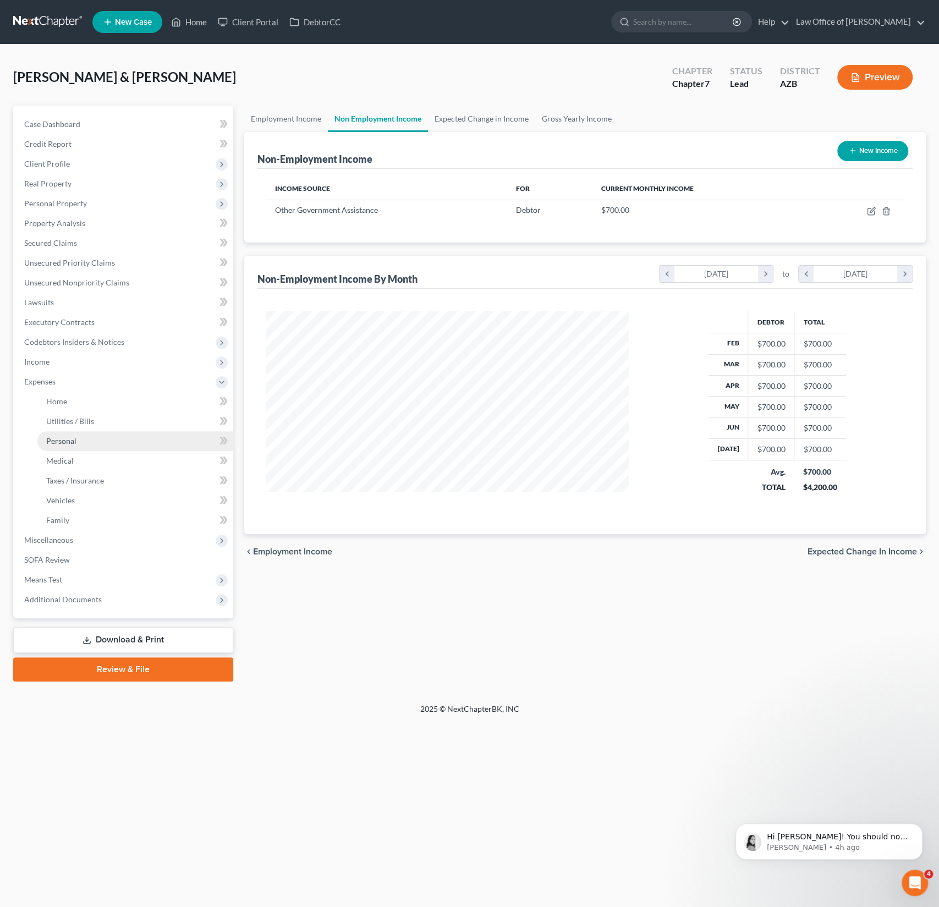
click at [68, 438] on span "Personal" at bounding box center [61, 440] width 30 height 9
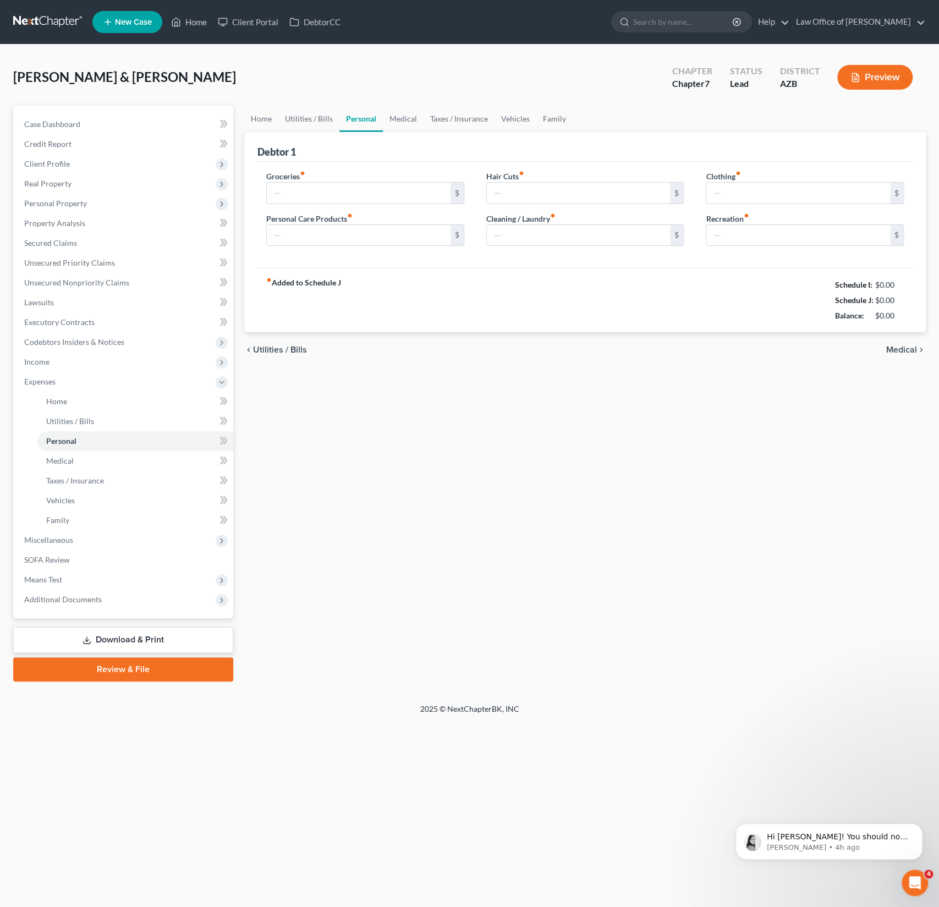
type input "0.00"
type input "80.00"
type input "0.00"
type input "60.00"
type input "0.00"
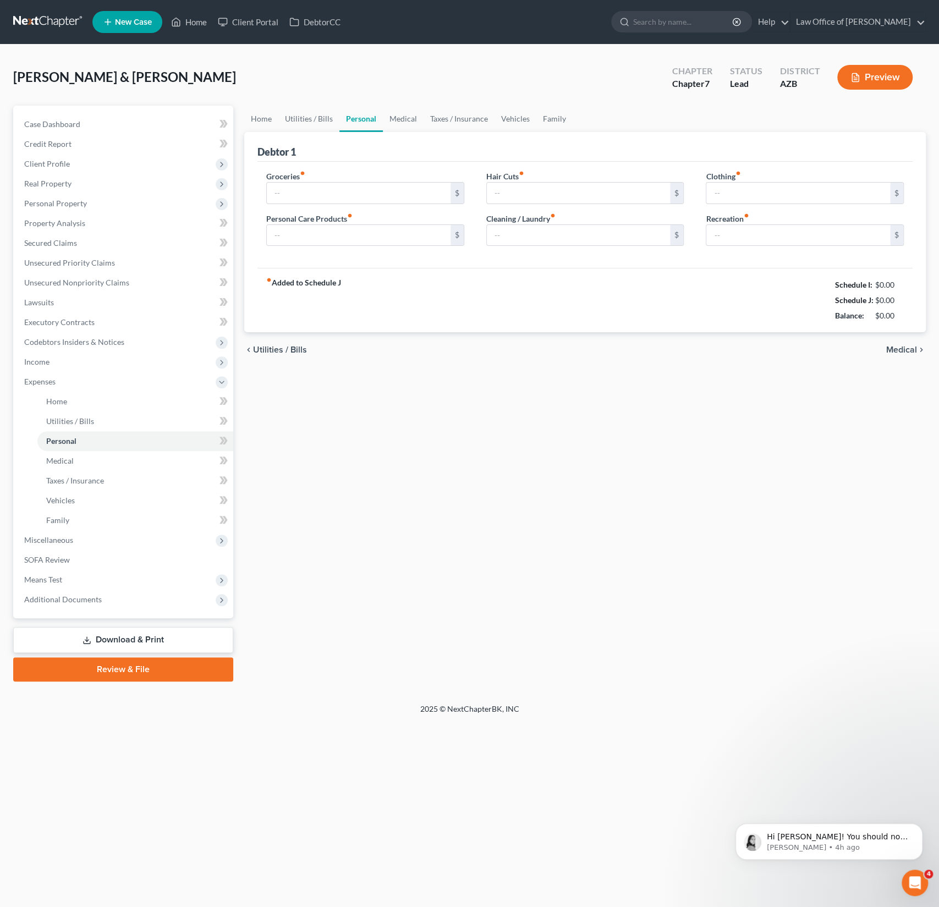
type input "0.00"
drag, startPoint x: 306, startPoint y: 201, endPoint x: 249, endPoint y: 190, distance: 58.2
click at [249, 190] on div "Debtor 1 Groceries fiber_manual_record 0.00 $ Personal Care Products fiber_manu…" at bounding box center [584, 232] width 681 height 201
drag, startPoint x: 313, startPoint y: 195, endPoint x: 269, endPoint y: 193, distance: 44.0
click at [269, 193] on input "0.00" at bounding box center [359, 193] width 184 height 21
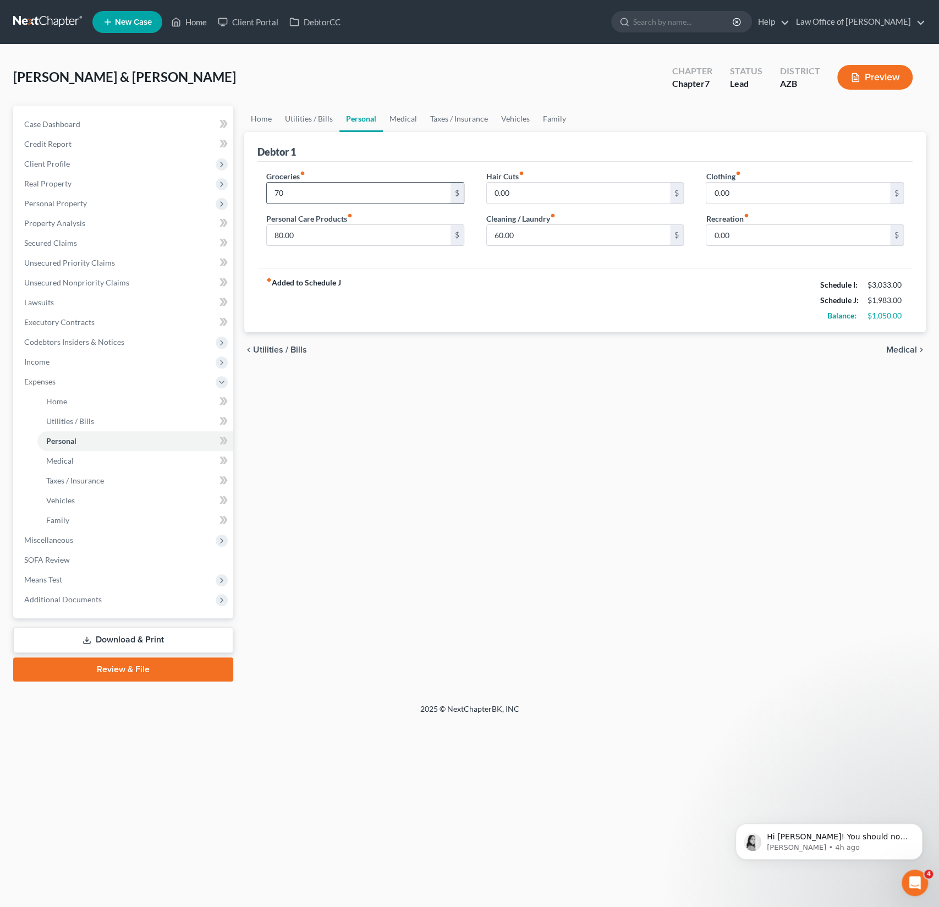
type input "700"
click at [406, 129] on link "Medical" at bounding box center [403, 119] width 41 height 26
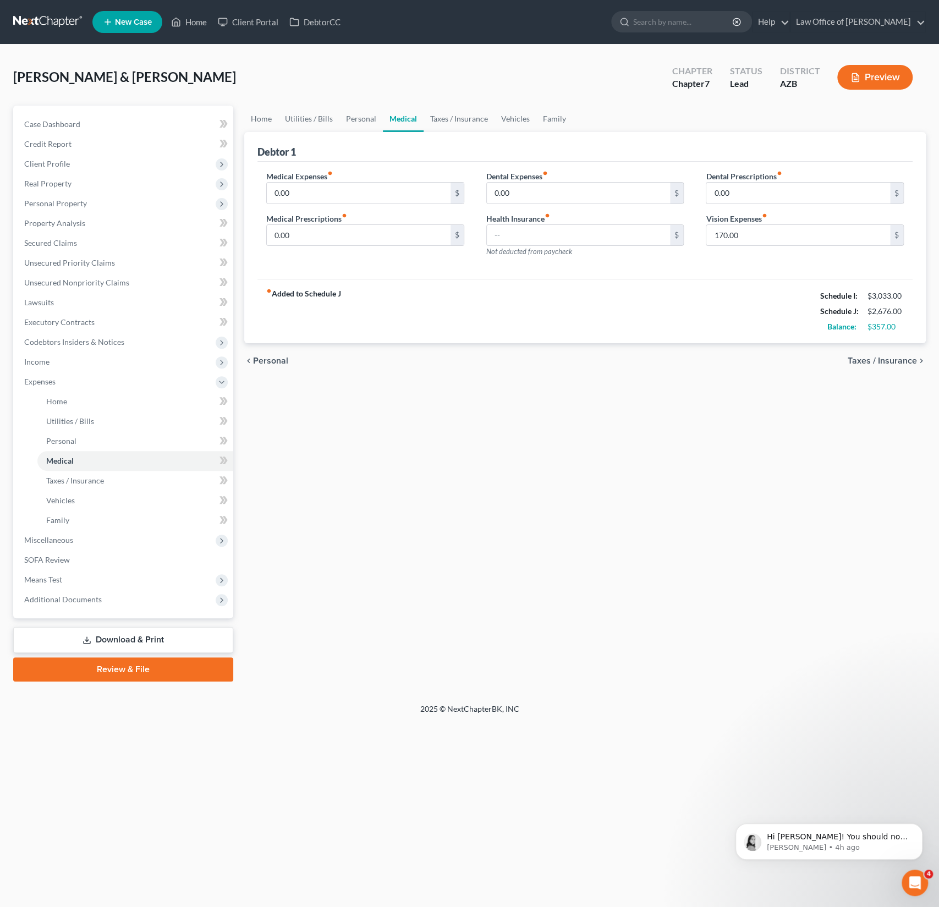
click at [404, 120] on link "Medical" at bounding box center [403, 119] width 41 height 26
drag, startPoint x: 754, startPoint y: 232, endPoint x: 692, endPoint y: 229, distance: 62.2
click at [692, 229] on div "Medical Expenses fiber_manual_record 0.00 $ Medical Prescriptions fiber_manual_…" at bounding box center [584, 218] width 659 height 96
drag, startPoint x: 752, startPoint y: 236, endPoint x: 701, endPoint y: 232, distance: 50.8
click at [701, 232] on div "Dental Prescriptions fiber_manual_record 0.00 $ Vision Expenses fiber_manual_re…" at bounding box center [805, 218] width 220 height 96
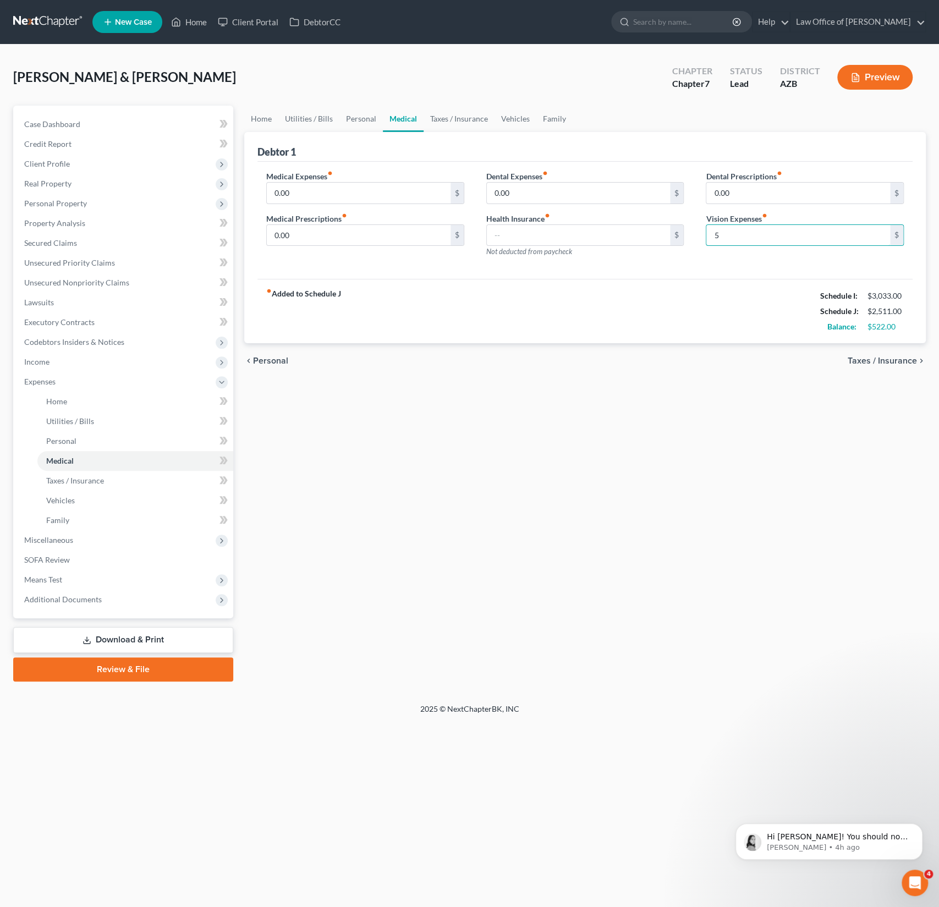
type input "50"
click at [447, 118] on link "Taxes / Insurance" at bounding box center [458, 119] width 71 height 26
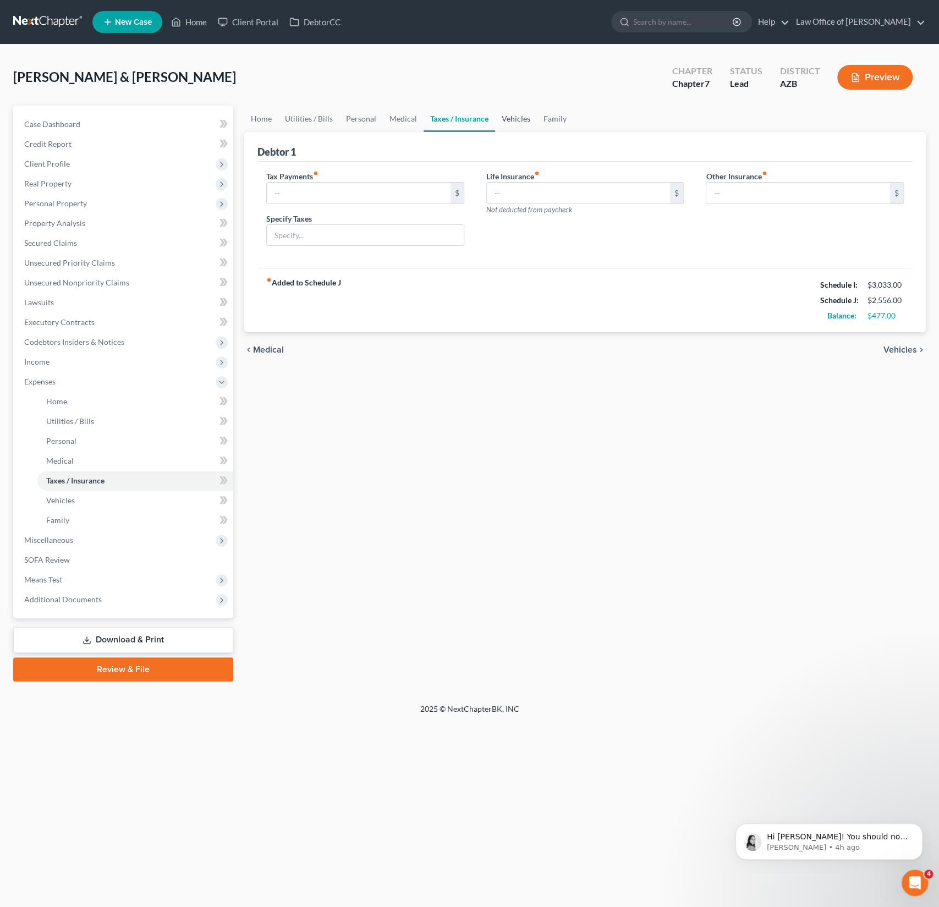
click at [512, 118] on link "Vehicles" at bounding box center [516, 119] width 42 height 26
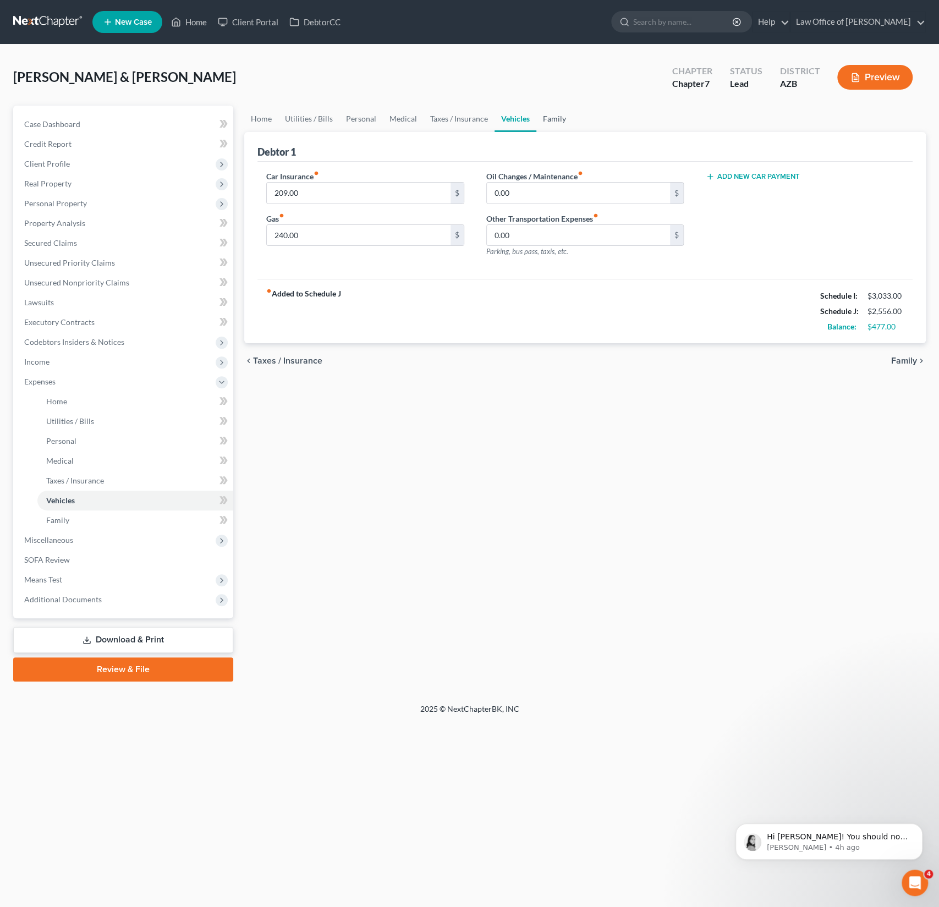
click at [536, 120] on link "Family" at bounding box center [554, 119] width 36 height 26
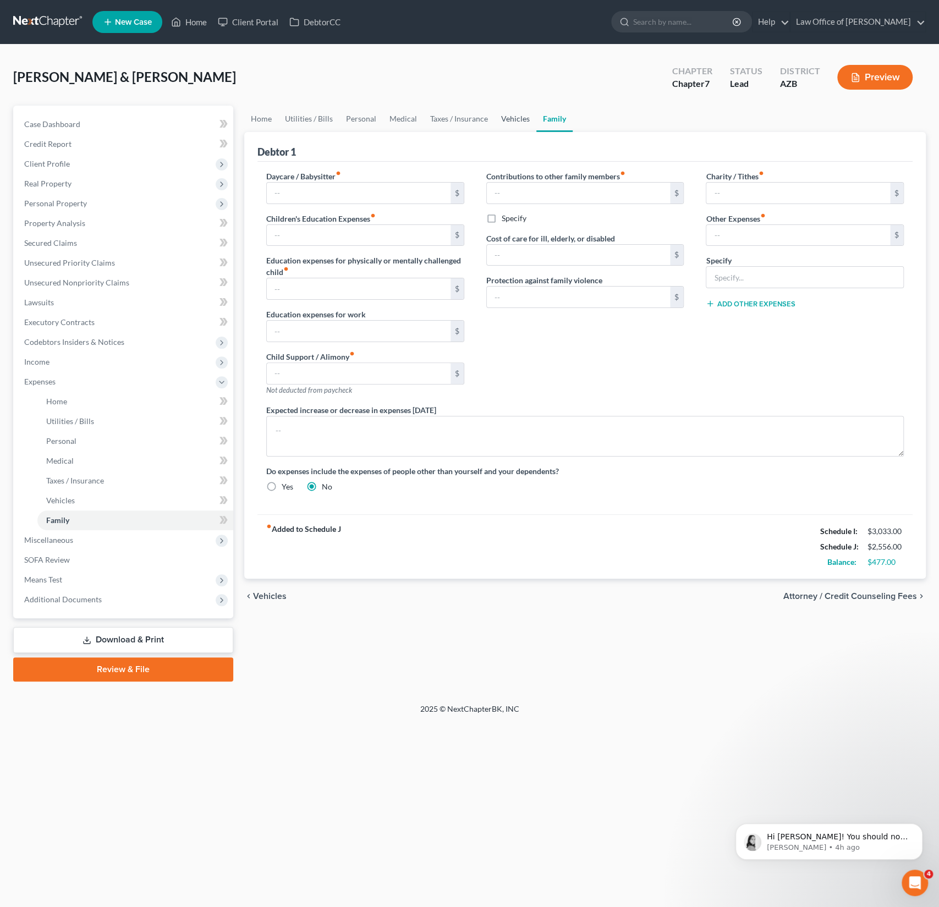
click at [505, 120] on link "Vehicles" at bounding box center [515, 119] width 42 height 26
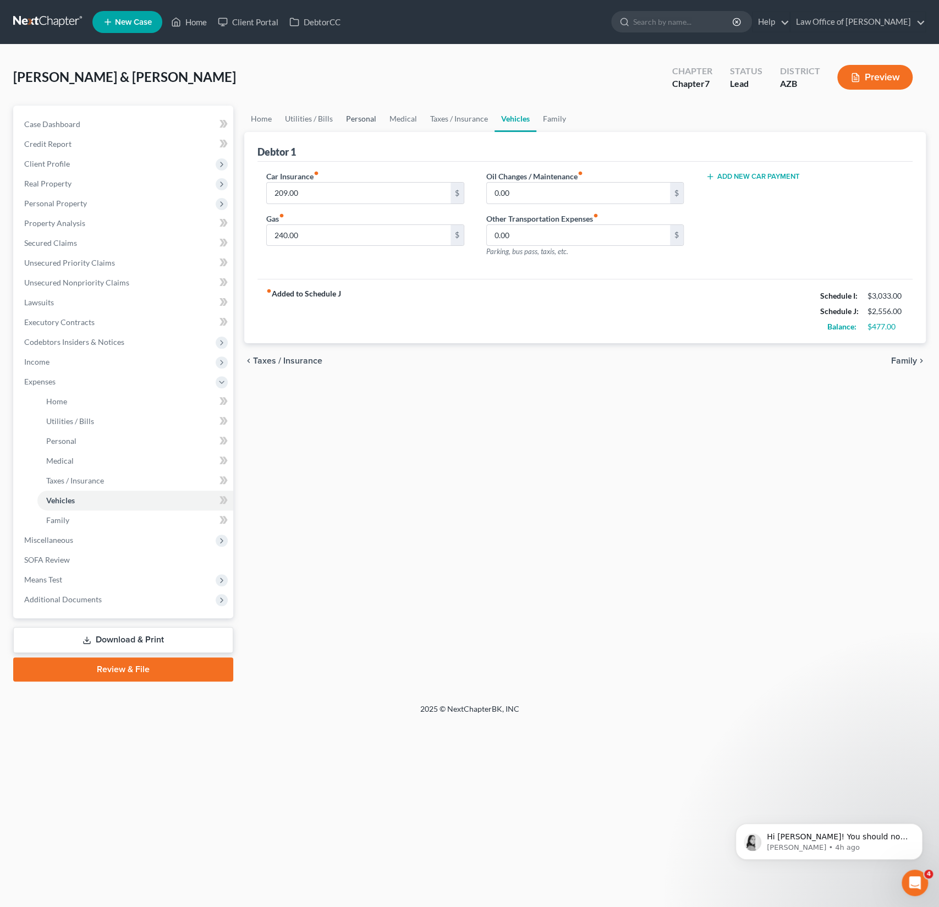
click at [342, 119] on link "Personal" at bounding box center [360, 119] width 43 height 26
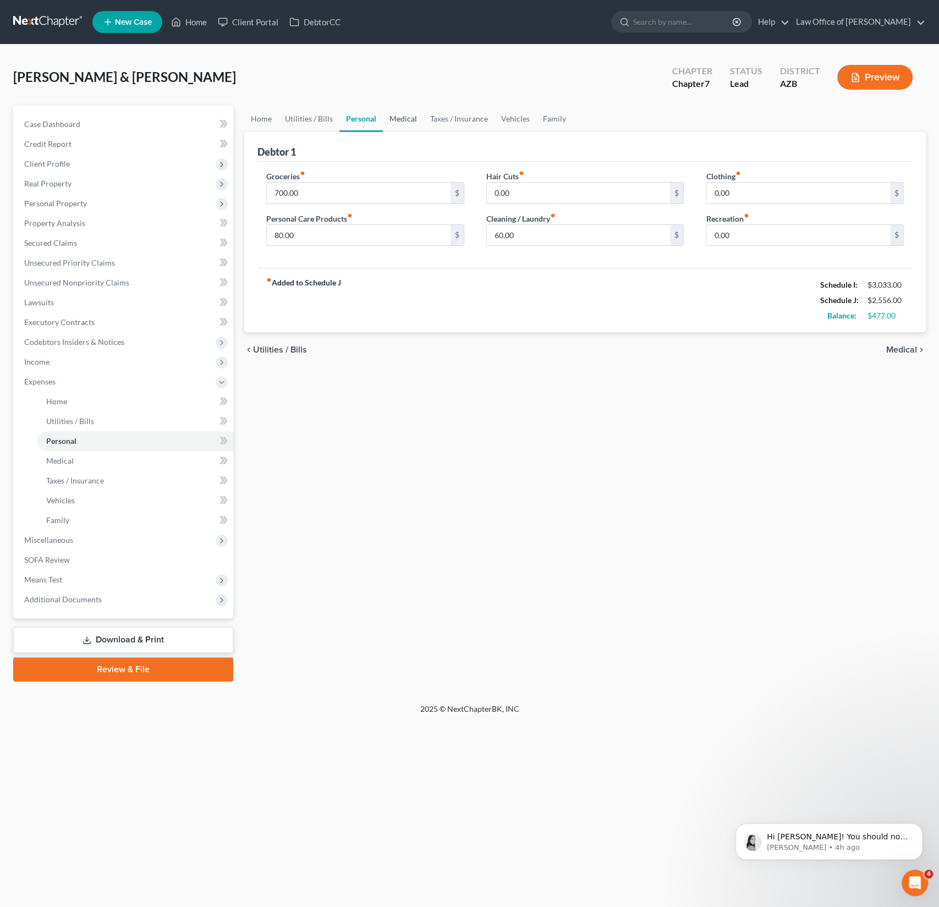
click at [392, 122] on link "Medical" at bounding box center [403, 119] width 41 height 26
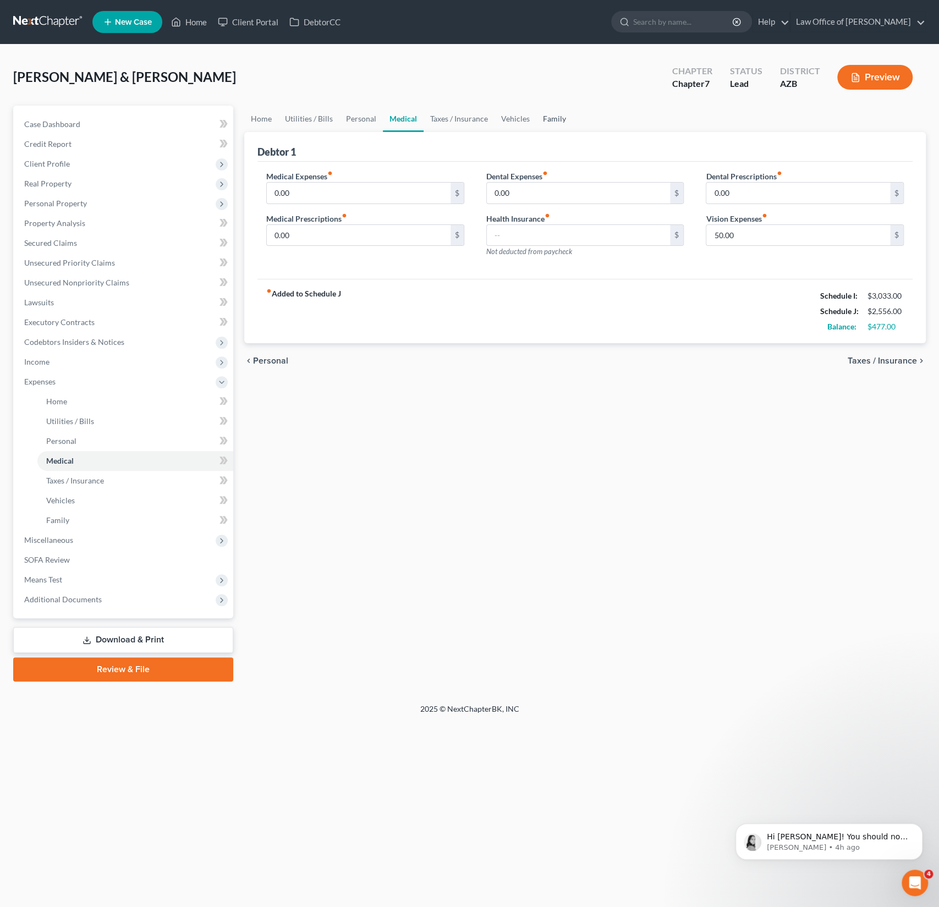
click at [550, 117] on link "Family" at bounding box center [554, 119] width 36 height 26
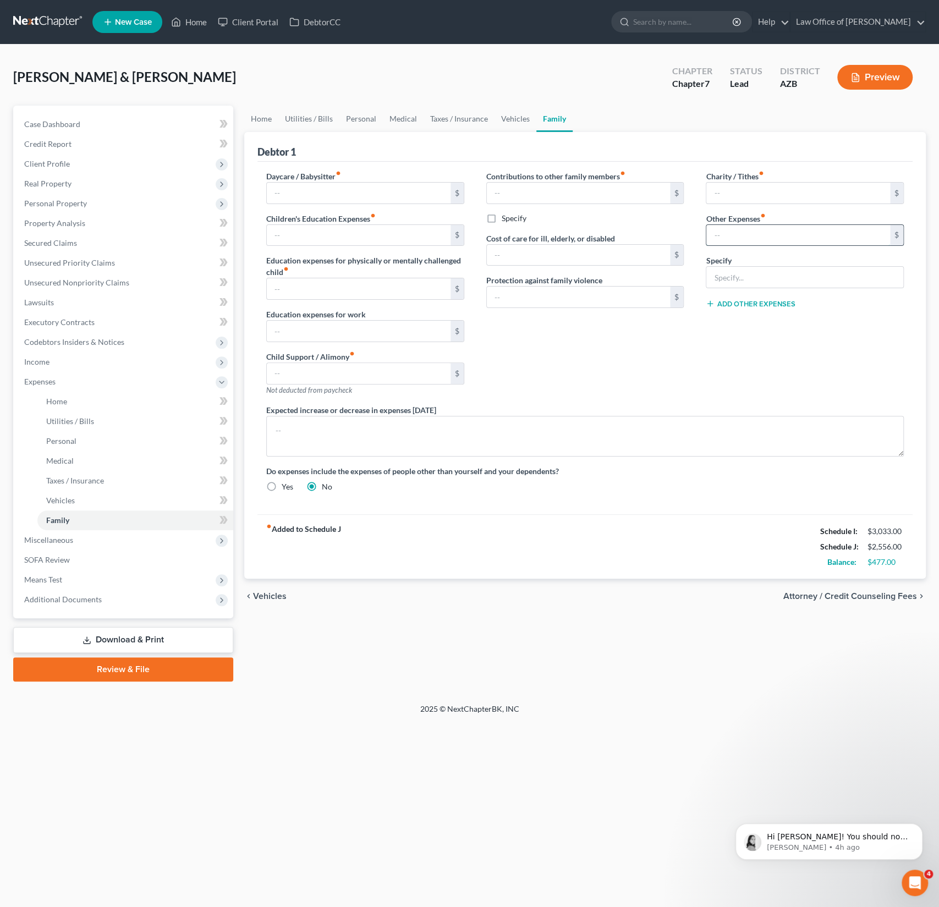
click at [759, 229] on input "text" at bounding box center [798, 235] width 184 height 21
type input "300"
type input "Misc."
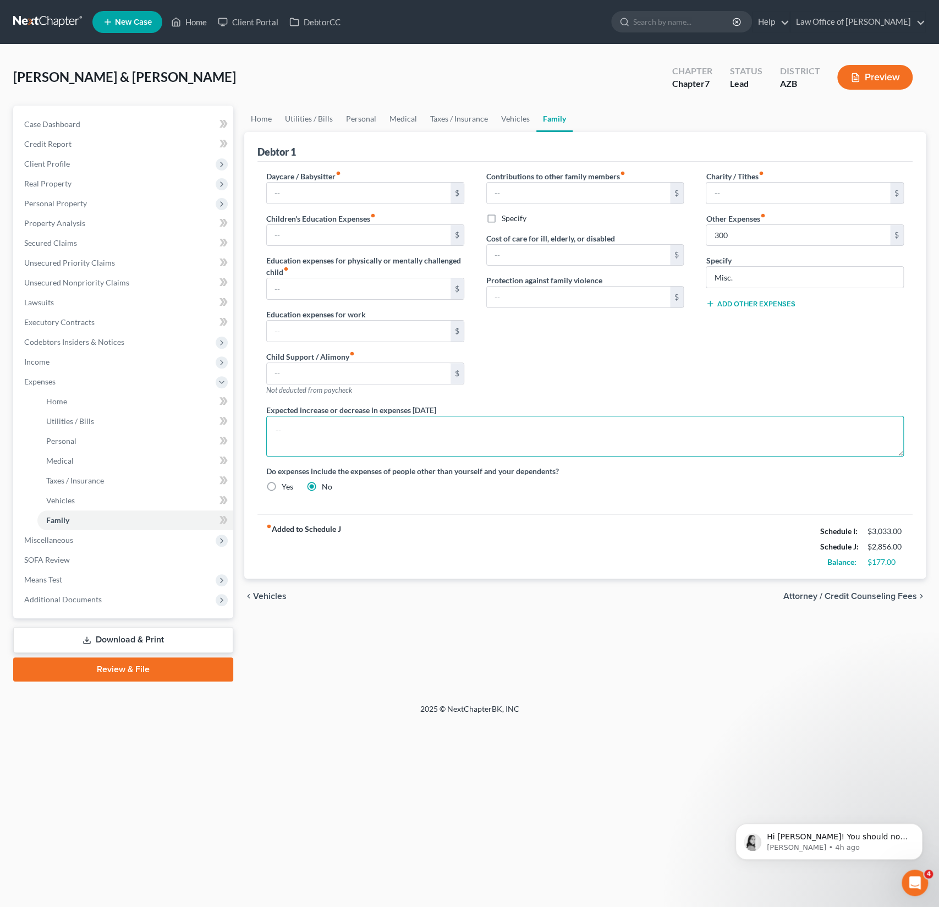
click at [716, 425] on textarea at bounding box center [584, 436] width 637 height 41
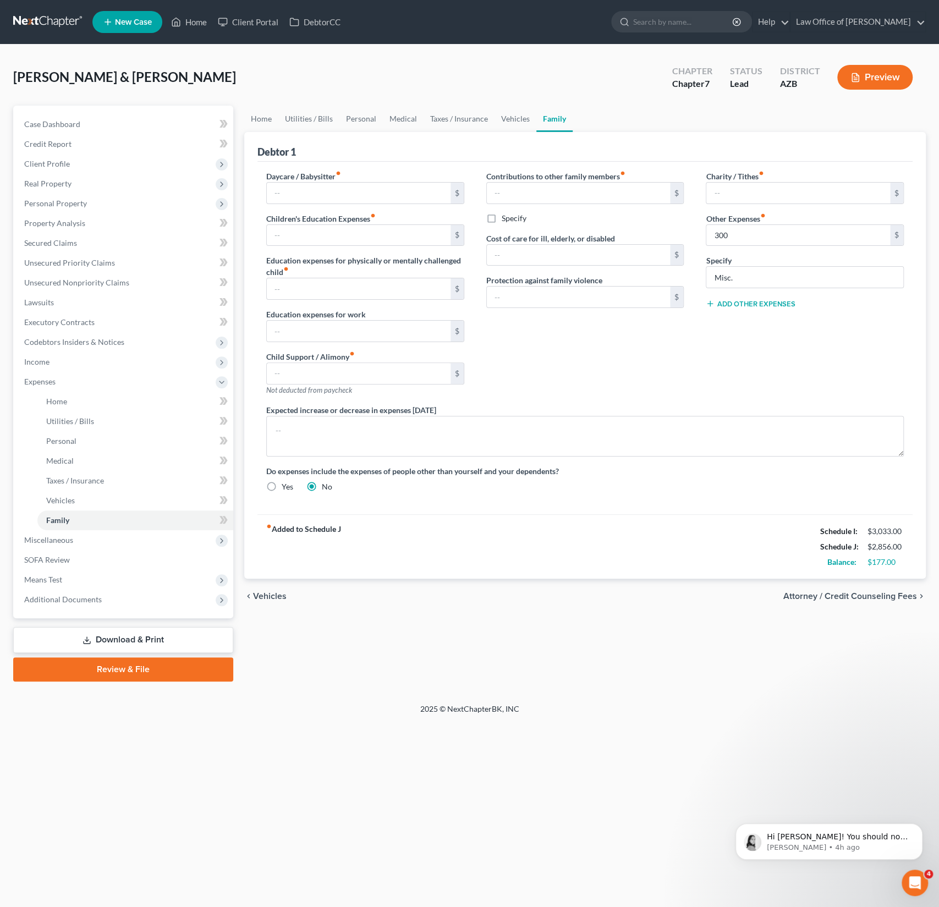
click at [458, 677] on div "Home Utilities / Bills Personal Medical Taxes / Insurance Vehicles Family Debto…" at bounding box center [585, 394] width 692 height 576
click at [147, 632] on link "Download & Print" at bounding box center [123, 640] width 220 height 26
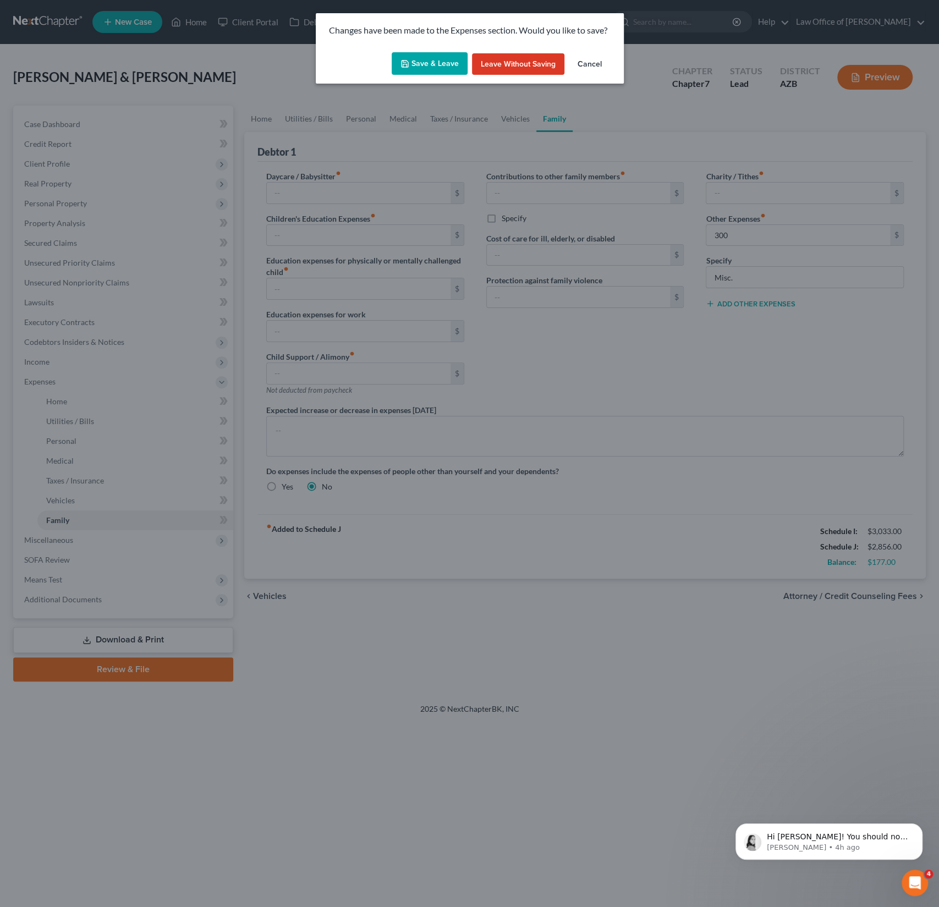
click at [440, 63] on button "Save & Leave" at bounding box center [430, 63] width 76 height 23
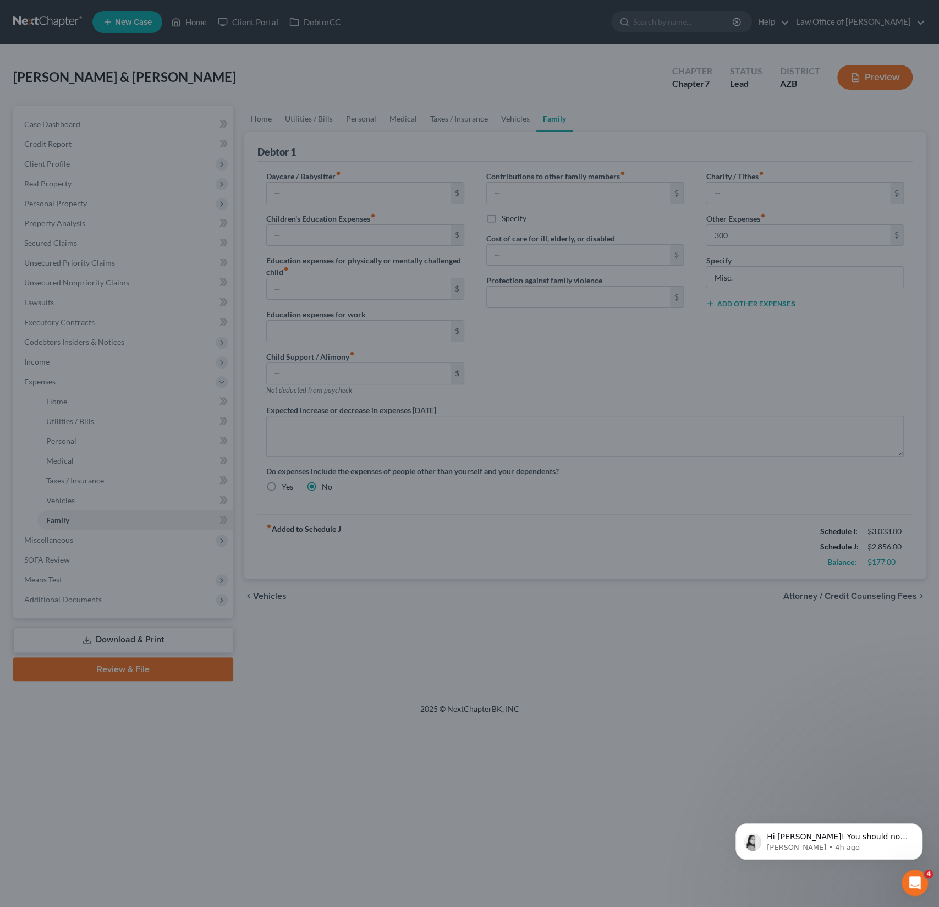
type input "300.00"
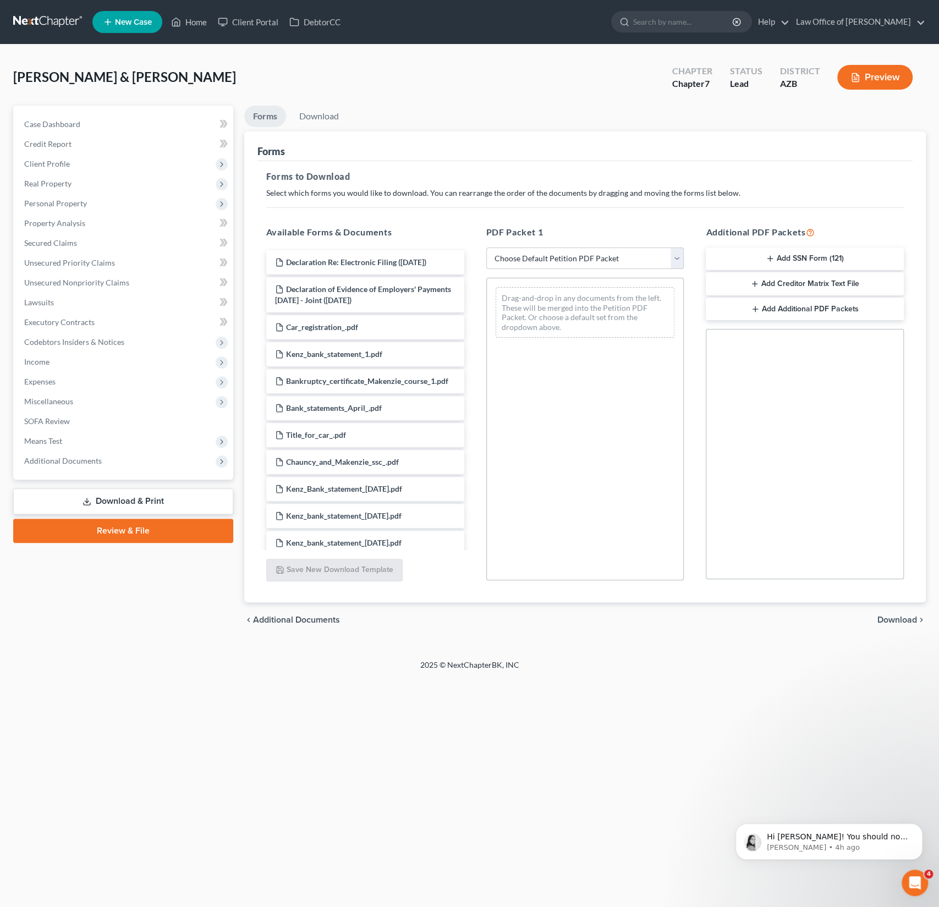
click at [572, 258] on select "Choose Default Petition PDF Packet Complete Bankruptcy Petition (all forms and …" at bounding box center [585, 258] width 198 height 22
select select "0"
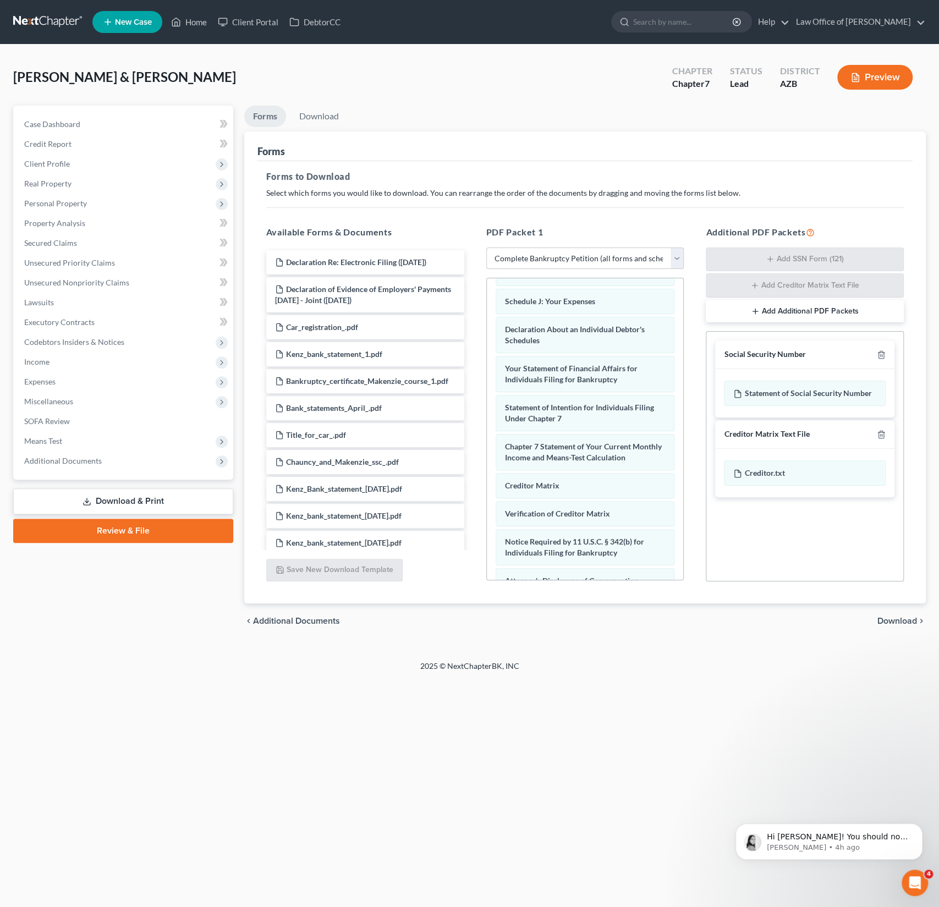
scroll to position [363, 0]
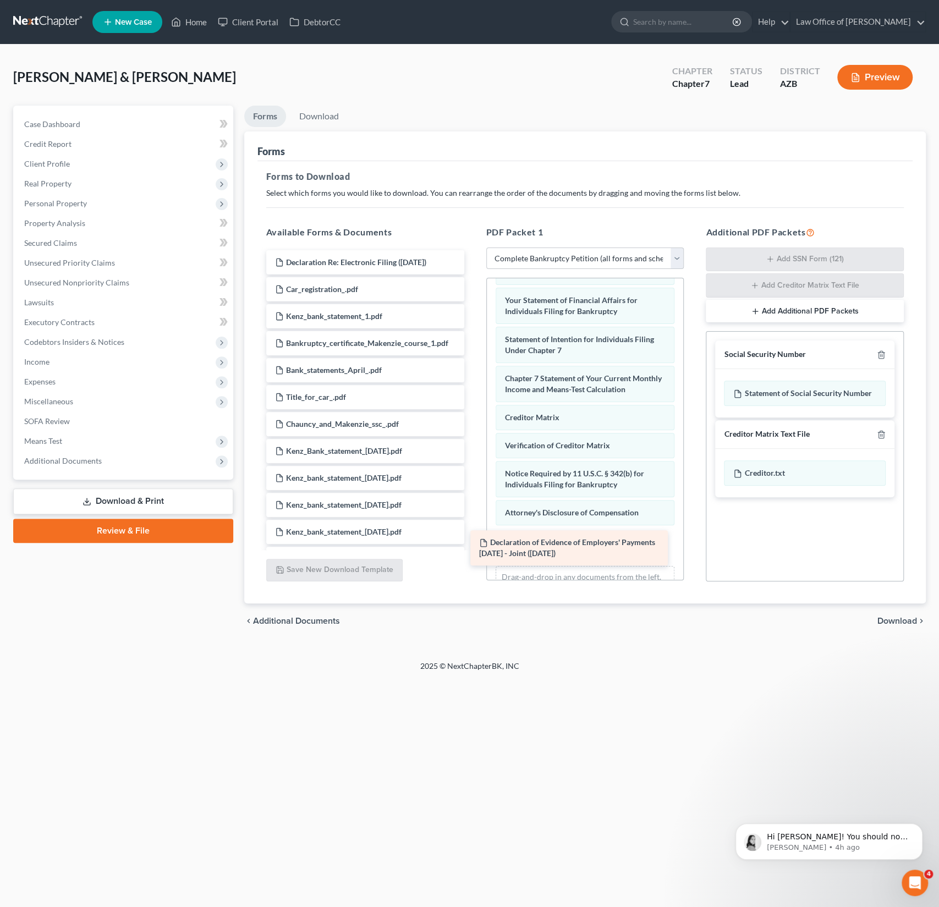
drag, startPoint x: 387, startPoint y: 291, endPoint x: 612, endPoint y: 557, distance: 348.5
click at [473, 557] on div "Declaration of Evidence of Employers' Payments [DATE] - Joint ([DATE]) Declarat…" at bounding box center [365, 518] width 216 height 536
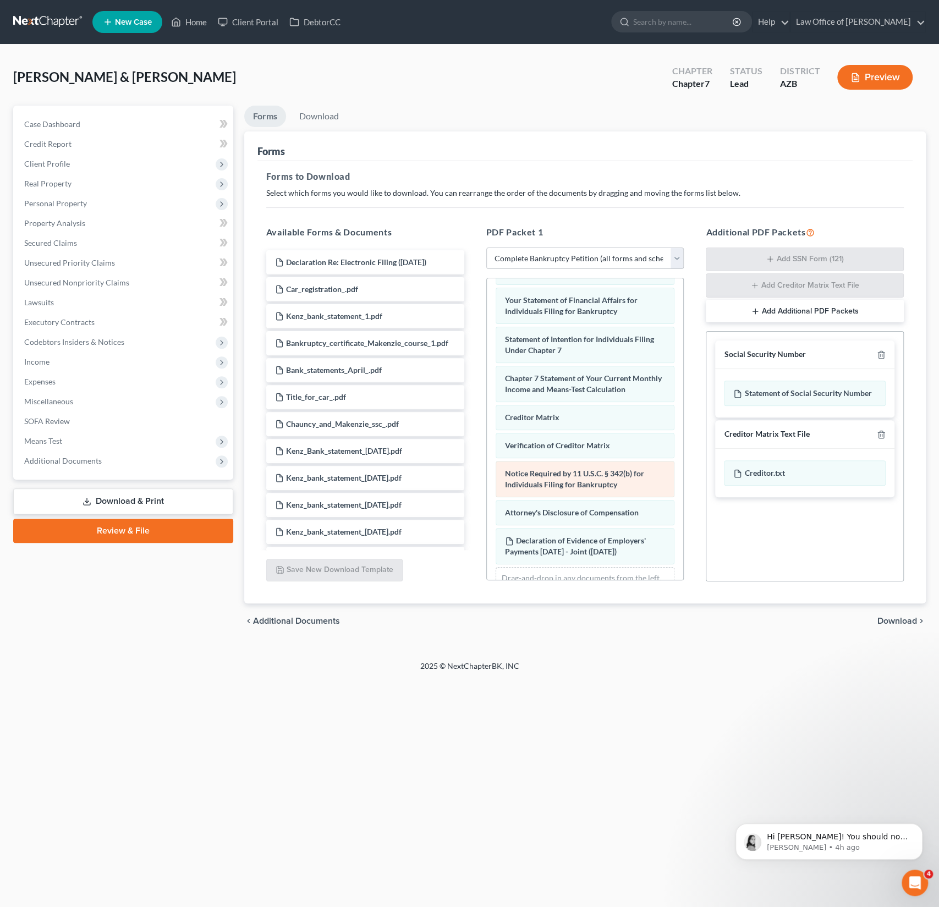
scroll to position [402, 0]
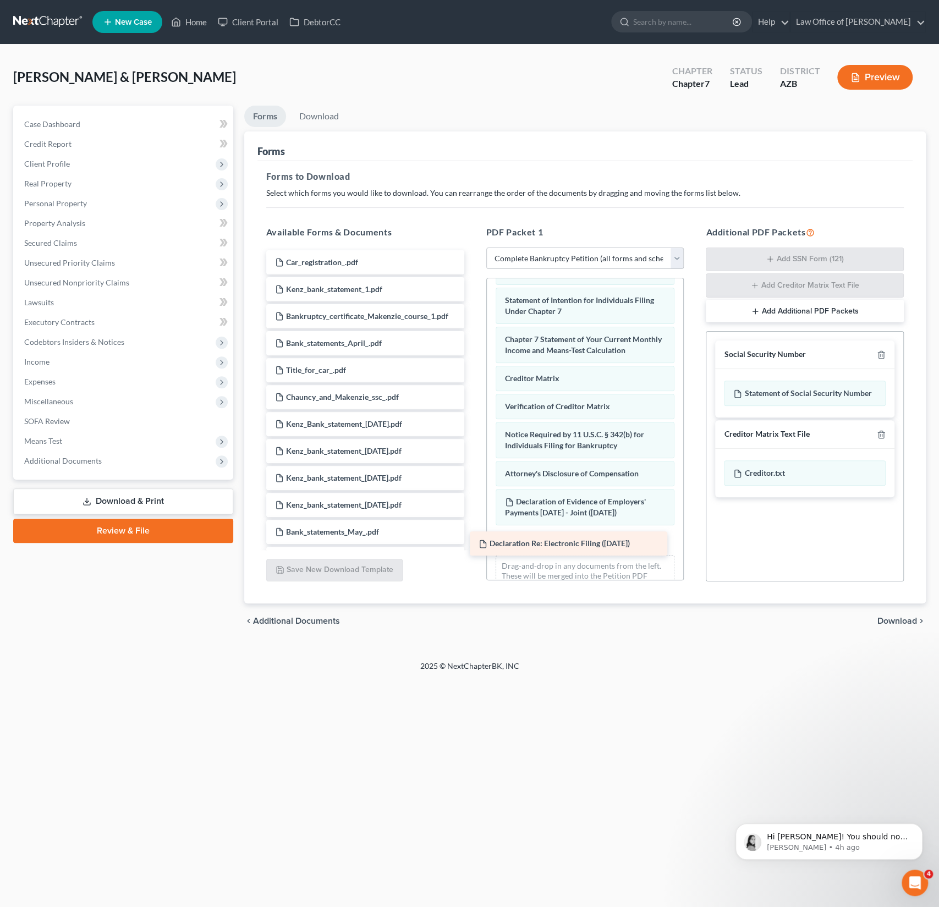
drag, startPoint x: 361, startPoint y: 267, endPoint x: 593, endPoint y: 549, distance: 365.3
click at [473, 549] on div "Declaration Re: Electronic Filing ([DATE]) Declaration Re: Electronic Filing ([…" at bounding box center [365, 504] width 216 height 509
click at [762, 643] on div "Petition Navigation Case Dashboard Payments Invoices Payments Payments Credit R…" at bounding box center [469, 377] width 912 height 542
click at [897, 618] on span "Download" at bounding box center [897, 620] width 40 height 9
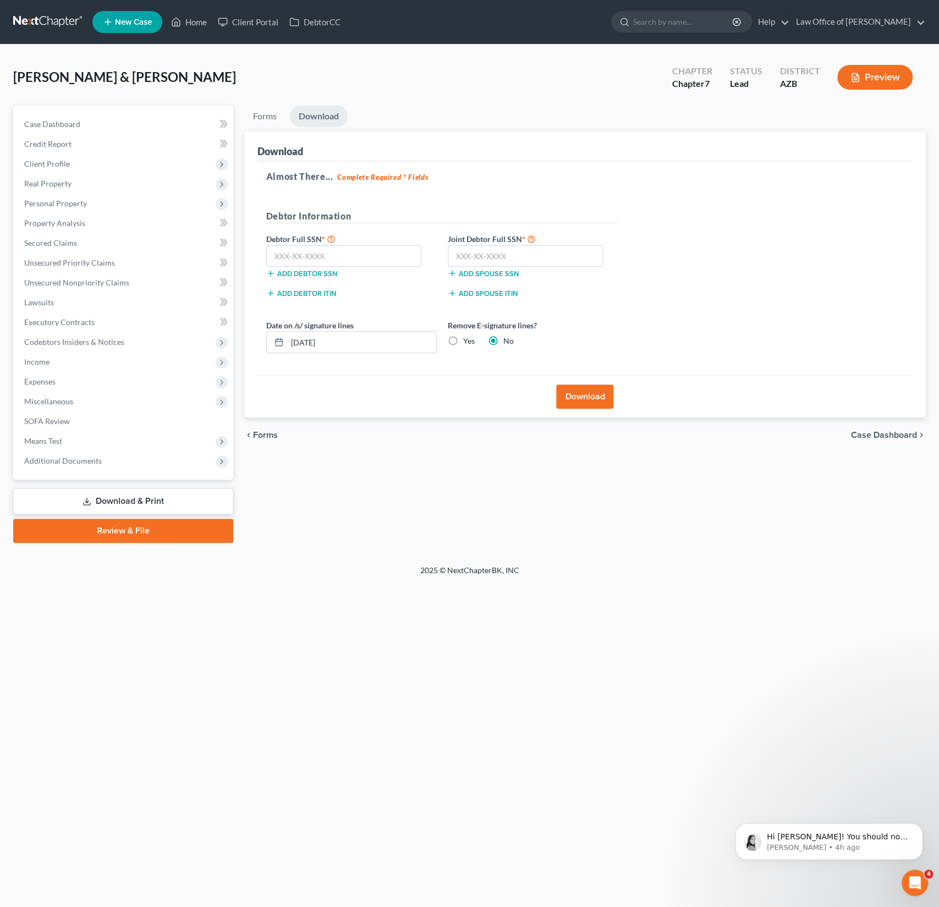
click at [462, 338] on div "Yes" at bounding box center [461, 340] width 27 height 11
click at [463, 338] on label "Yes" at bounding box center [469, 340] width 12 height 11
click at [467, 338] on input "Yes" at bounding box center [470, 338] width 7 height 7
radio input "true"
radio input "false"
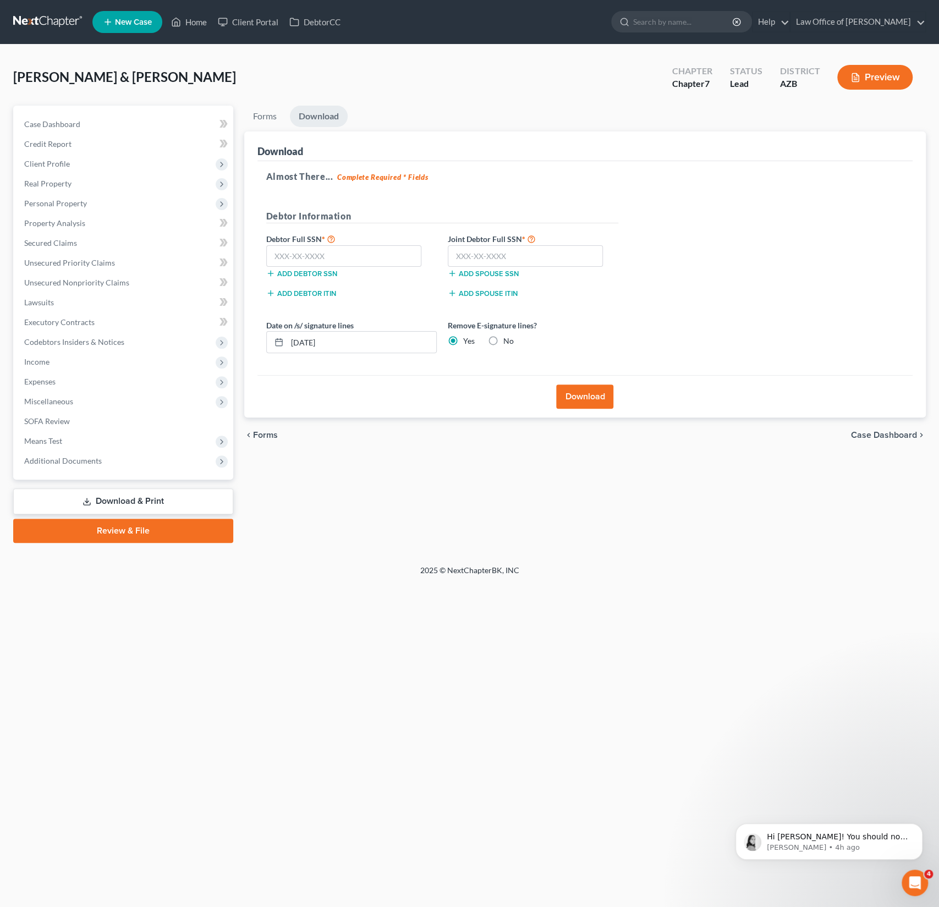
click at [588, 396] on button "Download" at bounding box center [584, 396] width 57 height 24
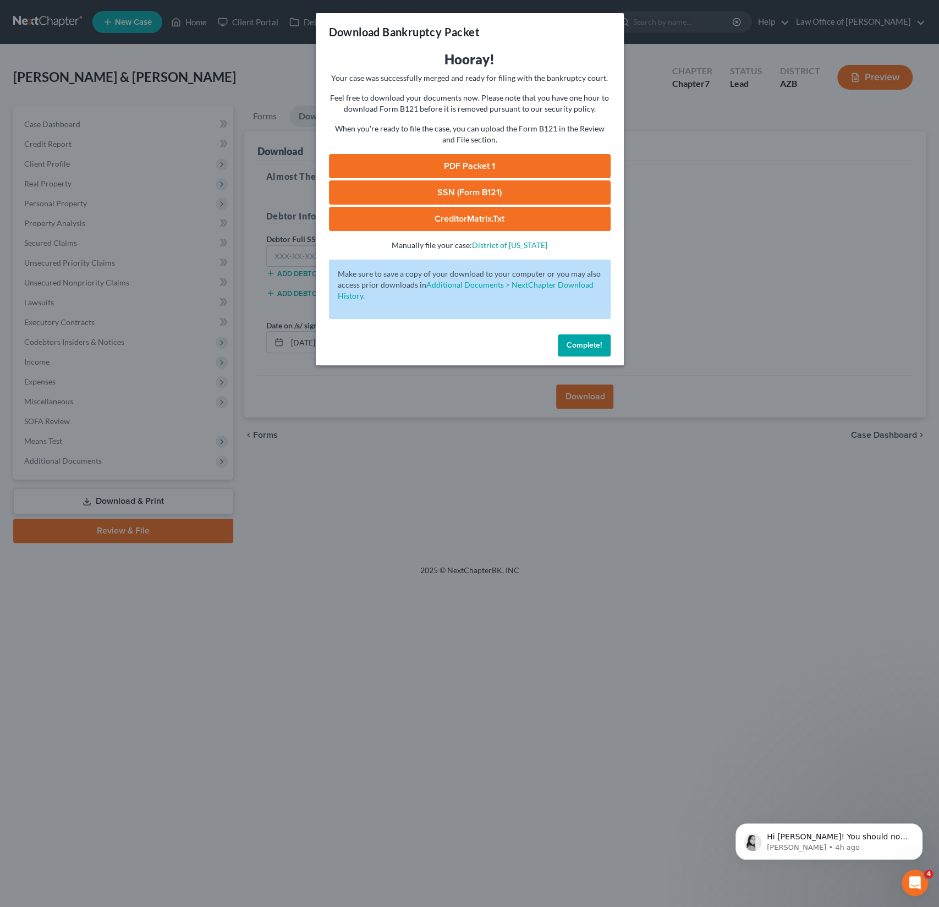
click at [470, 164] on link "PDF Packet 1" at bounding box center [470, 166] width 282 height 24
